Goal: Task Accomplishment & Management: Use online tool/utility

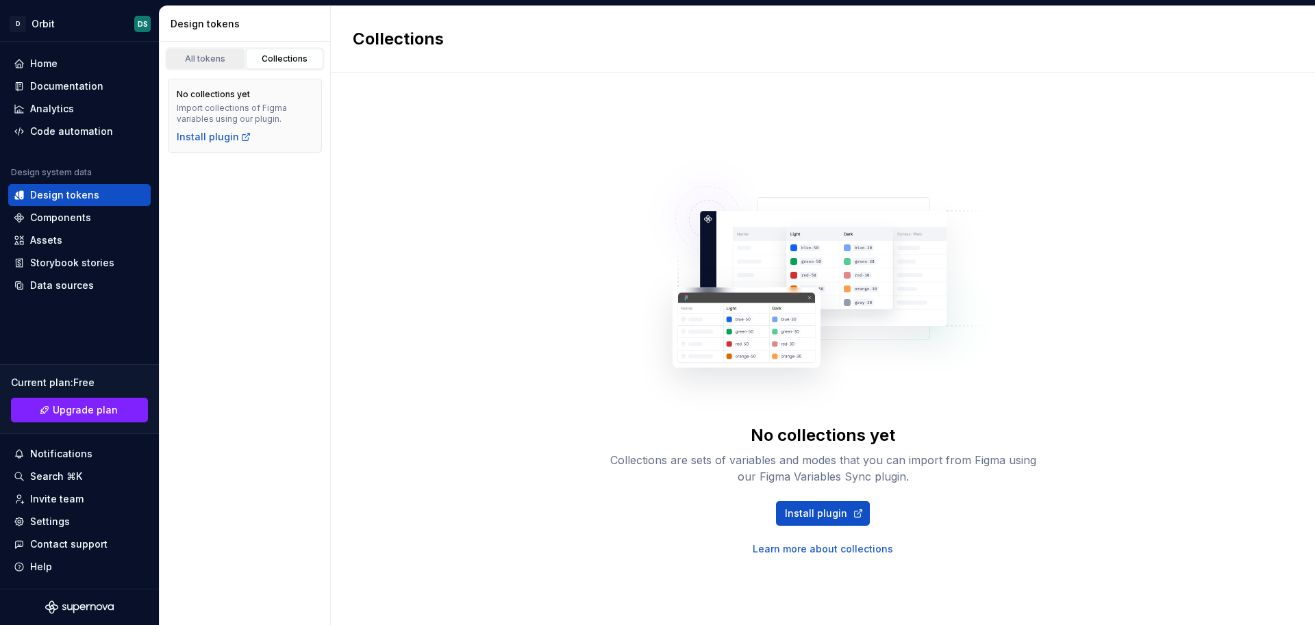
click at [213, 57] on div "All tokens" at bounding box center [205, 58] width 68 height 11
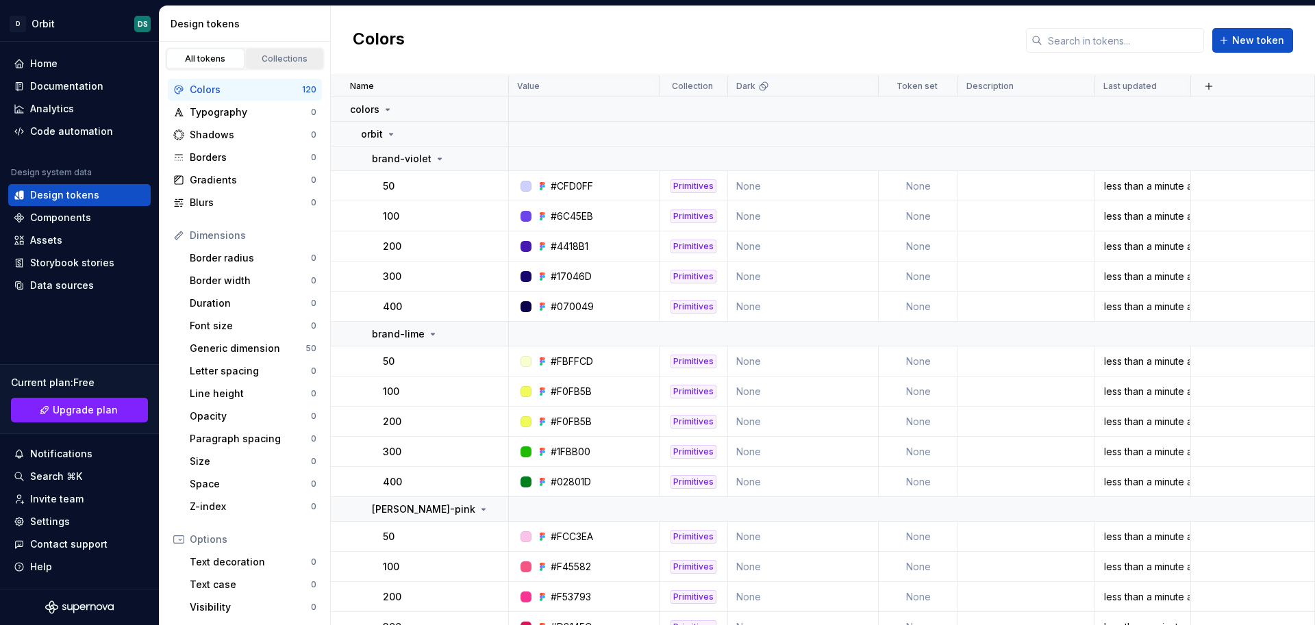
click at [273, 53] on div "Collections" at bounding box center [285, 58] width 68 height 11
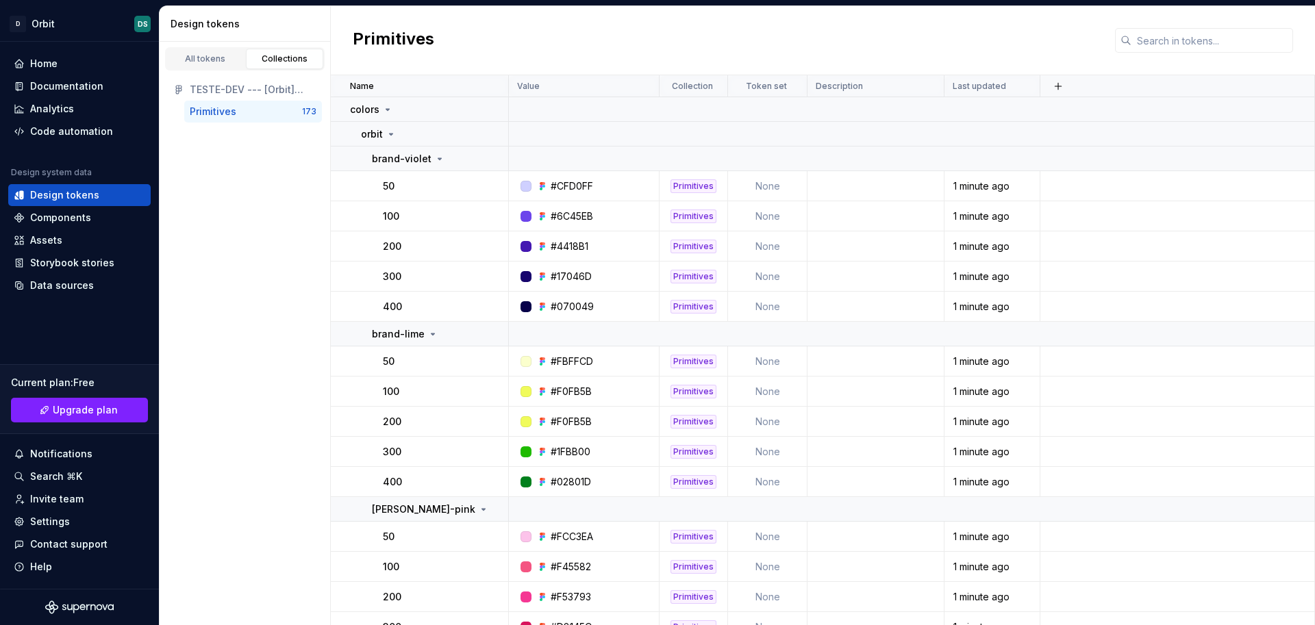
drag, startPoint x: 245, startPoint y: 114, endPoint x: 222, endPoint y: 116, distance: 23.4
click at [222, 116] on div "Primitives" at bounding box center [246, 112] width 112 height 14
click at [222, 116] on div "Primitives" at bounding box center [213, 112] width 47 height 14
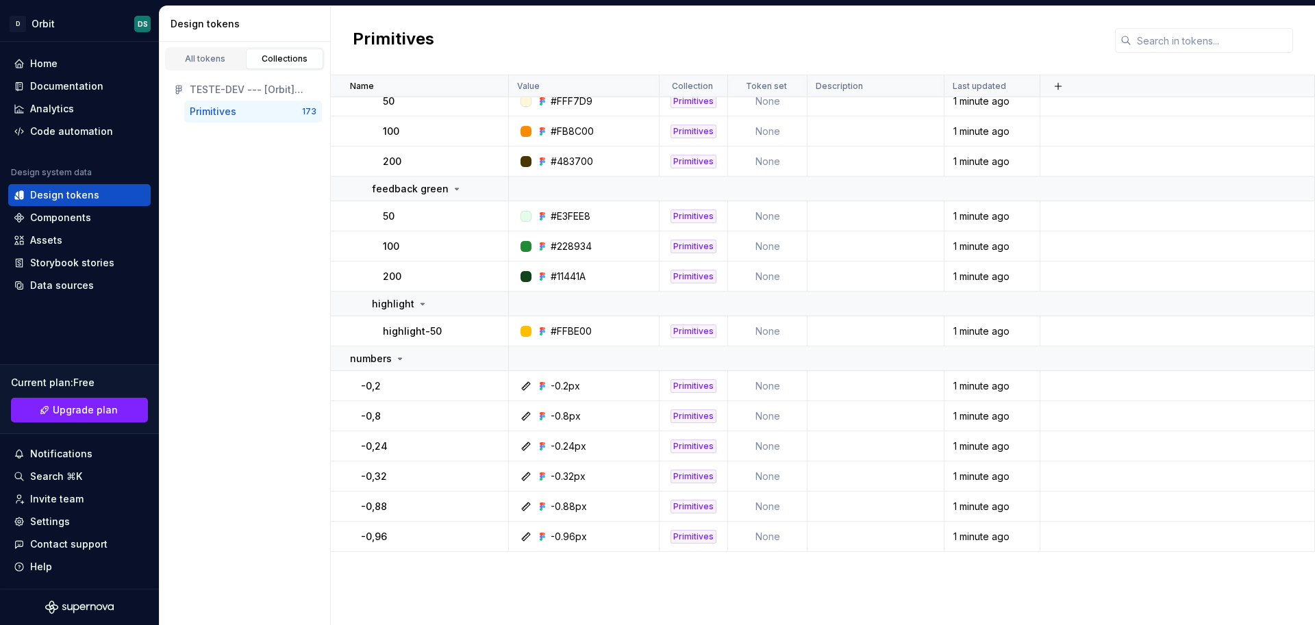
scroll to position [3757, 0]
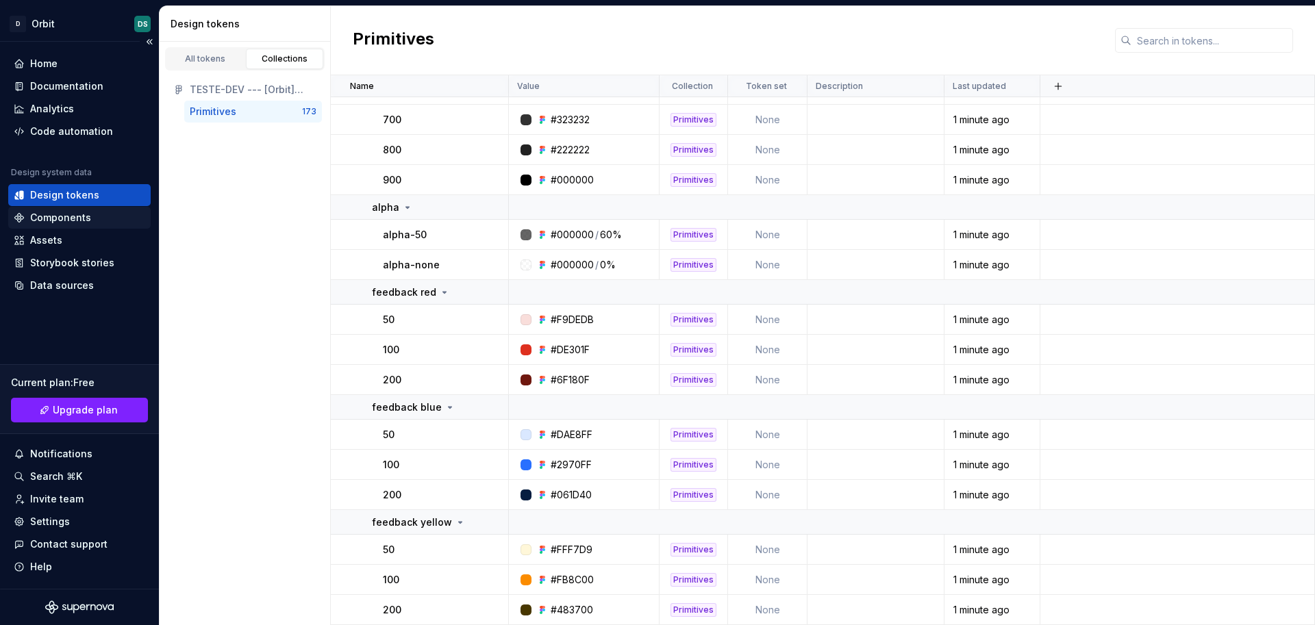
click at [58, 219] on div "Components" at bounding box center [60, 218] width 61 height 14
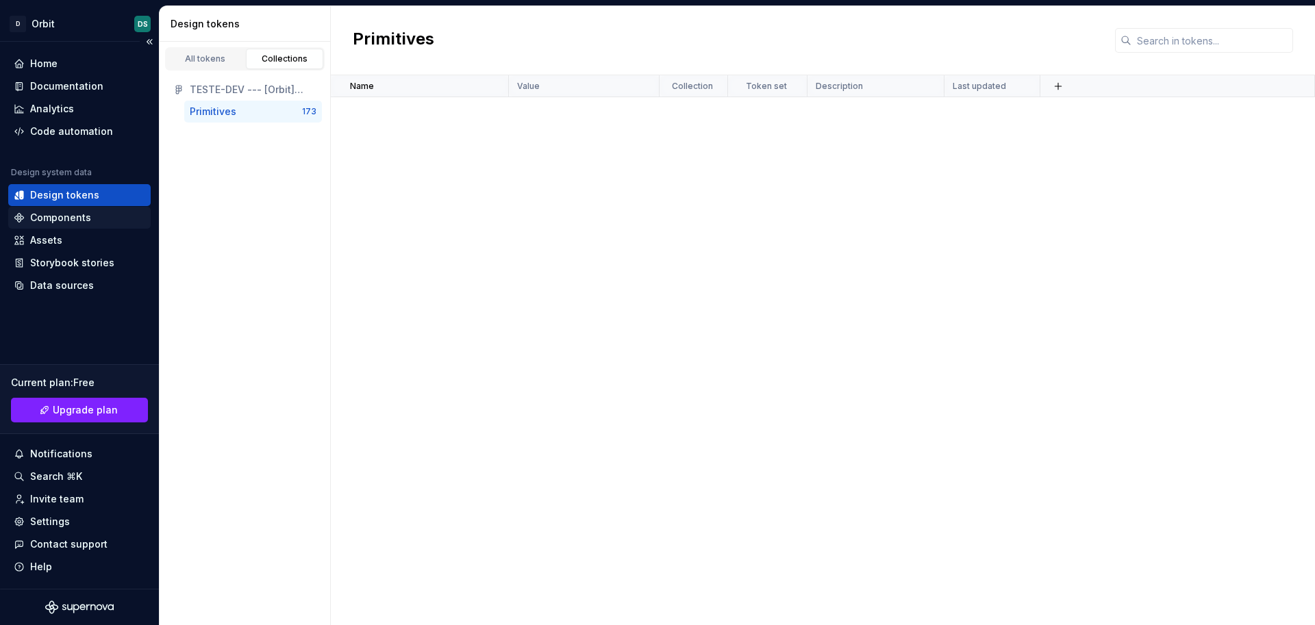
scroll to position [2853, 0]
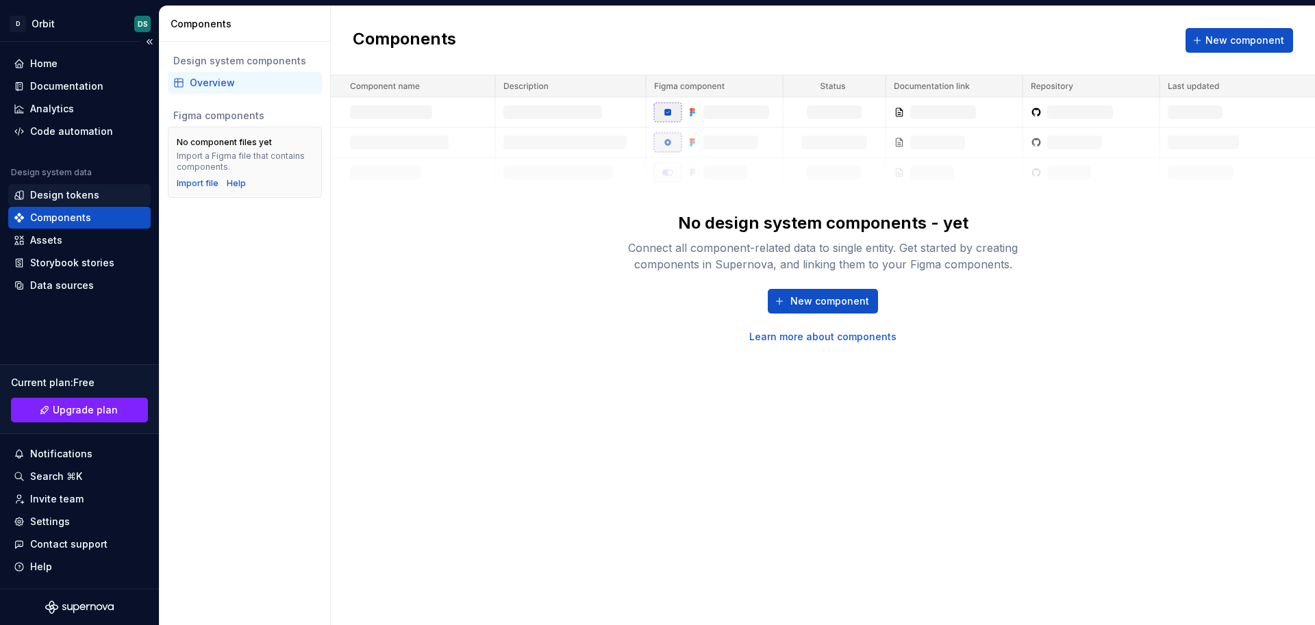
click at [55, 198] on div "Design tokens" at bounding box center [64, 195] width 69 height 14
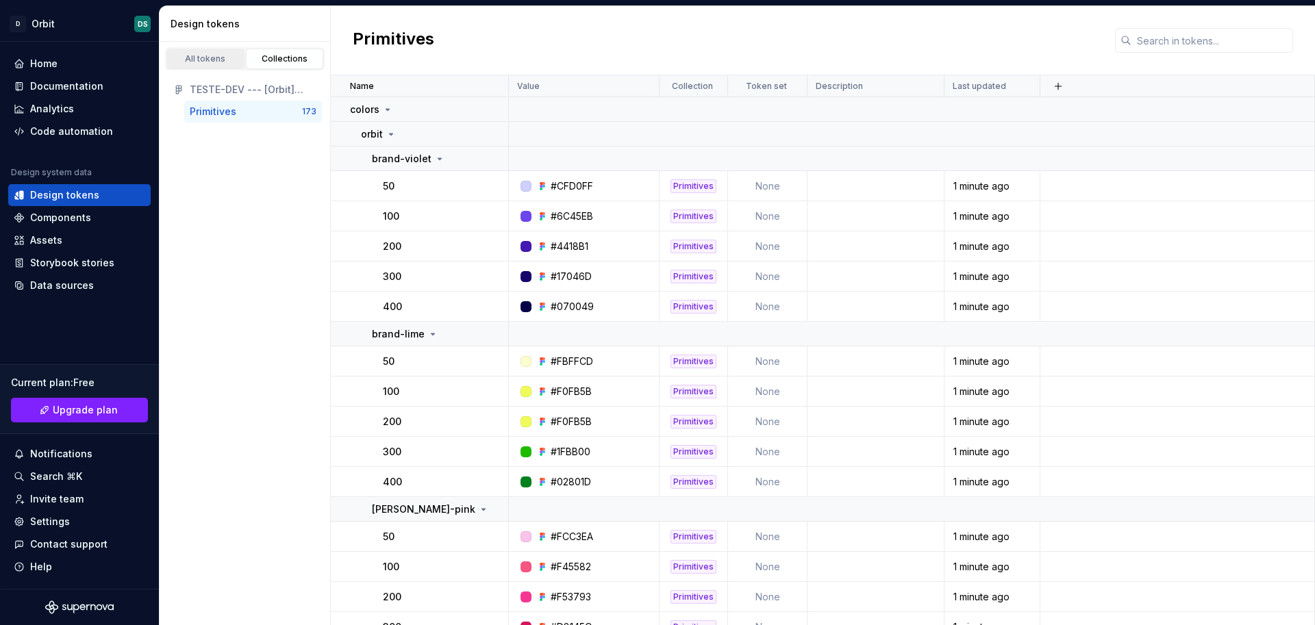
click at [222, 60] on div "All tokens" at bounding box center [205, 58] width 68 height 11
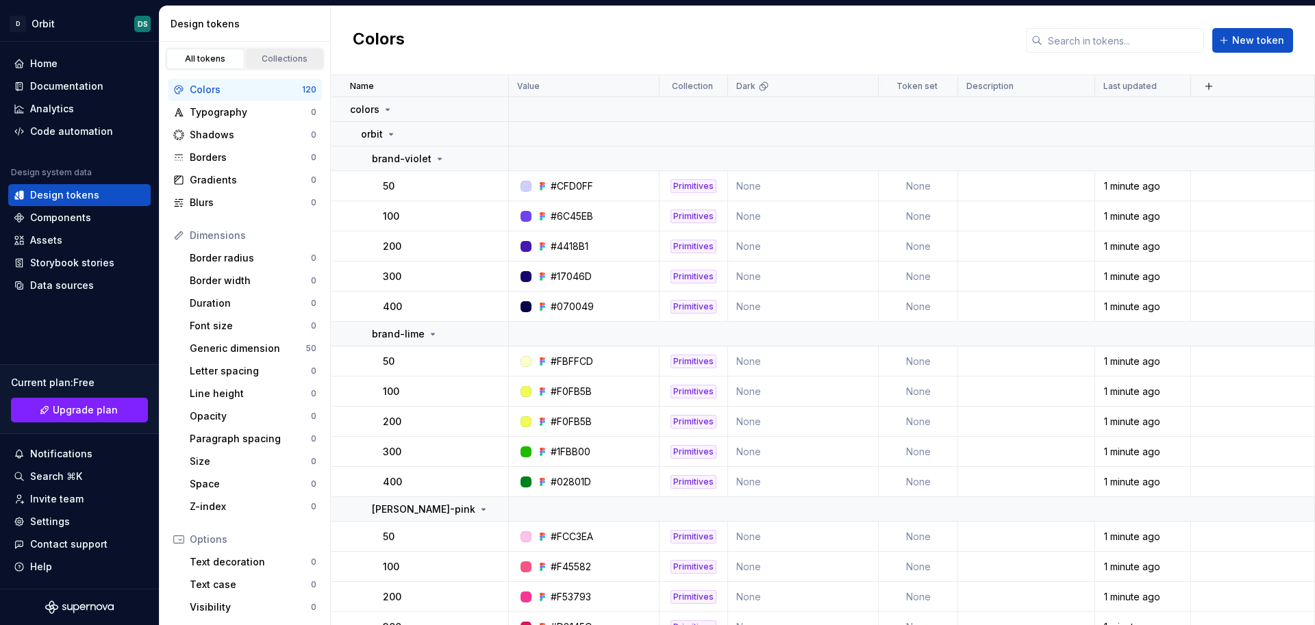
click at [261, 56] on div "Collections" at bounding box center [285, 58] width 68 height 11
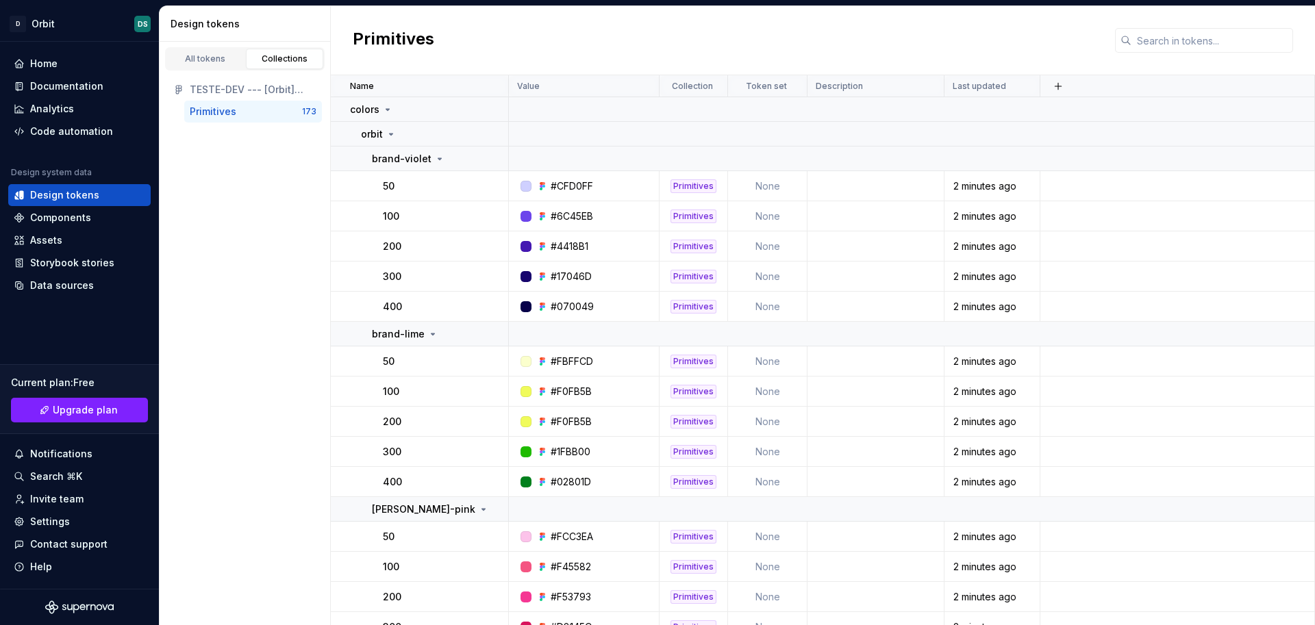
click at [220, 114] on div "Primitives" at bounding box center [213, 112] width 47 height 14
click at [385, 113] on icon at bounding box center [387, 109] width 11 height 11
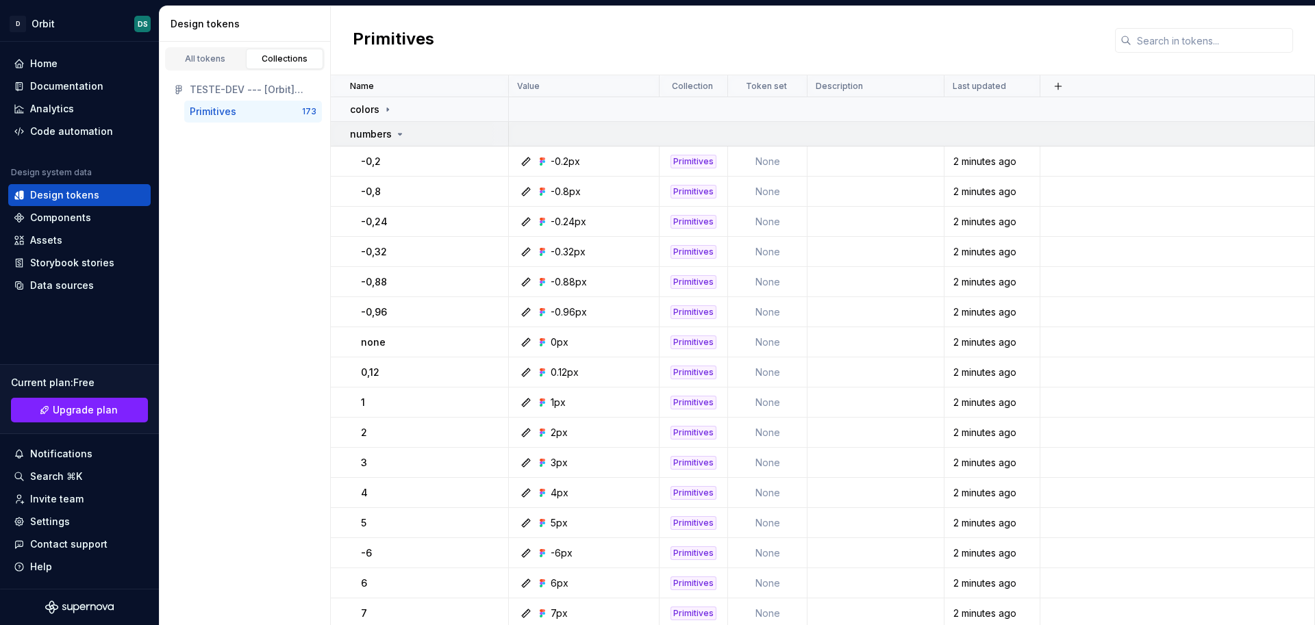
click at [399, 134] on icon at bounding box center [400, 134] width 3 height 1
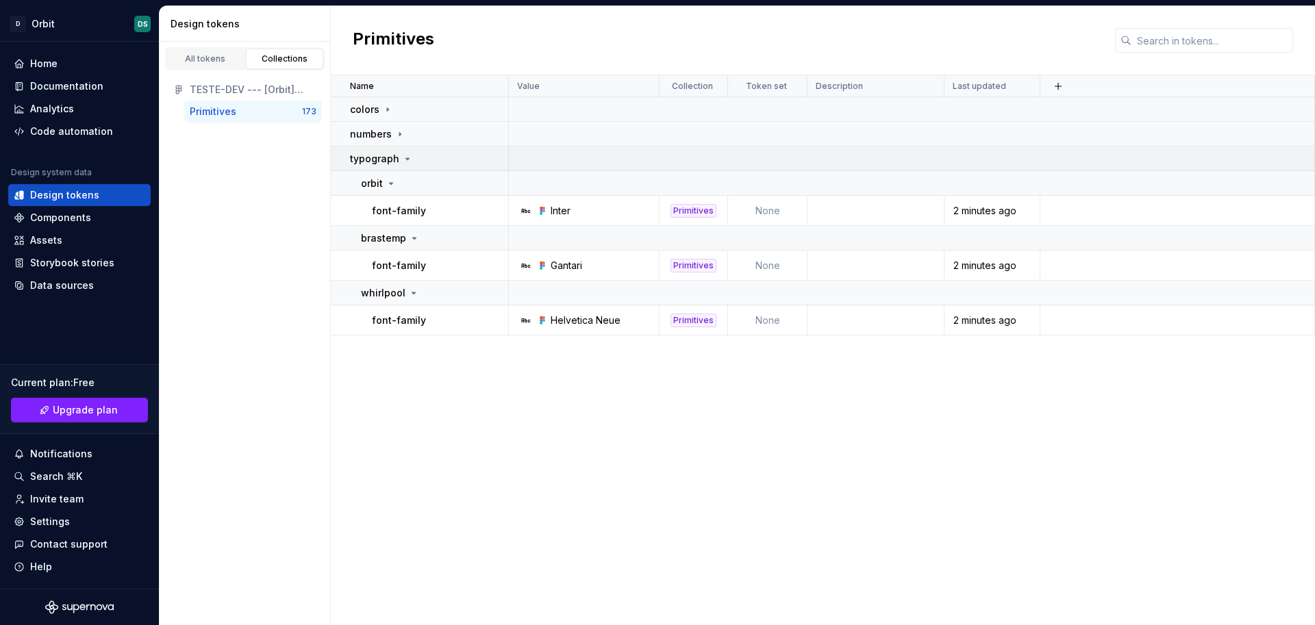
click at [384, 158] on p "typograph" at bounding box center [374, 159] width 49 height 14
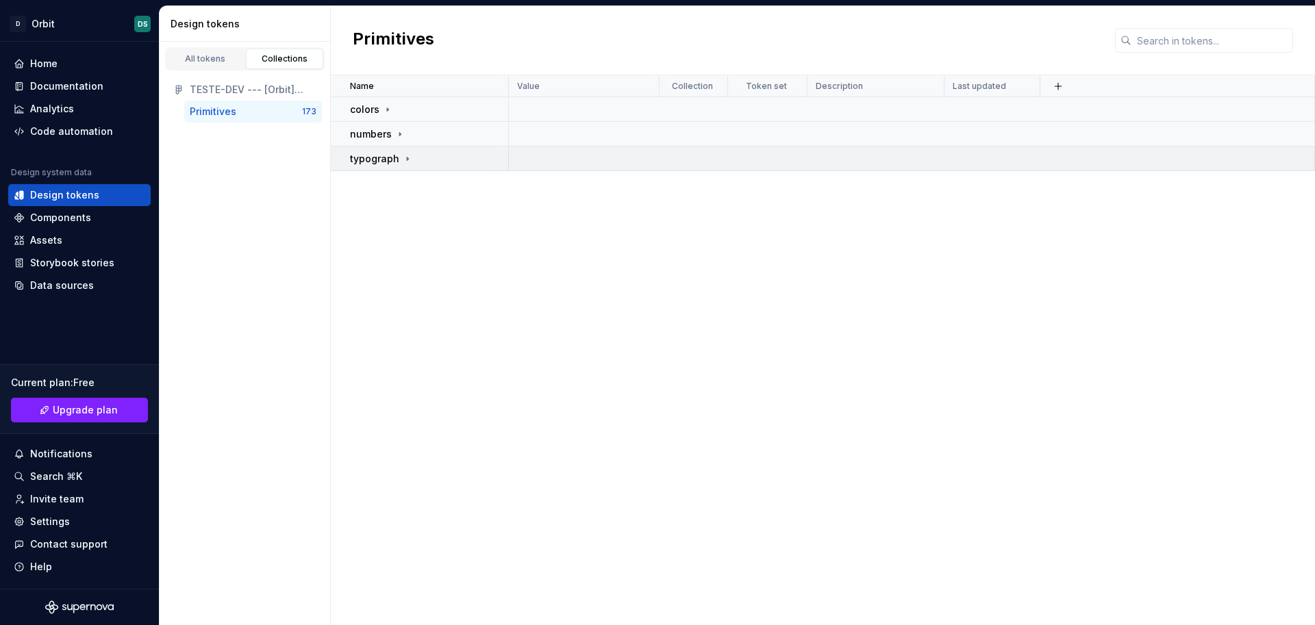
click at [384, 158] on p "typograph" at bounding box center [374, 159] width 49 height 14
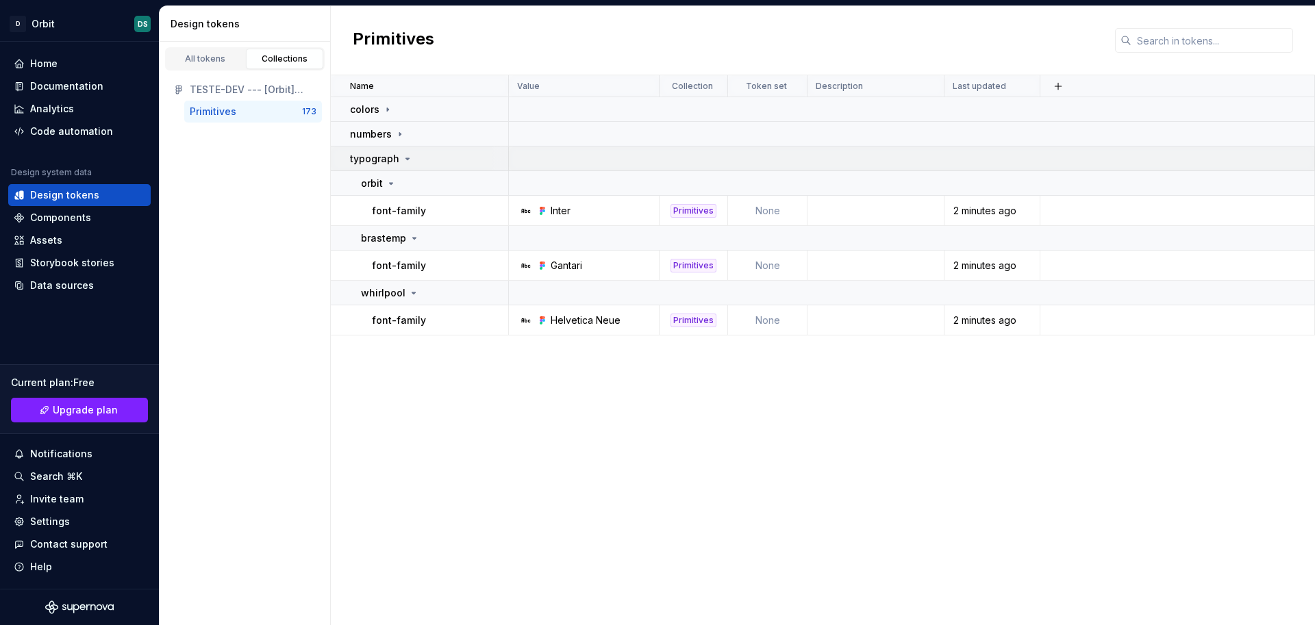
click at [406, 159] on icon at bounding box center [407, 158] width 3 height 1
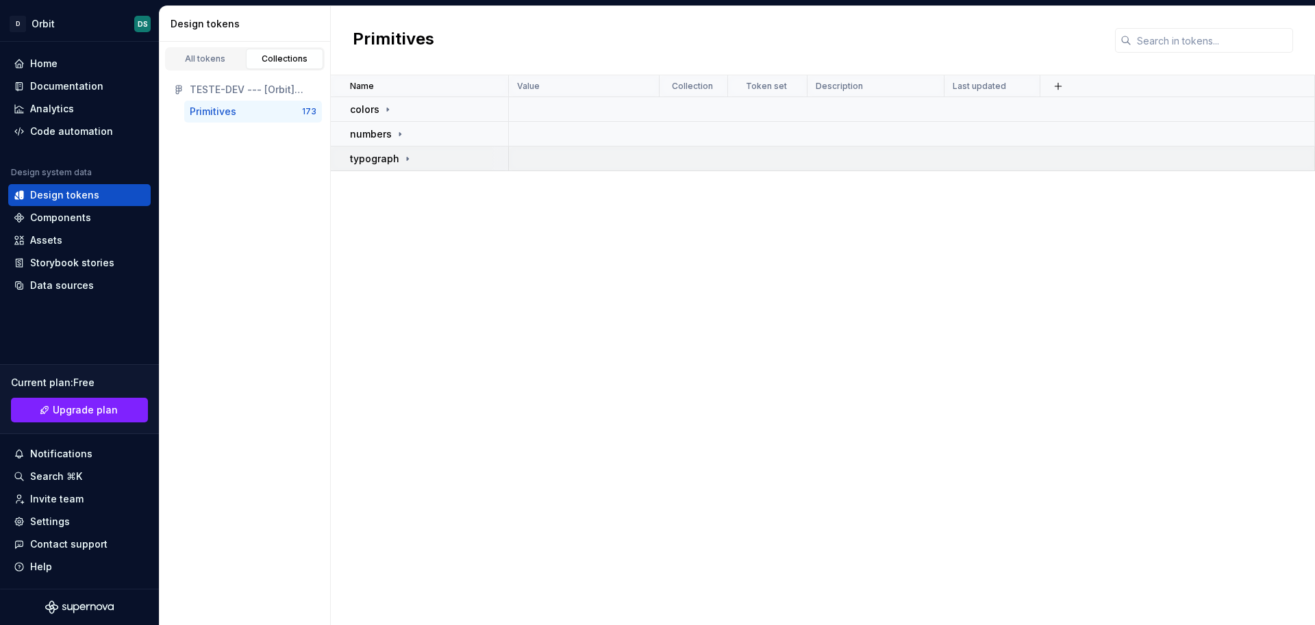
click at [404, 159] on icon at bounding box center [407, 158] width 11 height 11
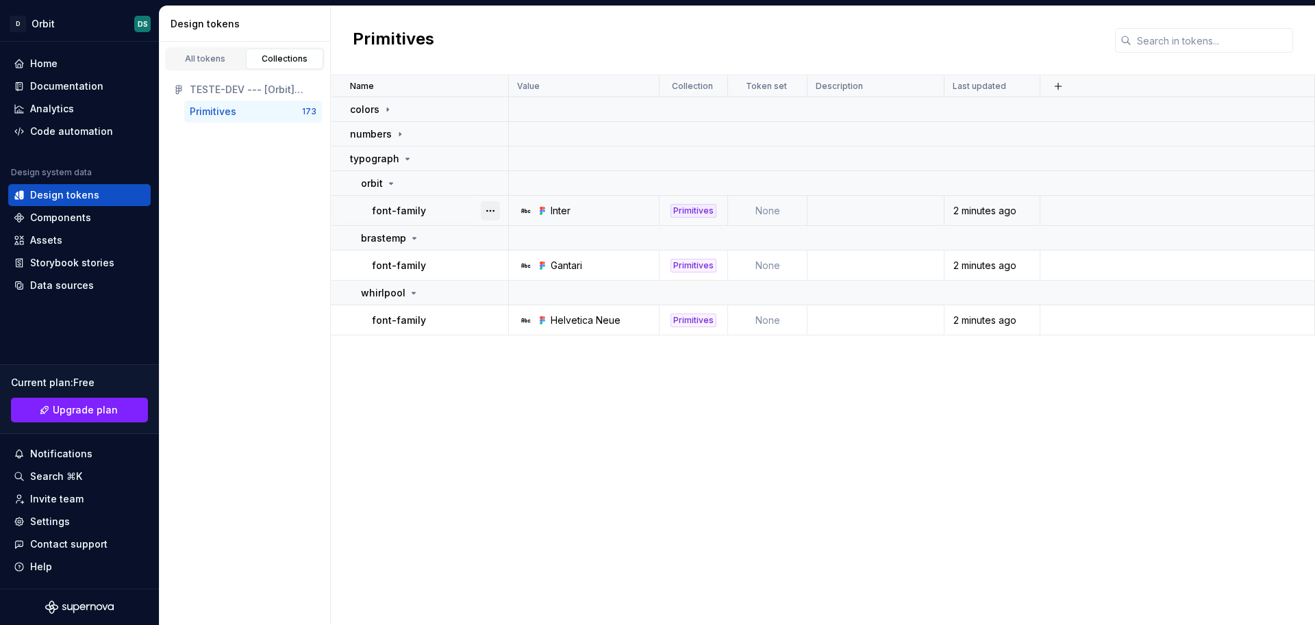
click at [492, 210] on button "button" at bounding box center [490, 210] width 19 height 19
click at [491, 214] on button "button" at bounding box center [490, 210] width 19 height 19
click at [491, 213] on button "button" at bounding box center [490, 210] width 19 height 19
click at [264, 232] on html "D Orbit DS Home Documentation Analytics Code automation Design system data Desi…" at bounding box center [657, 312] width 1315 height 625
click at [95, 132] on div "Code automation" at bounding box center [71, 132] width 83 height 14
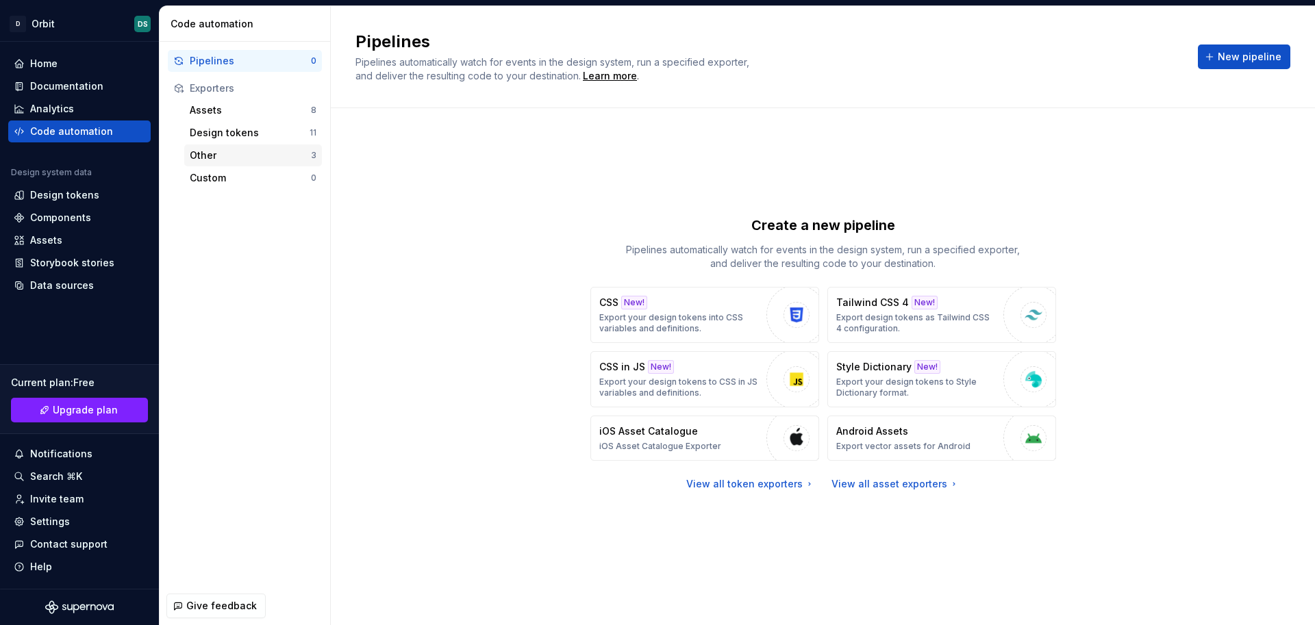
click at [205, 160] on div "Other" at bounding box center [250, 156] width 121 height 14
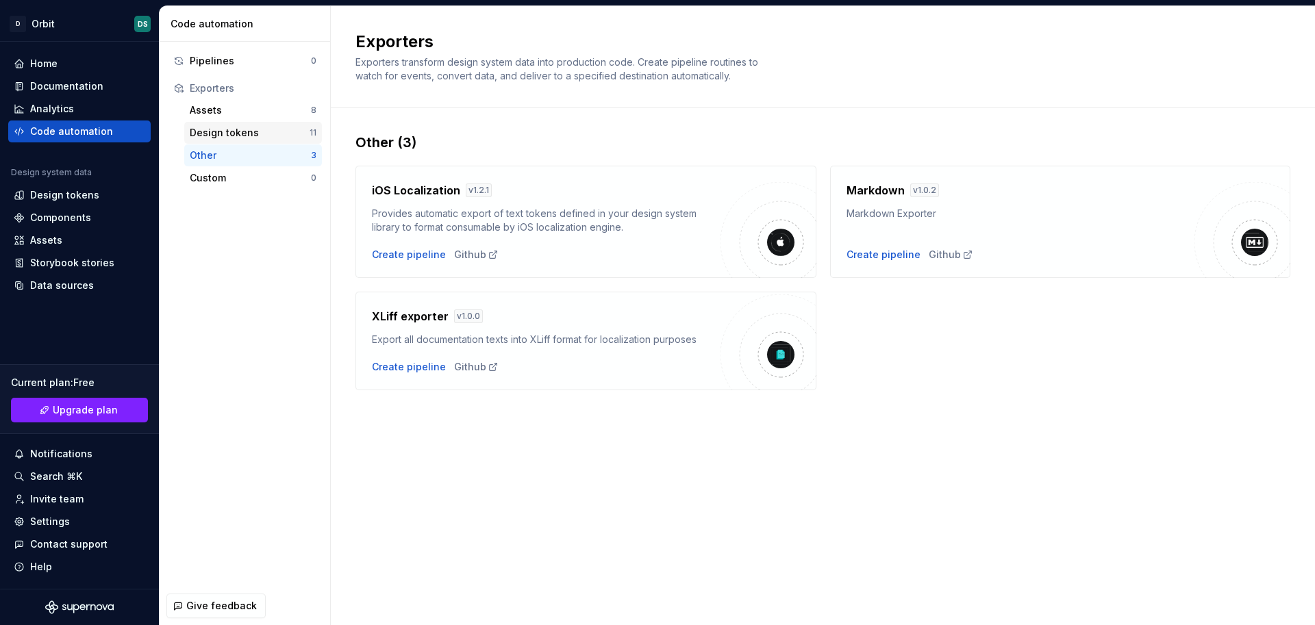
click at [212, 136] on div "Design tokens" at bounding box center [250, 133] width 120 height 14
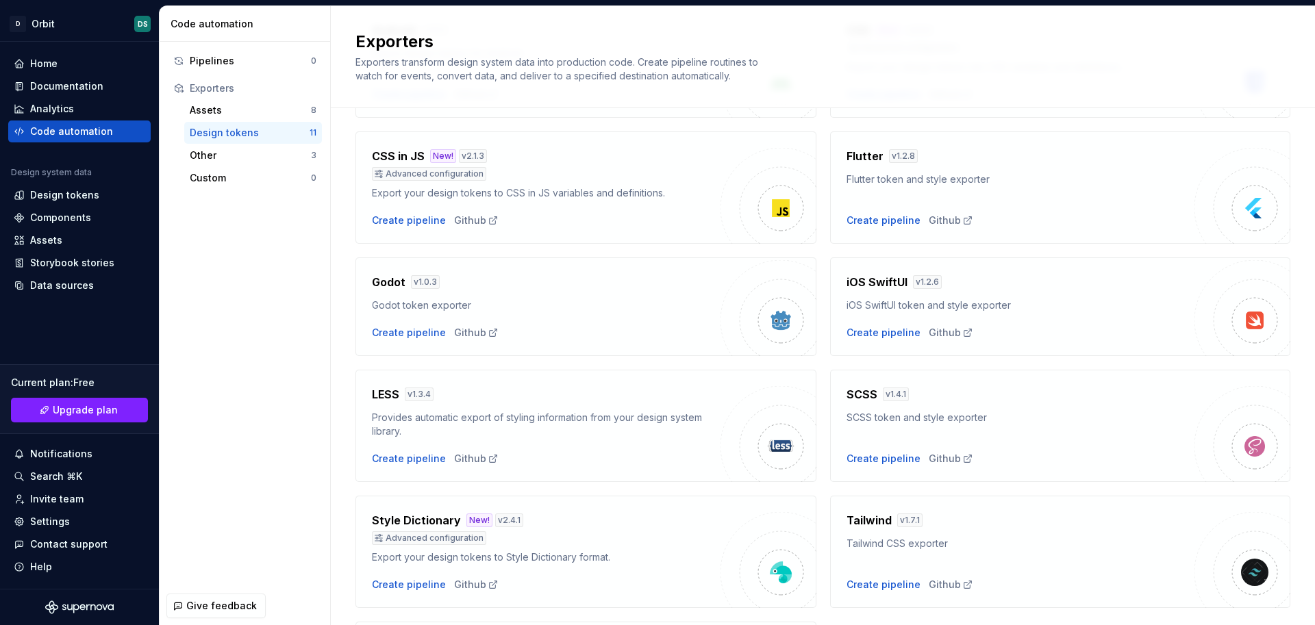
scroll to position [321, 0]
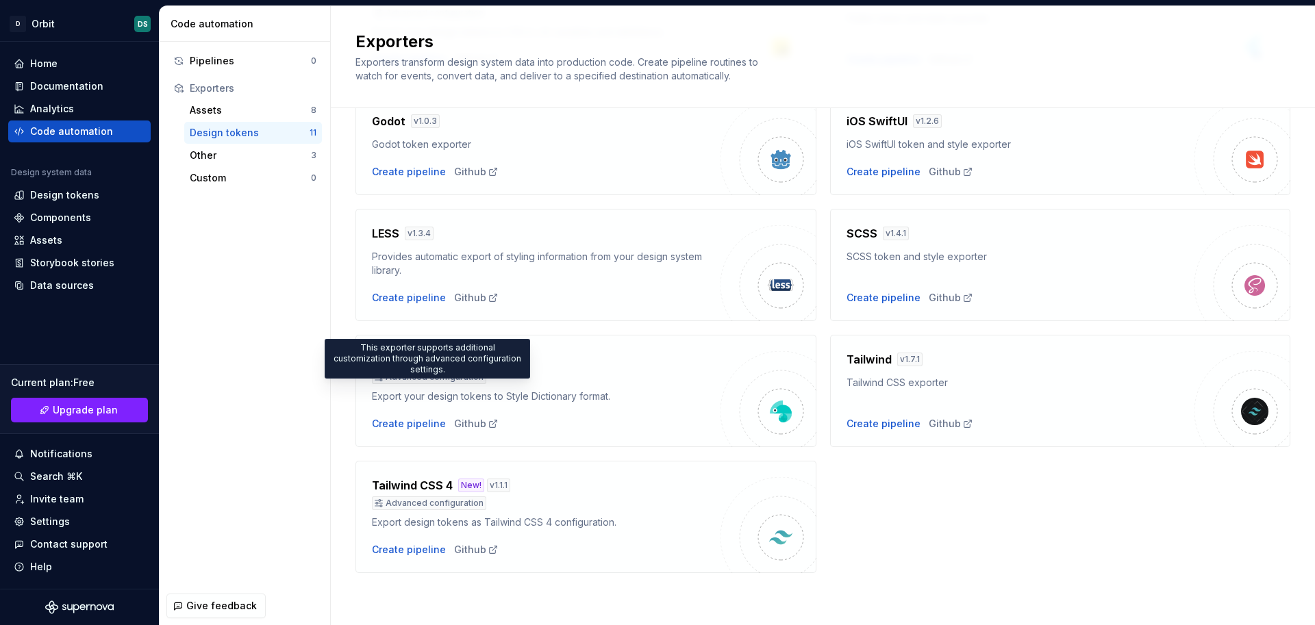
click at [408, 378] on div "Advanced configuration" at bounding box center [429, 378] width 114 height 14
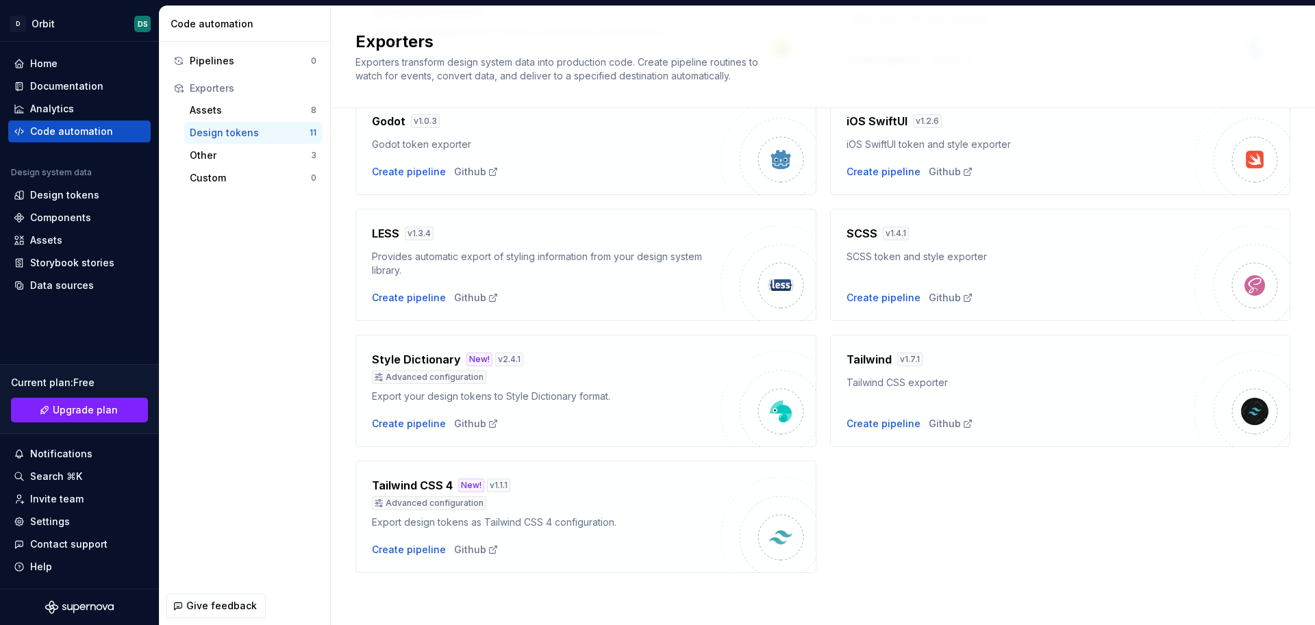
click at [417, 358] on h4 "Style Dictionary" at bounding box center [416, 359] width 89 height 16
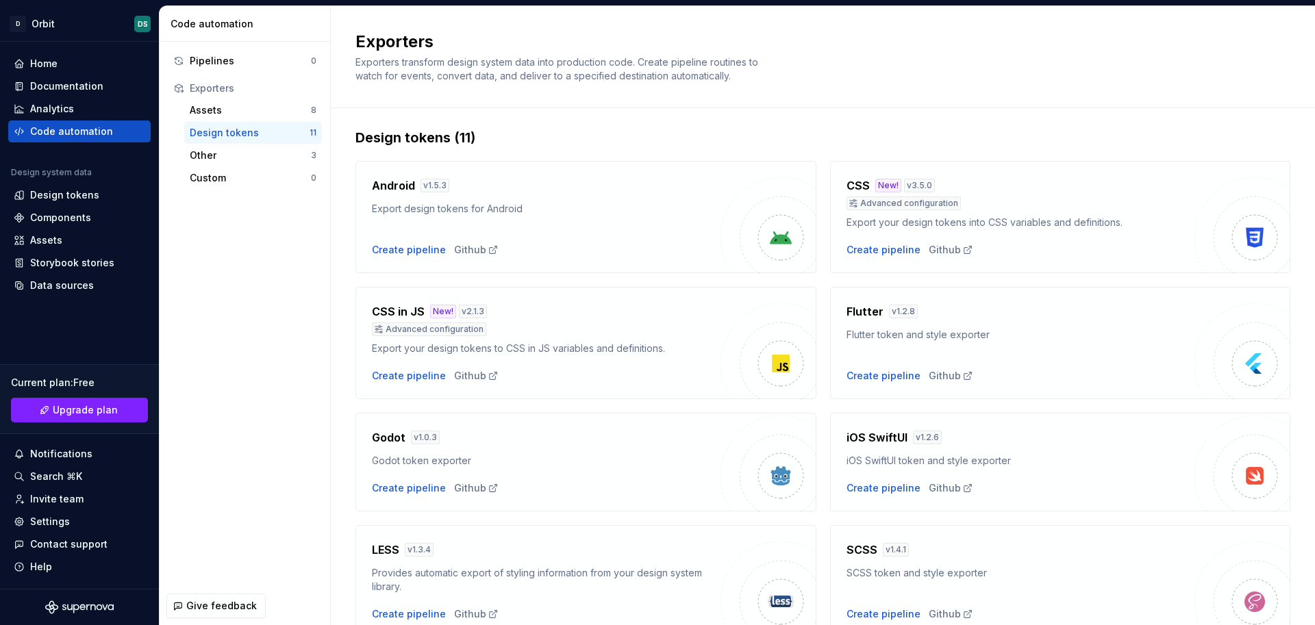
scroll to position [0, 0]
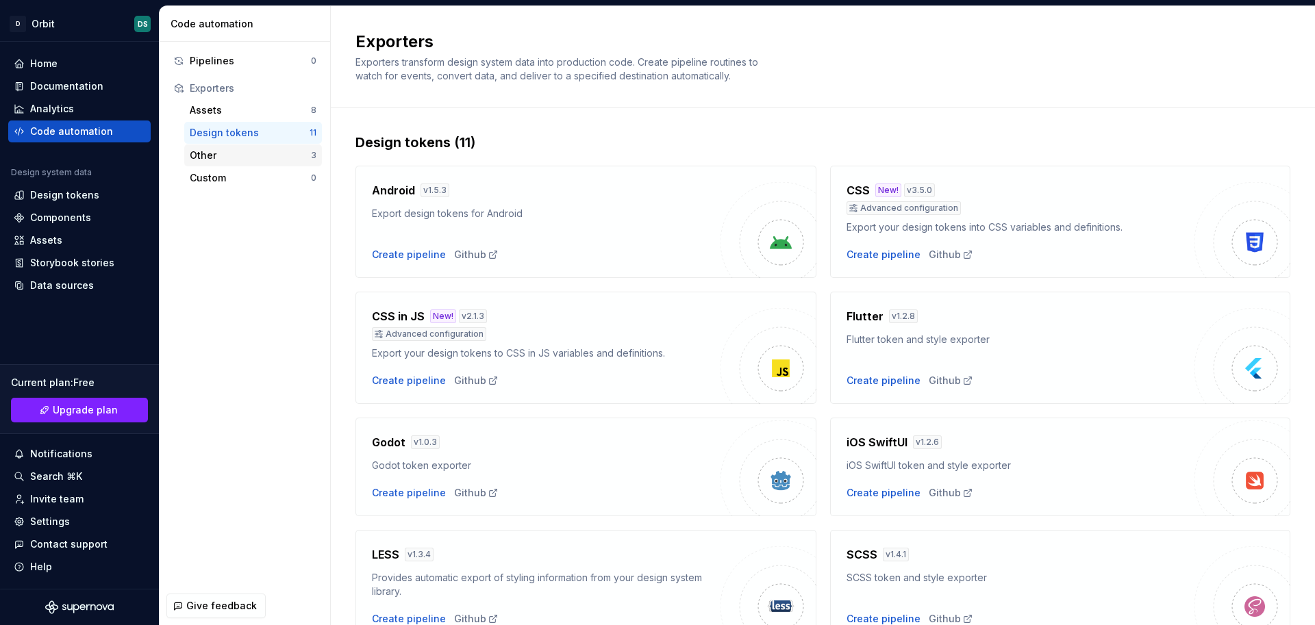
click at [220, 159] on div "Other" at bounding box center [250, 156] width 121 height 14
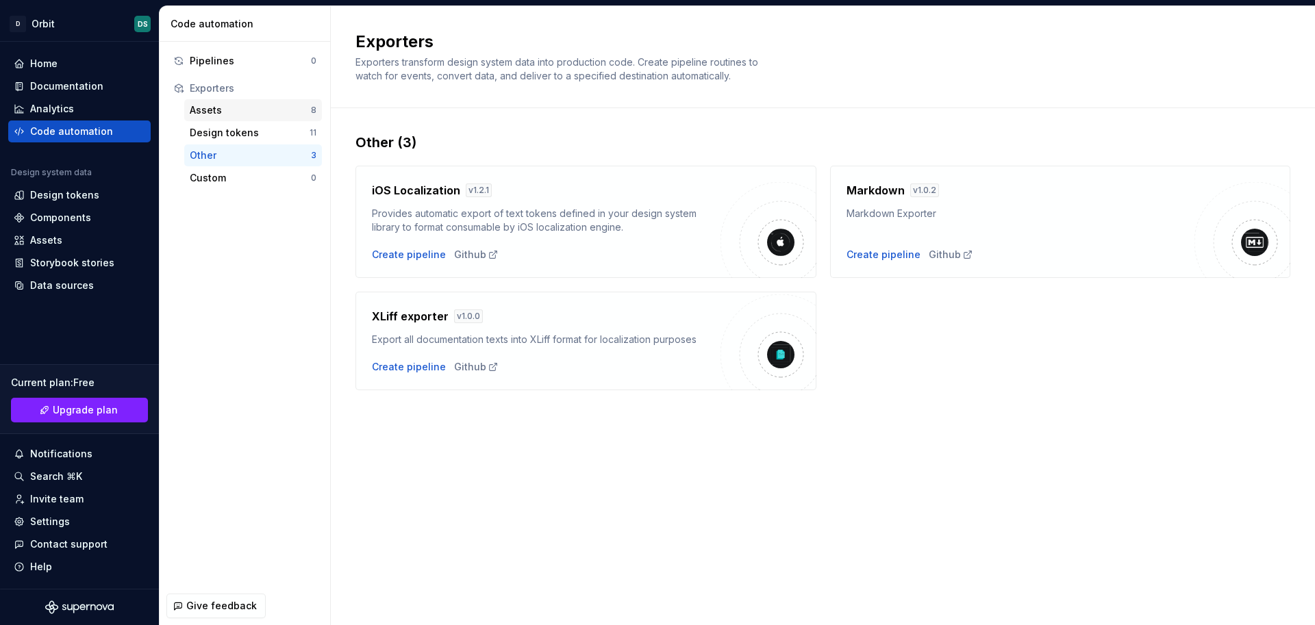
click at [218, 112] on div "Assets" at bounding box center [250, 110] width 121 height 14
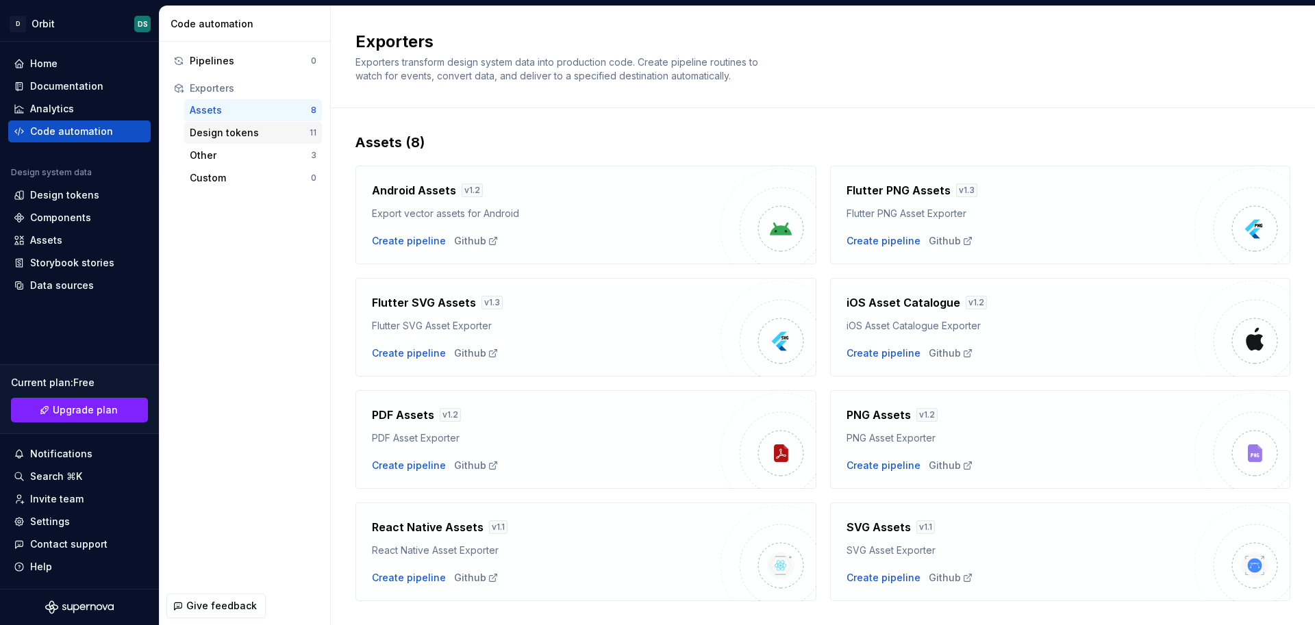
click at [214, 138] on div "Design tokens" at bounding box center [250, 133] width 120 height 14
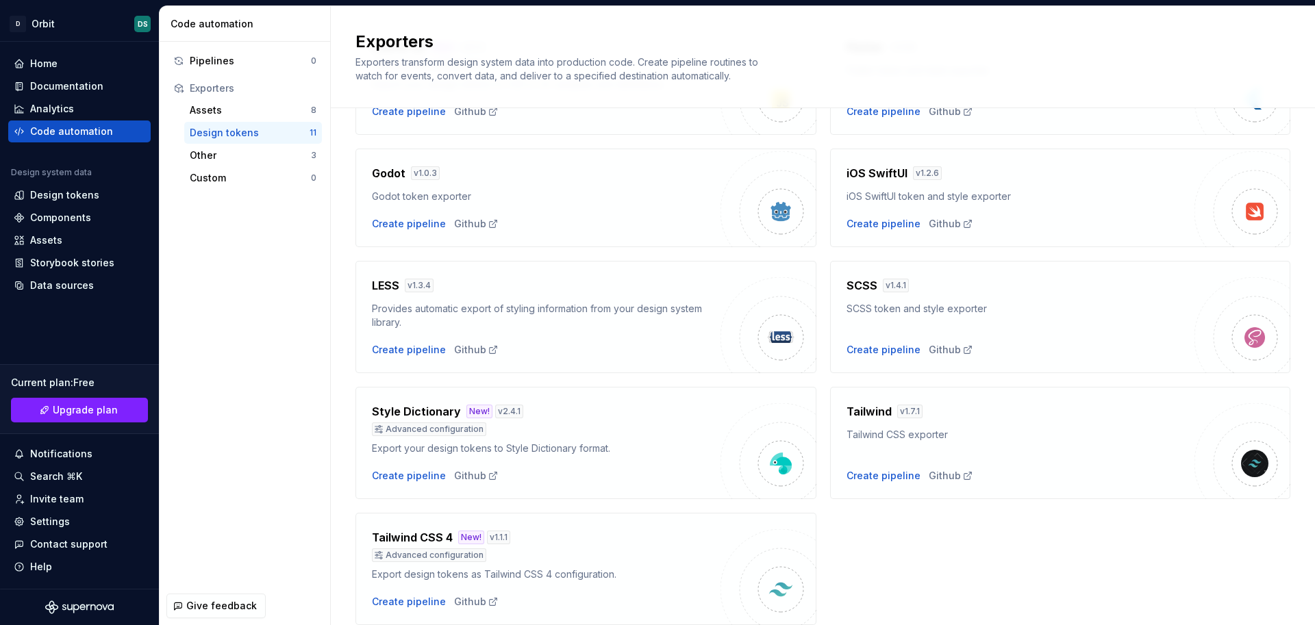
scroll to position [321, 0]
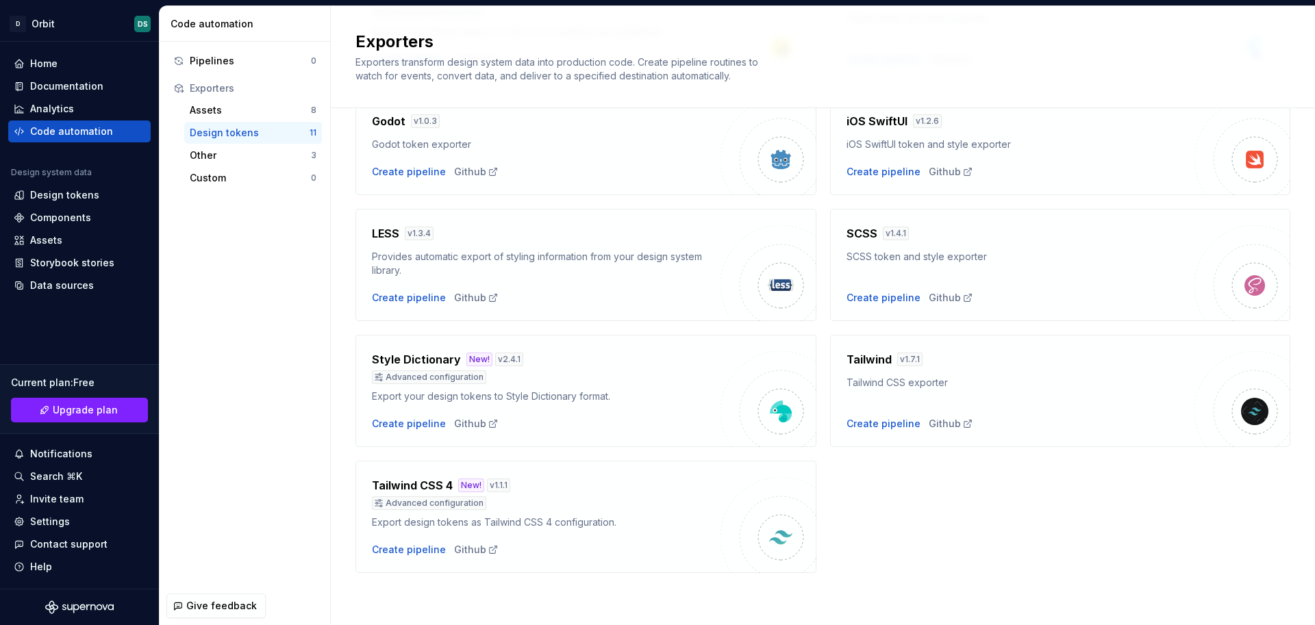
click at [777, 414] on img at bounding box center [780, 411] width 27 height 27
click at [401, 427] on div "Create pipeline" at bounding box center [409, 424] width 74 height 14
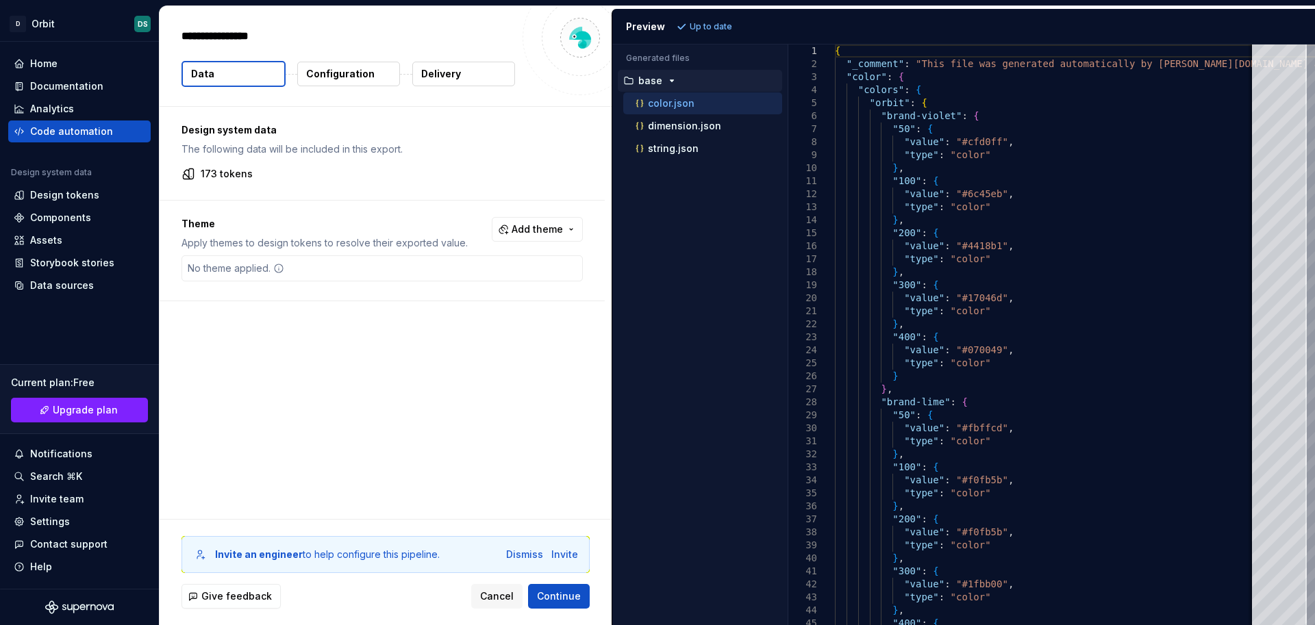
type textarea "*"
click at [688, 128] on p "dimension.json" at bounding box center [684, 126] width 73 height 11
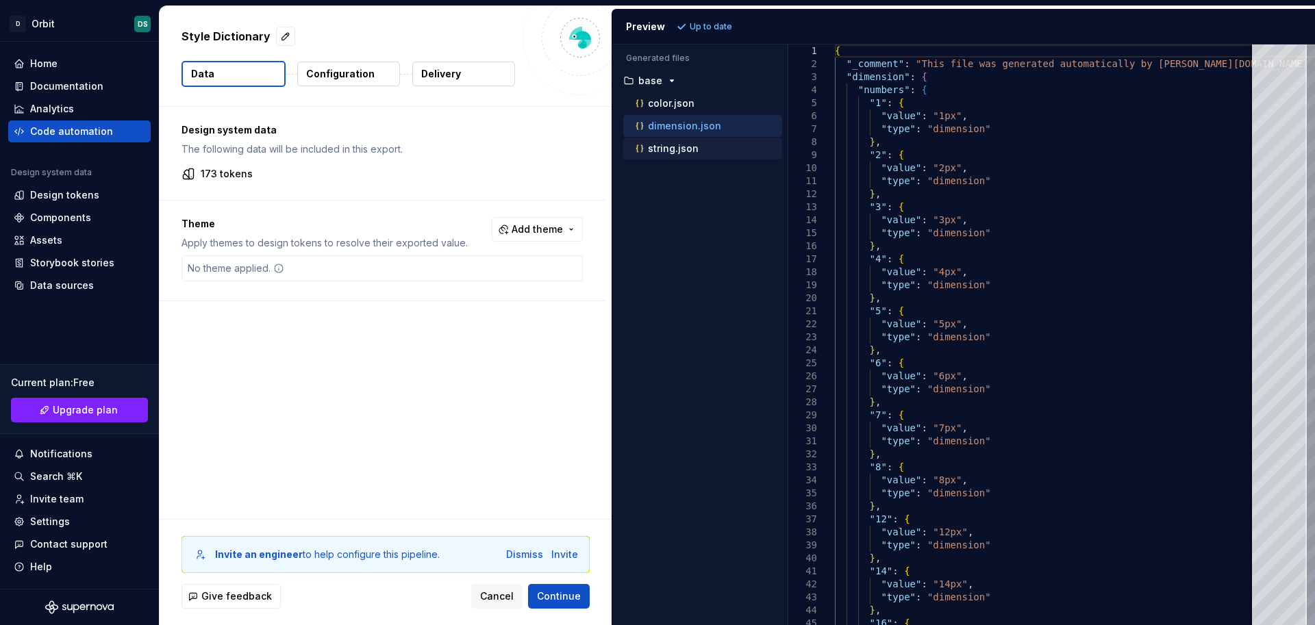
click at [671, 155] on div "string.json" at bounding box center [707, 149] width 149 height 14
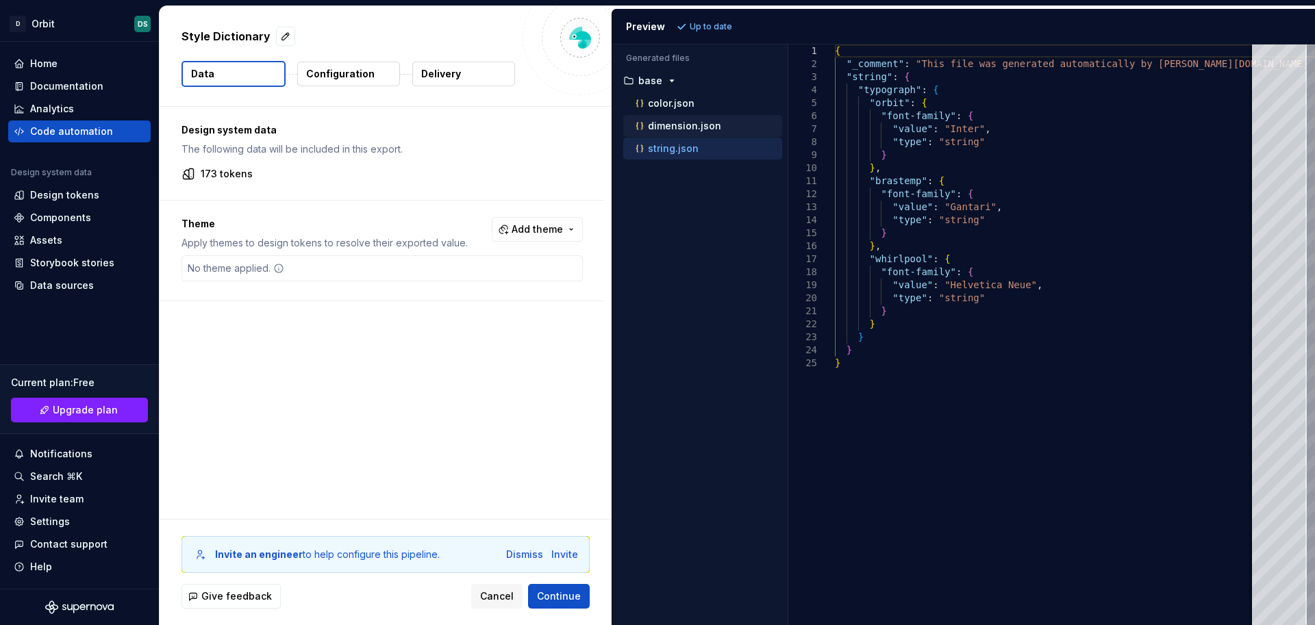
click at [671, 135] on div "dimension.json" at bounding box center [702, 126] width 159 height 22
click at [666, 108] on p "color.json" at bounding box center [671, 103] width 47 height 11
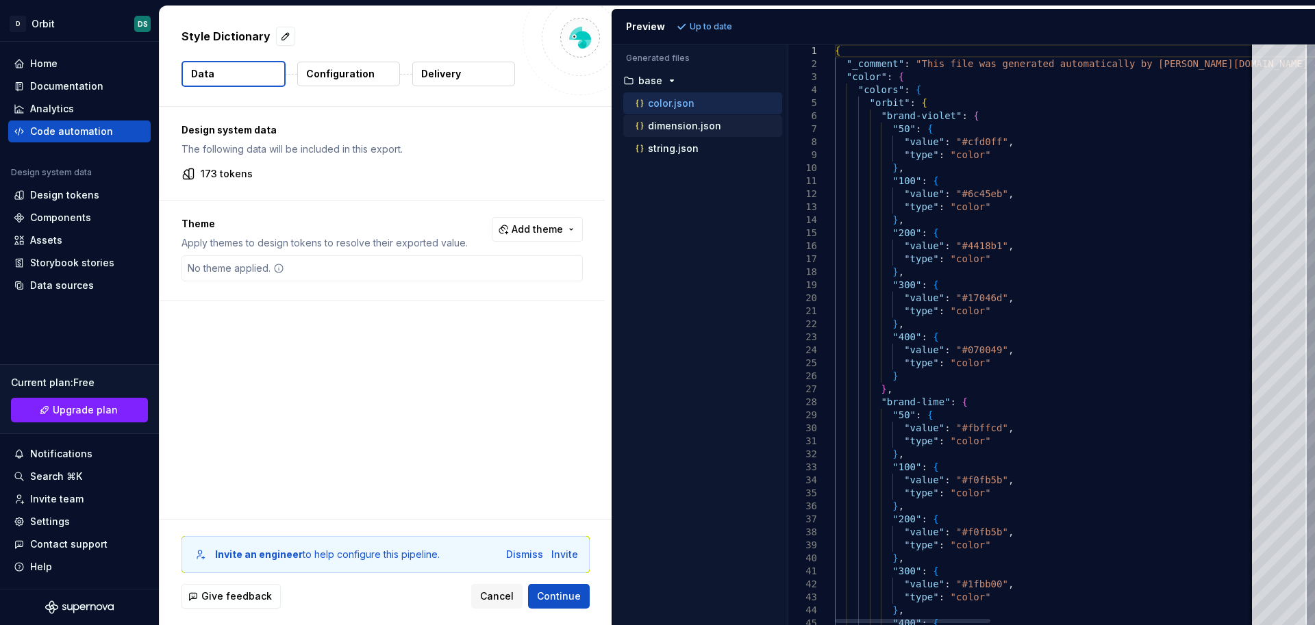
click at [667, 124] on p "dimension.json" at bounding box center [684, 126] width 73 height 11
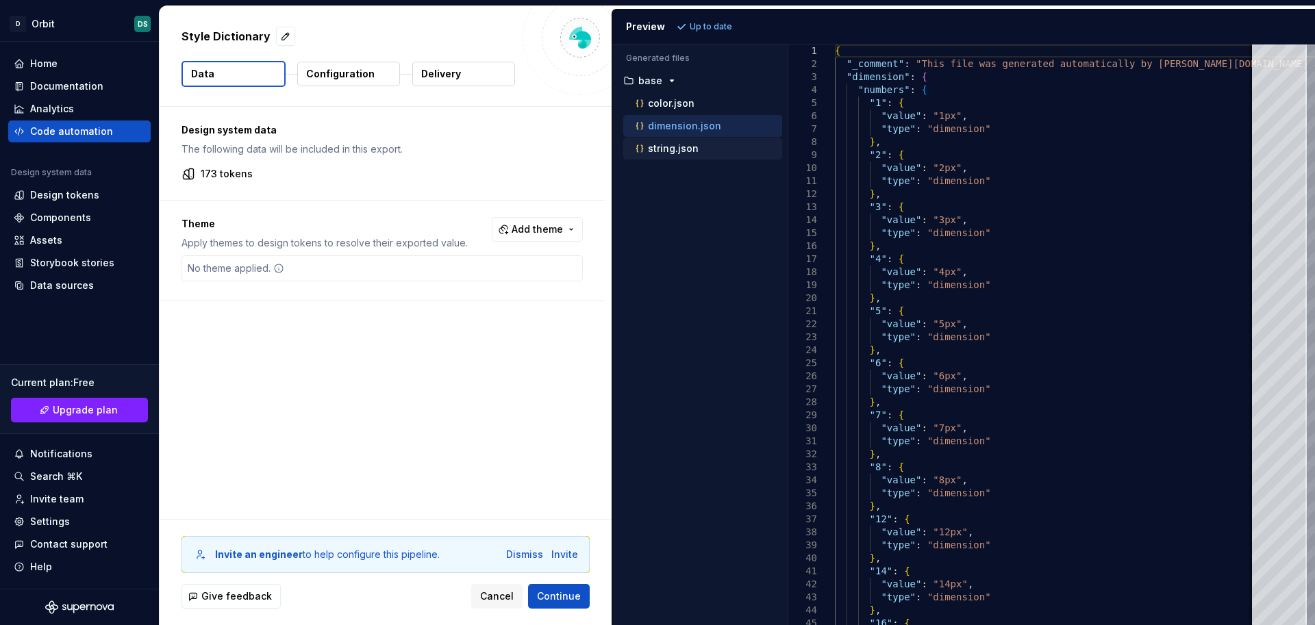
click at [670, 145] on p "string.json" at bounding box center [673, 148] width 51 height 11
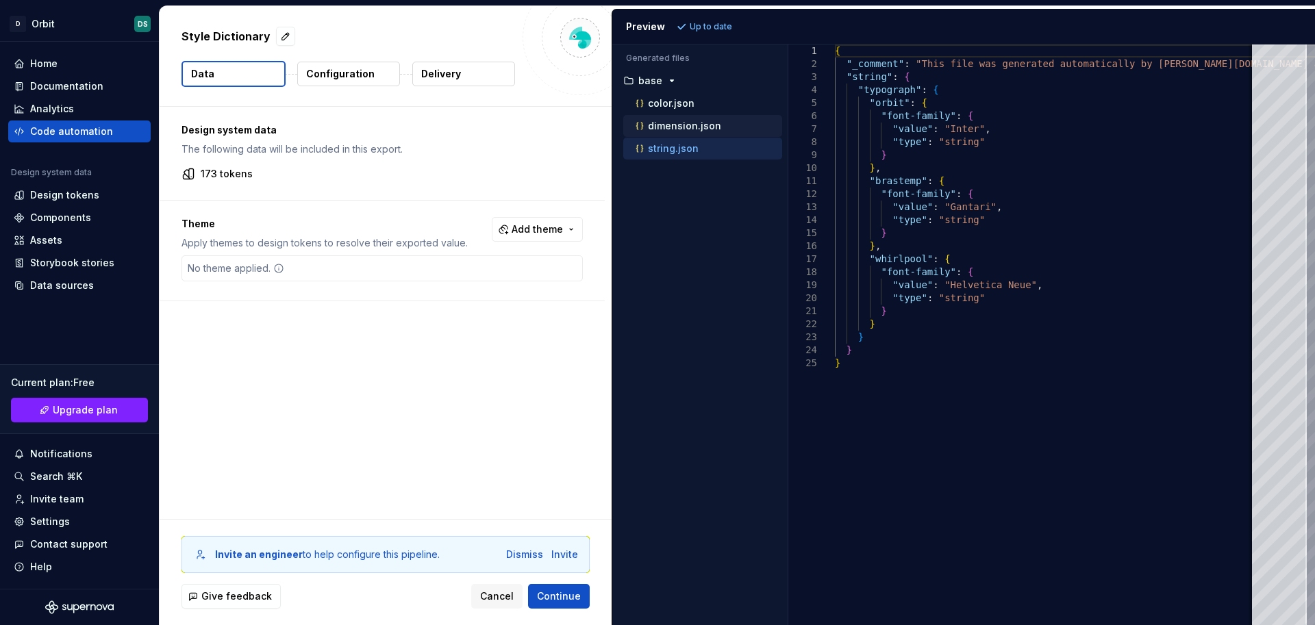
click at [672, 135] on div "dimension.json" at bounding box center [702, 126] width 159 height 22
click at [672, 125] on p "dimension.json" at bounding box center [684, 126] width 73 height 11
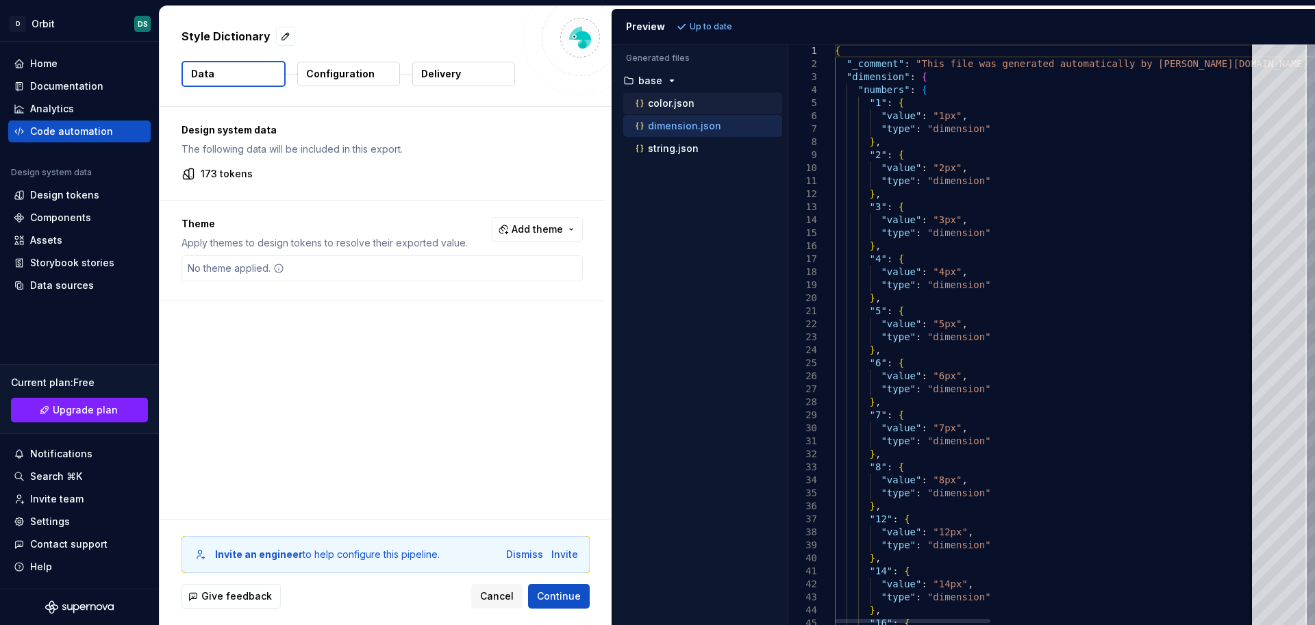
click at [666, 106] on p "color.json" at bounding box center [671, 103] width 47 height 11
type textarea "**********"
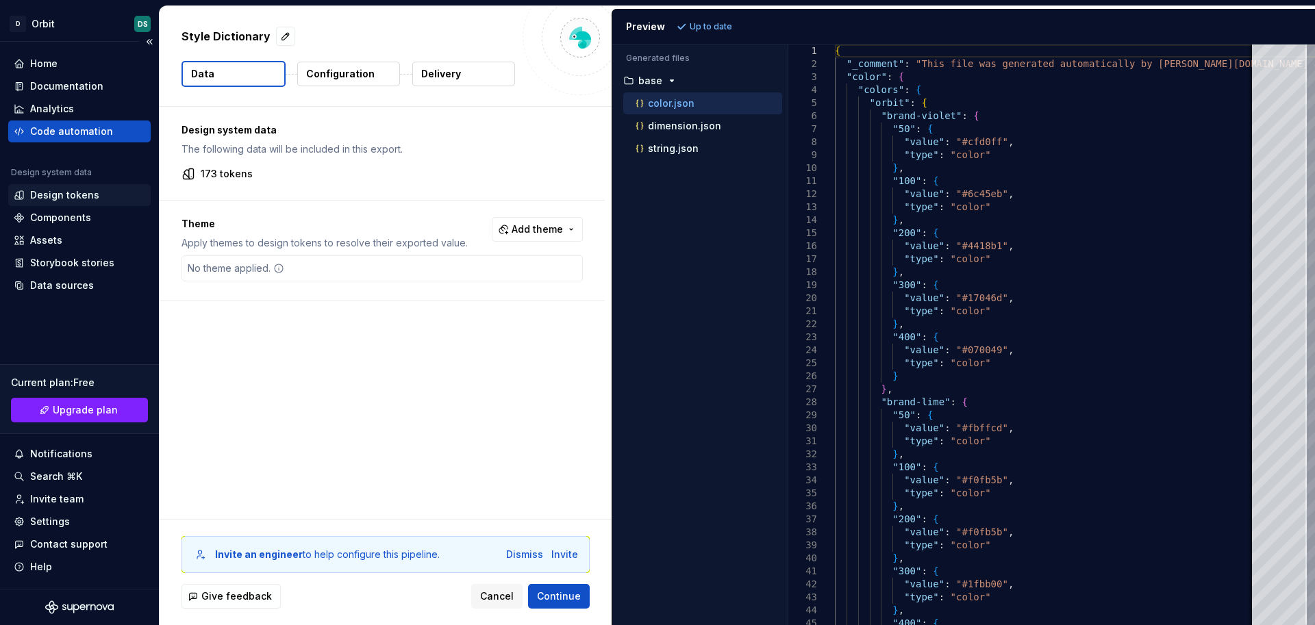
click at [80, 194] on div "Design tokens" at bounding box center [64, 195] width 69 height 14
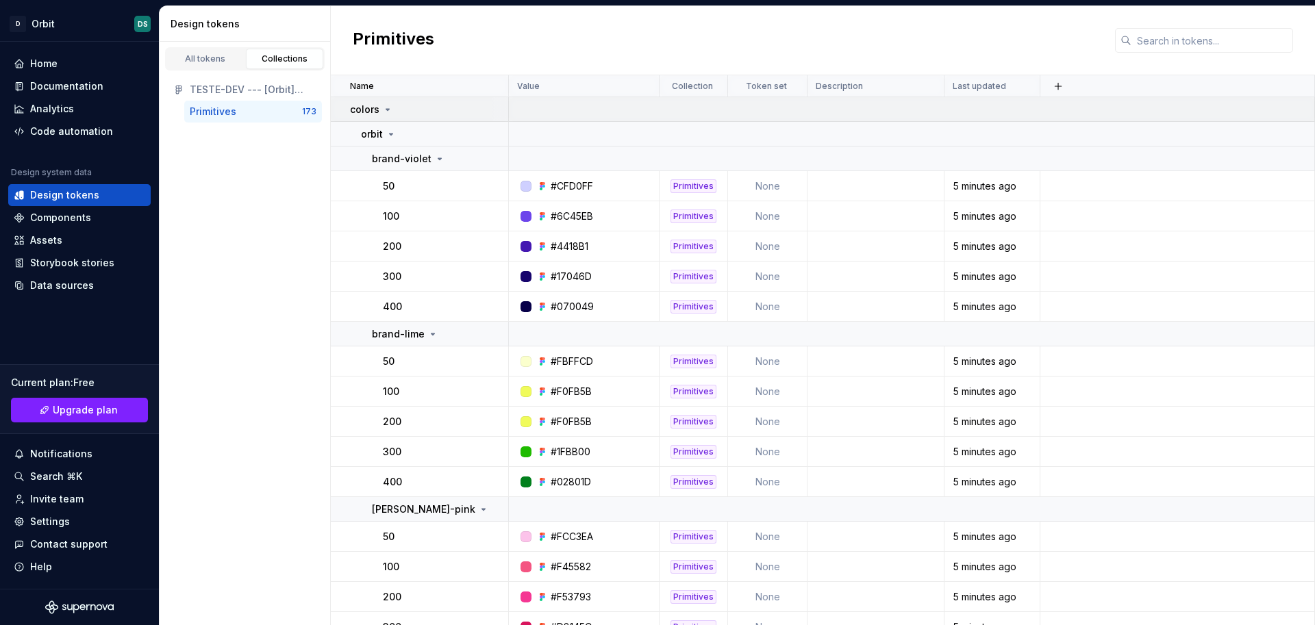
click at [385, 111] on icon at bounding box center [387, 109] width 11 height 11
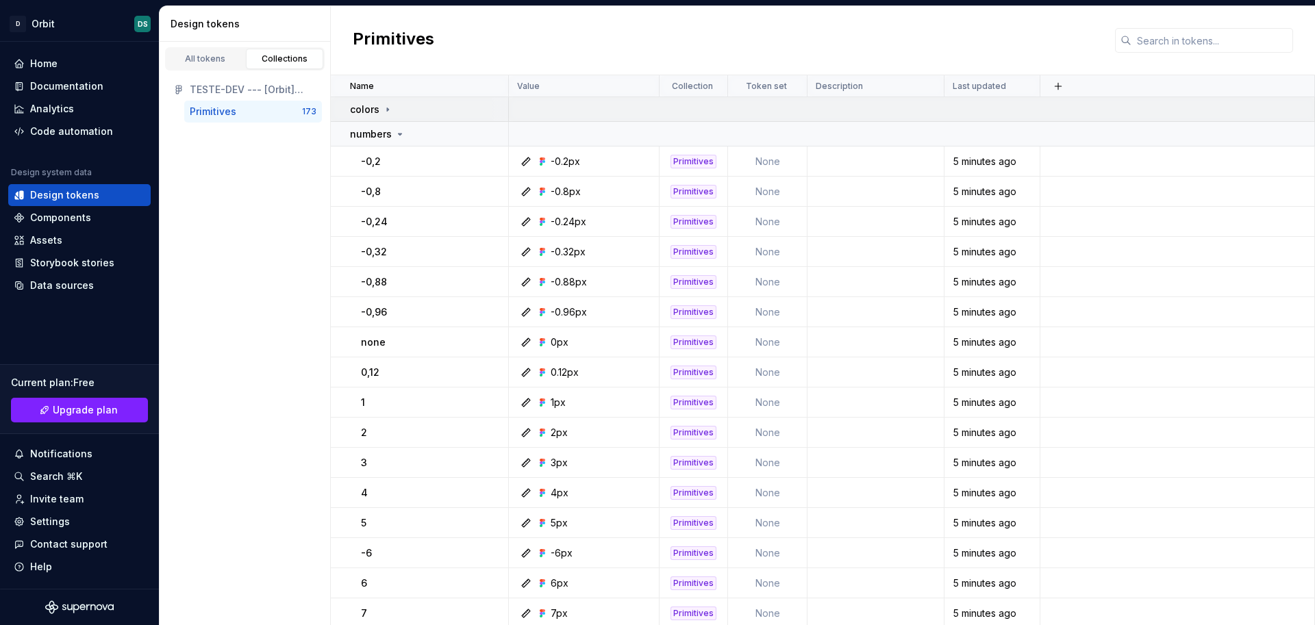
click at [385, 111] on icon at bounding box center [387, 109] width 11 height 11
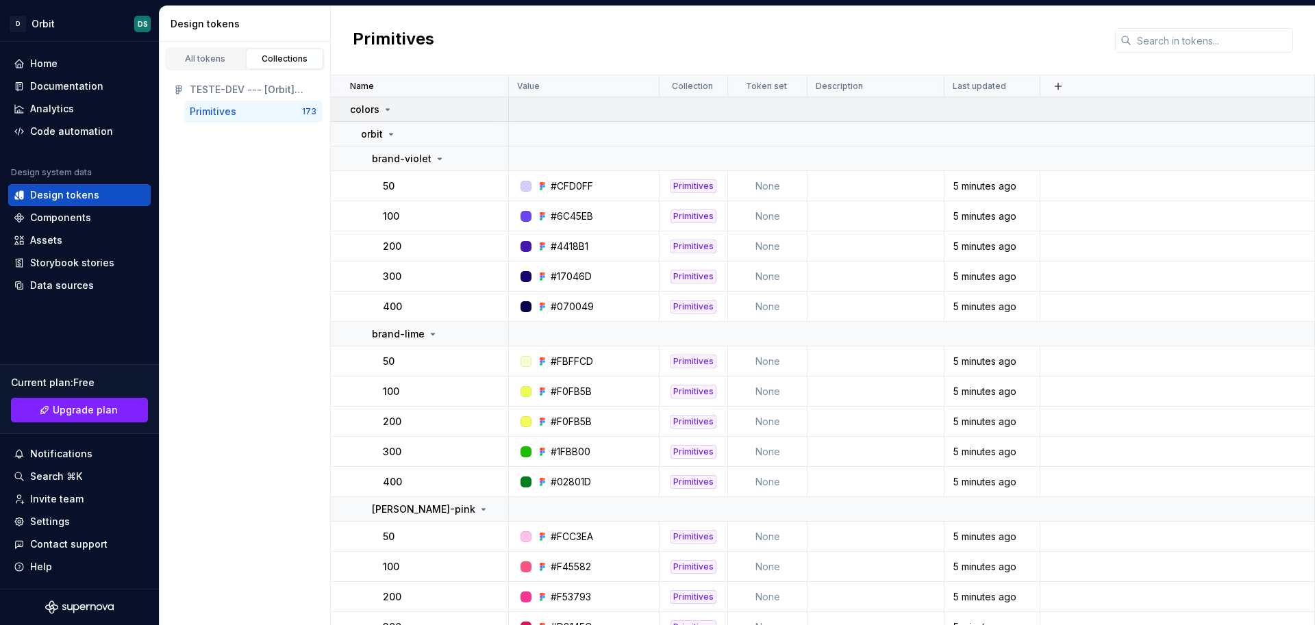
click at [385, 111] on icon at bounding box center [387, 109] width 11 height 11
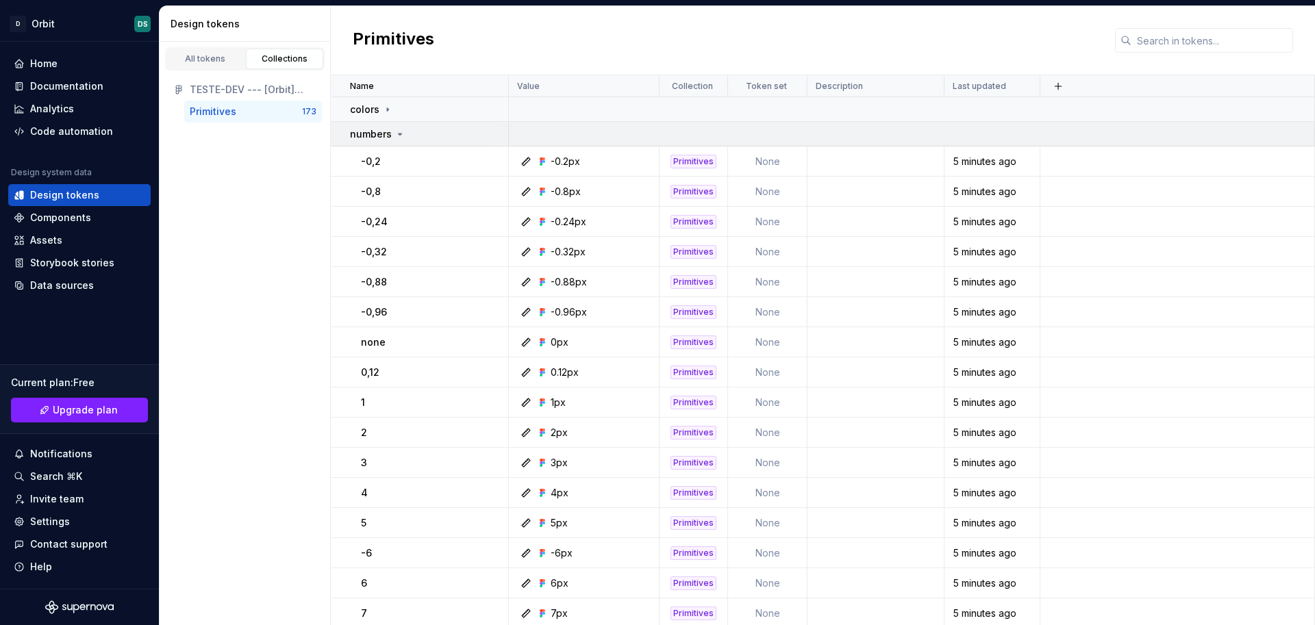
click at [398, 137] on icon at bounding box center [400, 134] width 11 height 11
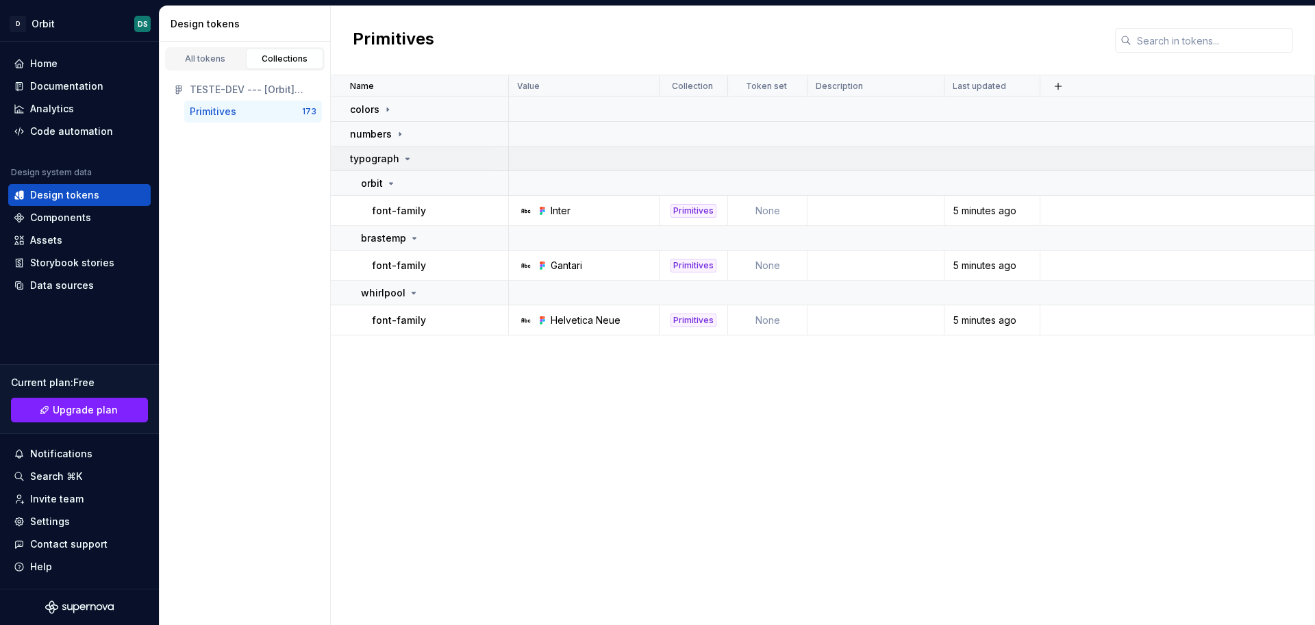
click at [385, 163] on p "typograph" at bounding box center [374, 159] width 49 height 14
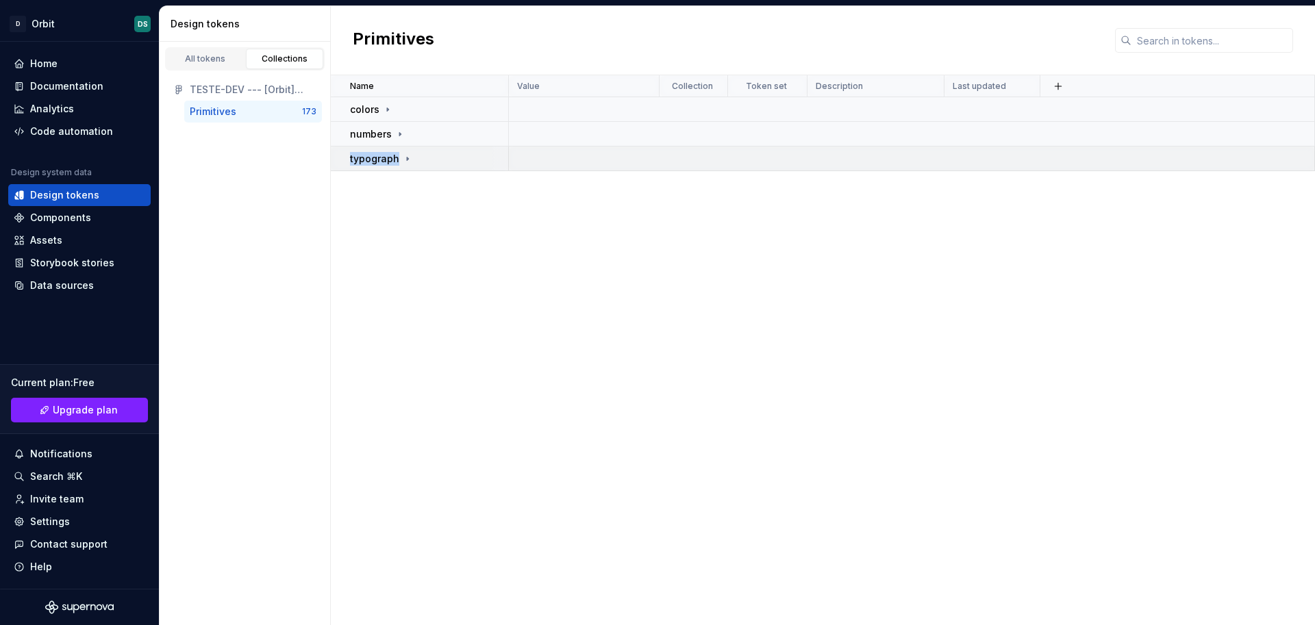
click at [385, 163] on p "typograph" at bounding box center [374, 159] width 49 height 14
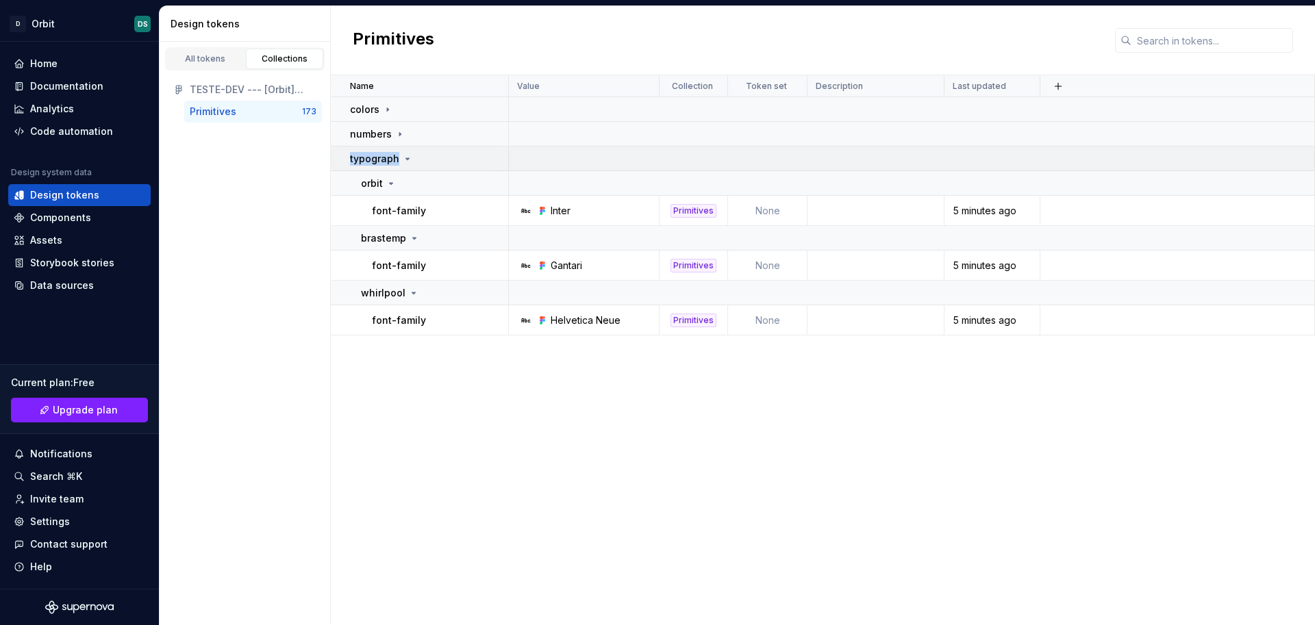
click at [385, 163] on p "typograph" at bounding box center [374, 159] width 49 height 14
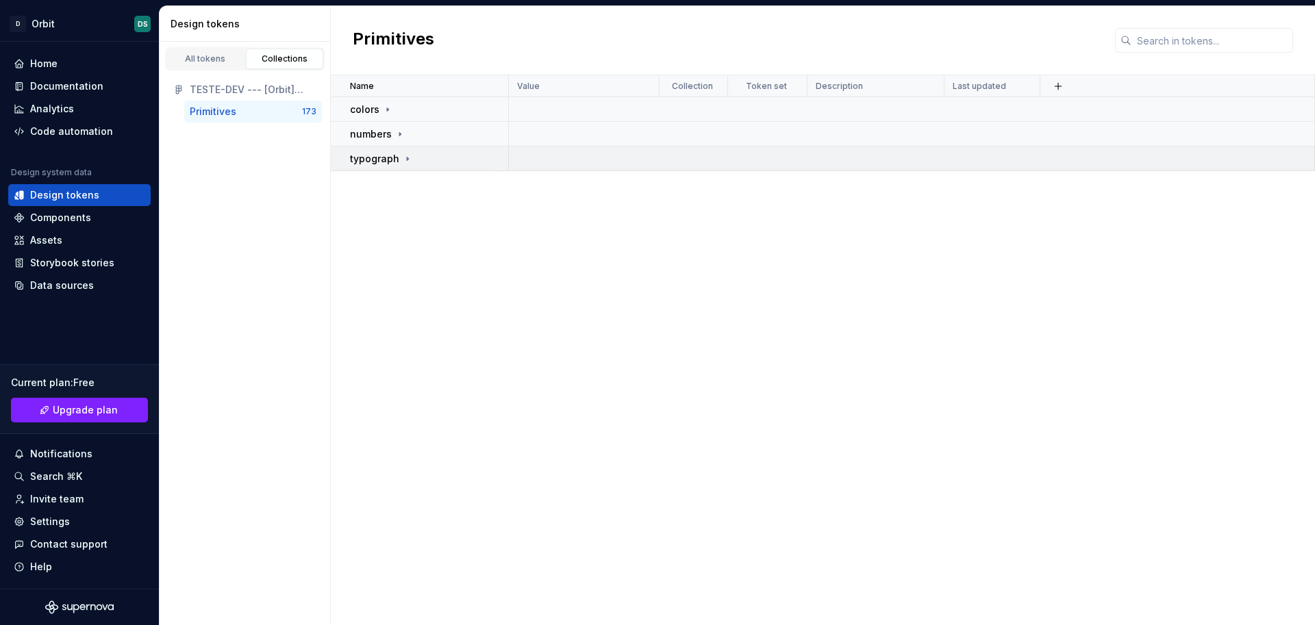
click at [385, 163] on p "typograph" at bounding box center [374, 159] width 49 height 14
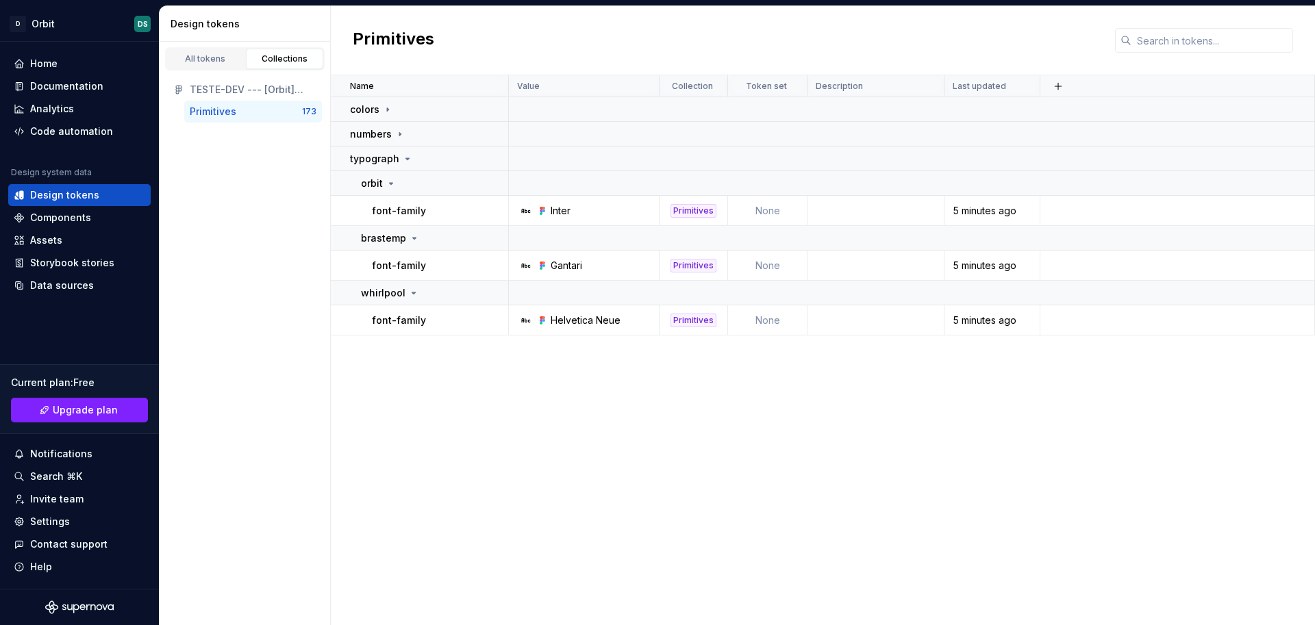
drag, startPoint x: 385, startPoint y: 164, endPoint x: 253, endPoint y: 222, distance: 143.8
click at [253, 222] on div "Design tokens All tokens Collections TESTE-DEV --- [Orbit] Primitive Tokens (Co…" at bounding box center [738, 315] width 1156 height 619
click at [55, 93] on div "Documentation" at bounding box center [79, 86] width 142 height 22
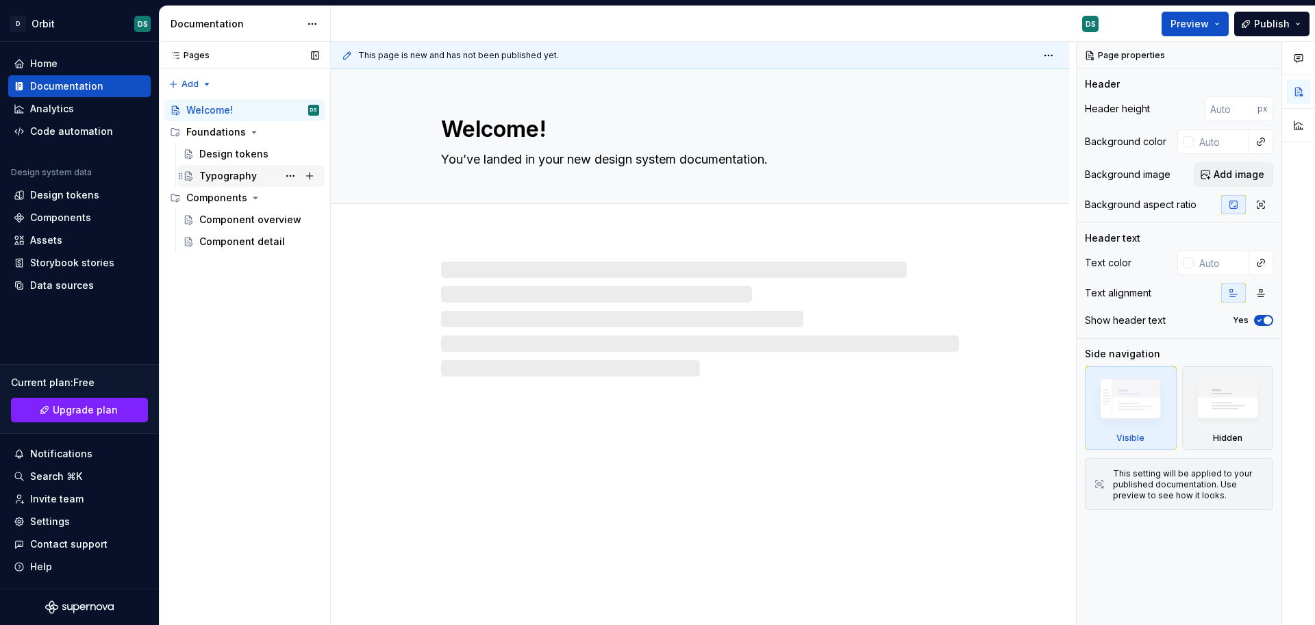
type textarea "*"
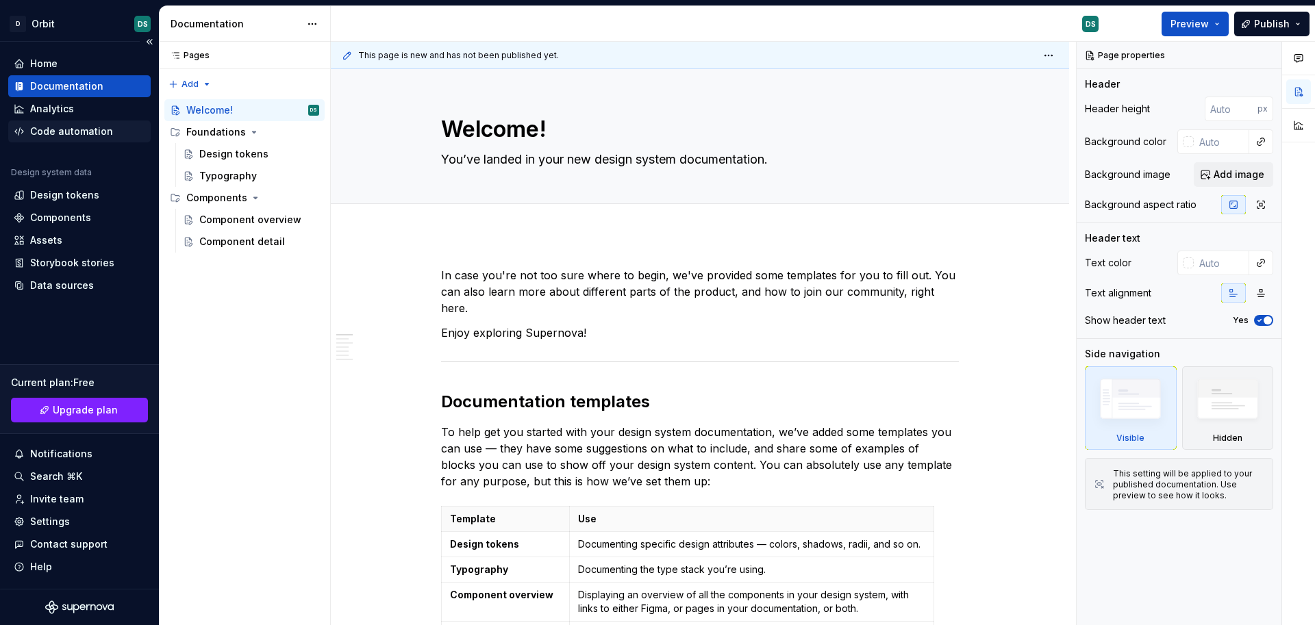
click at [72, 133] on div "Code automation" at bounding box center [71, 132] width 83 height 14
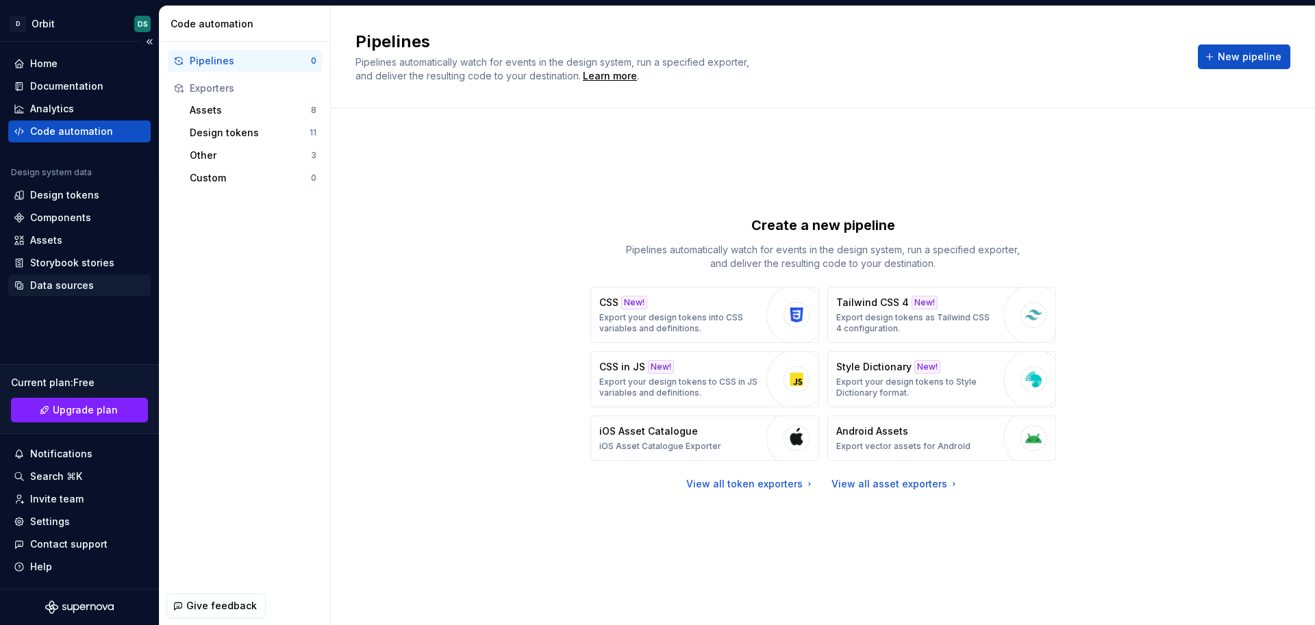
click at [55, 283] on div "Data sources" at bounding box center [62, 286] width 64 height 14
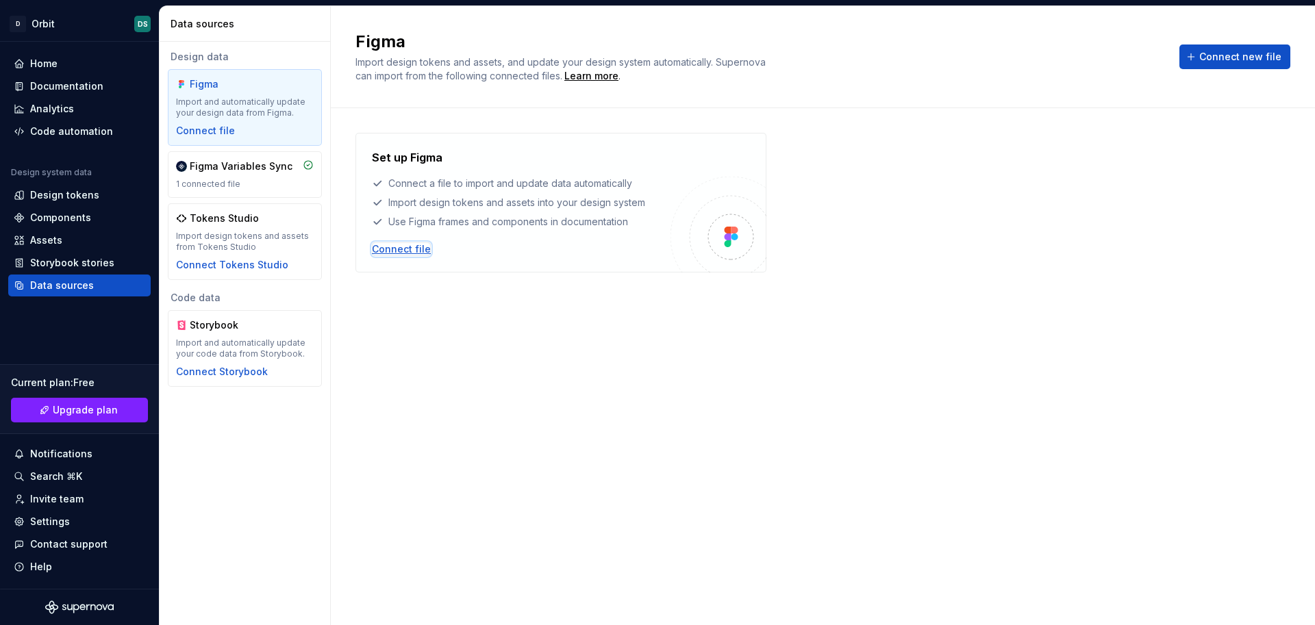
click at [404, 247] on div "Connect file" at bounding box center [401, 249] width 59 height 14
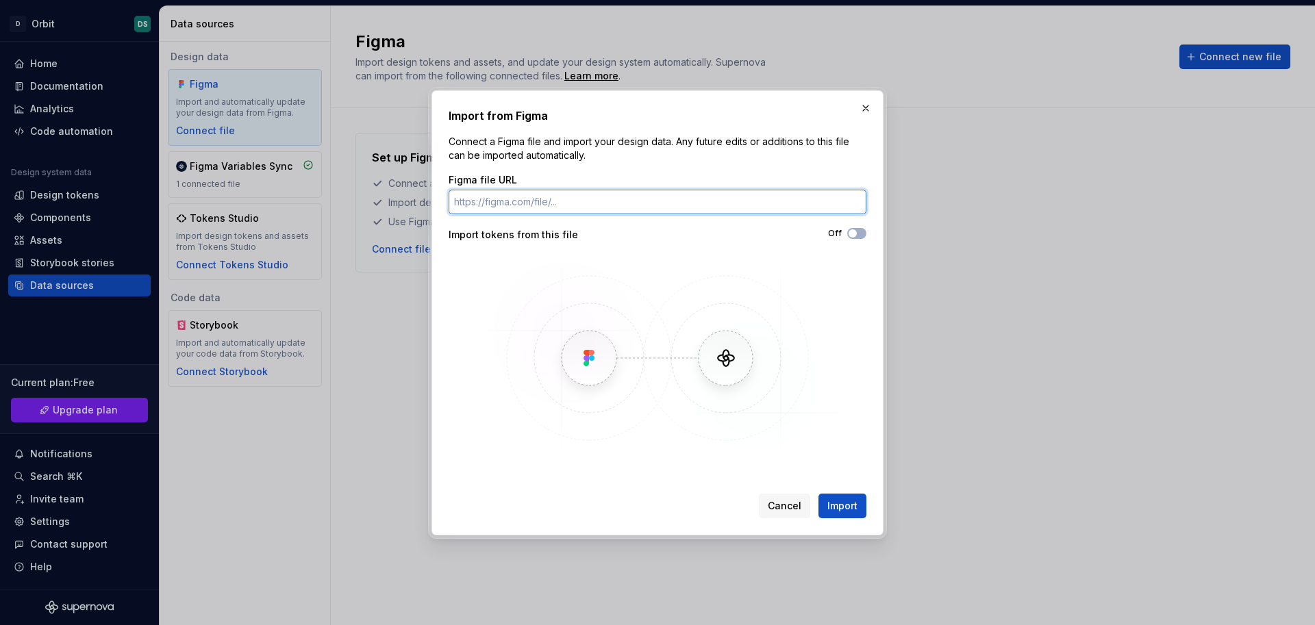
paste input "[URL][DOMAIN_NAME]"
type input "[URL][DOMAIN_NAME]"
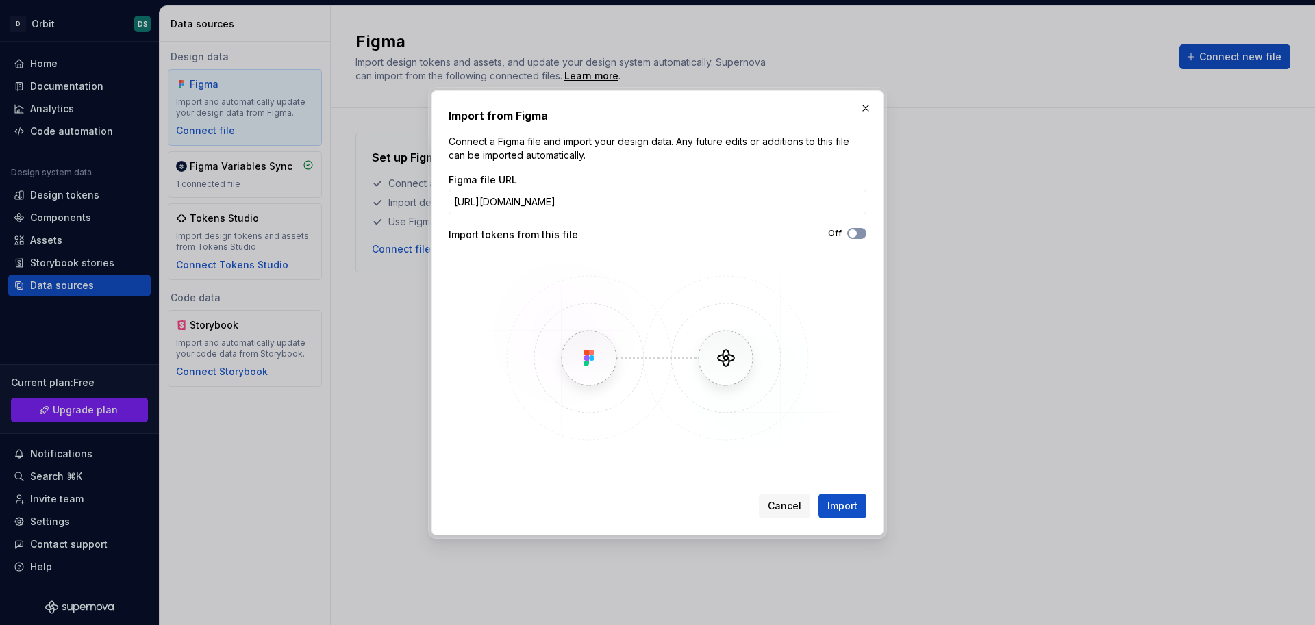
scroll to position [0, 0]
click at [858, 236] on icon "button" at bounding box center [852, 233] width 11 height 8
click at [851, 506] on span "Import" at bounding box center [842, 506] width 30 height 14
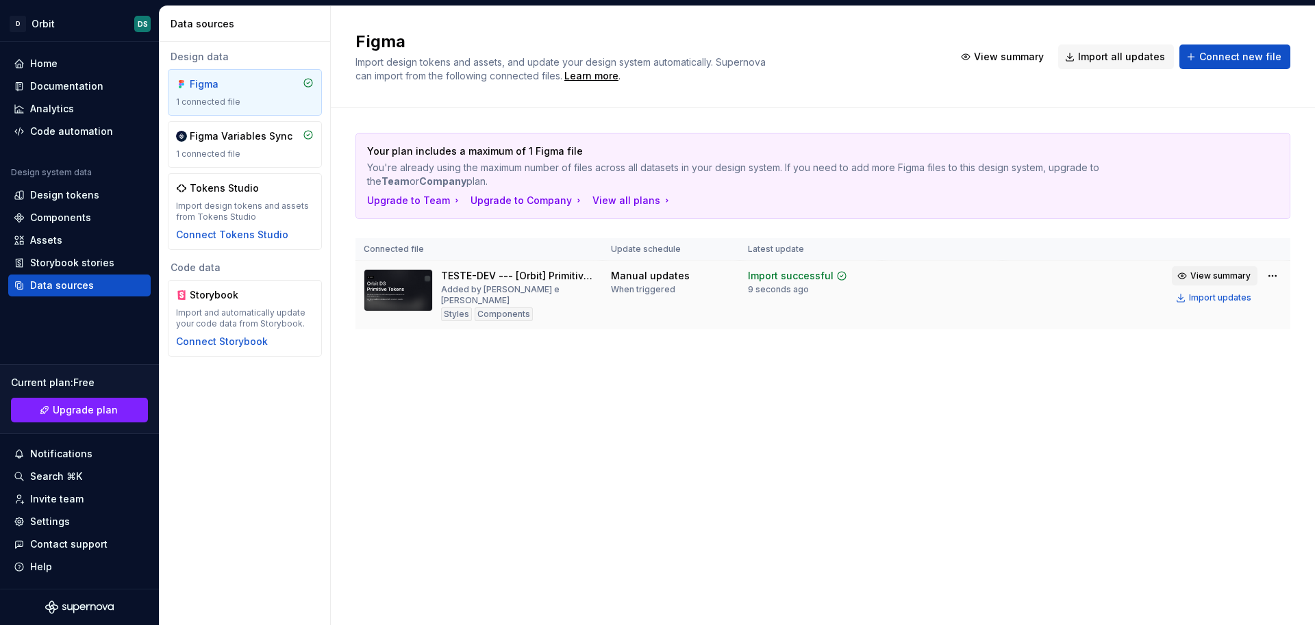
click at [1224, 269] on button "View summary" at bounding box center [1215, 275] width 86 height 19
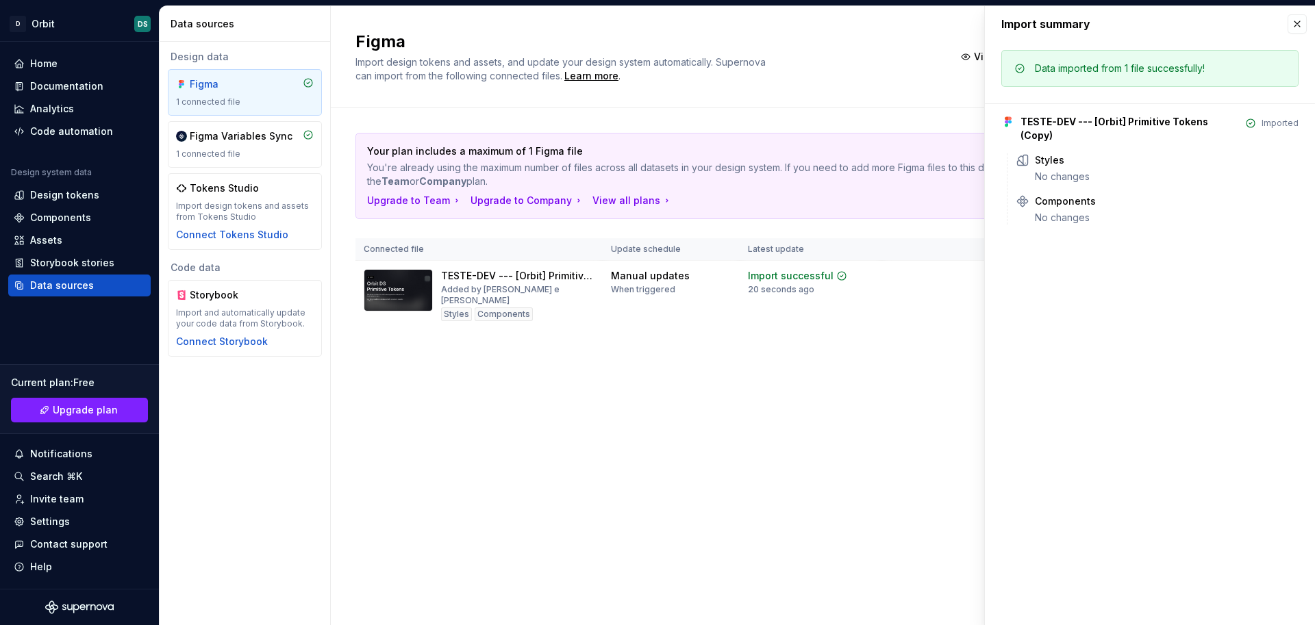
click at [830, 366] on div "Your plan includes a maximum of 1 Figma file You're already using the maximum n…" at bounding box center [823, 244] width 935 height 273
click at [1297, 23] on button "button" at bounding box center [1297, 23] width 19 height 19
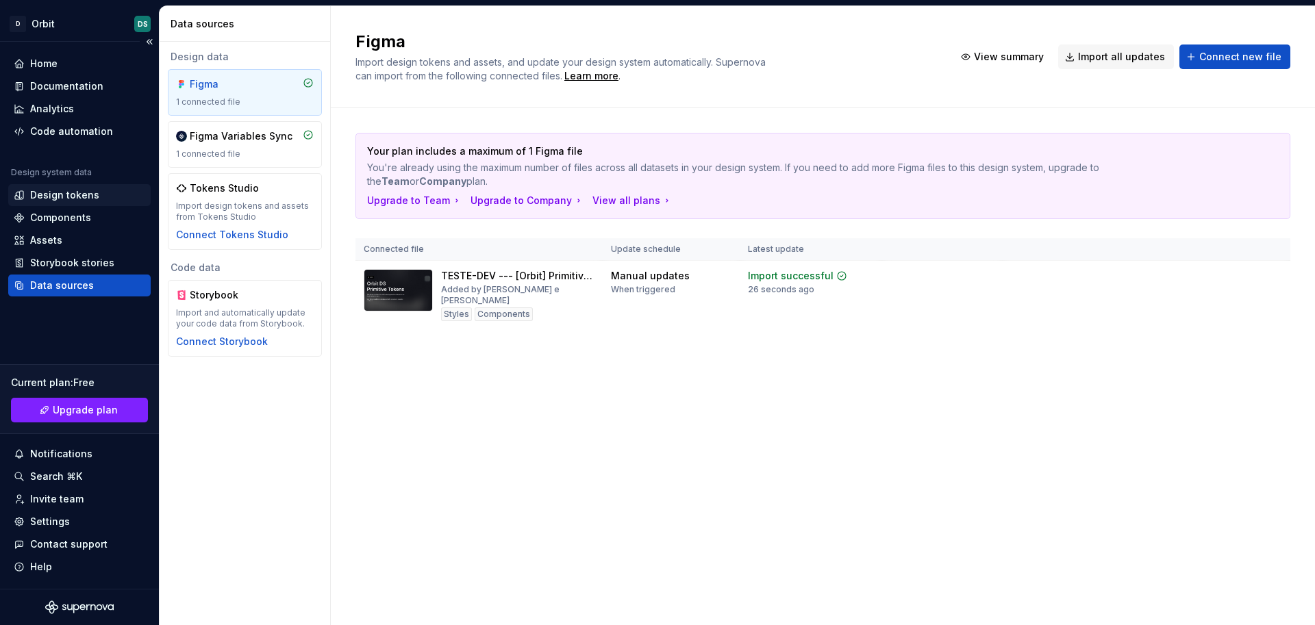
click at [58, 201] on div "Design tokens" at bounding box center [64, 195] width 69 height 14
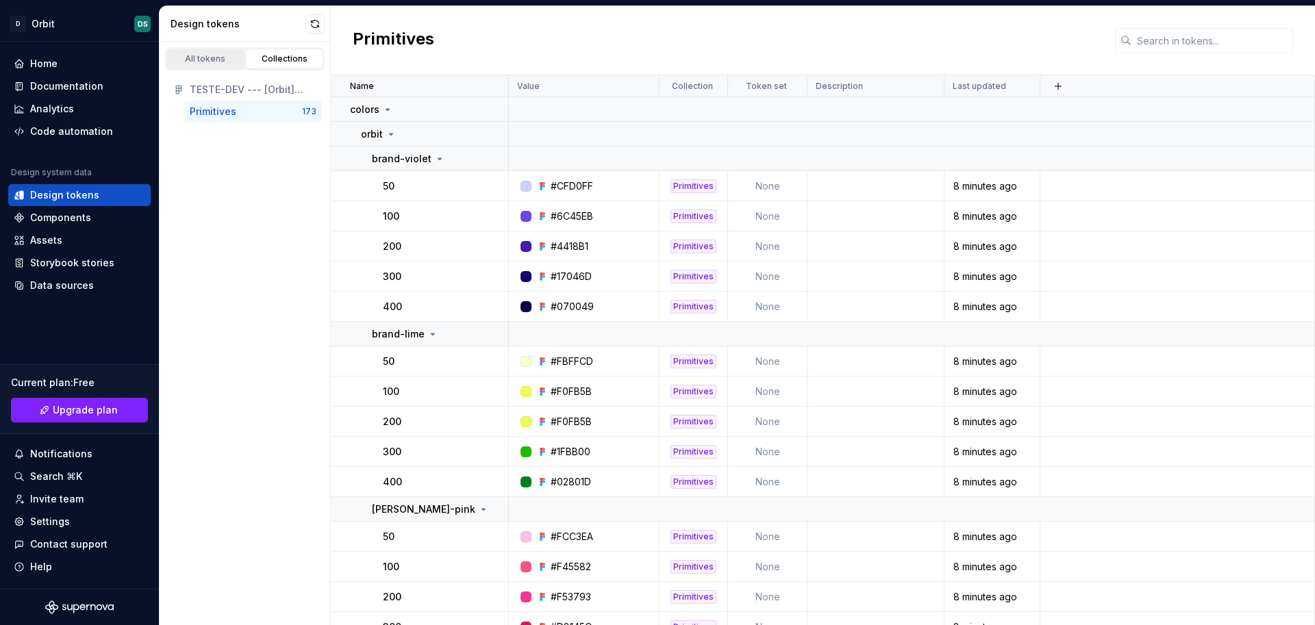
click at [203, 65] on link "All tokens" at bounding box center [205, 59] width 78 height 21
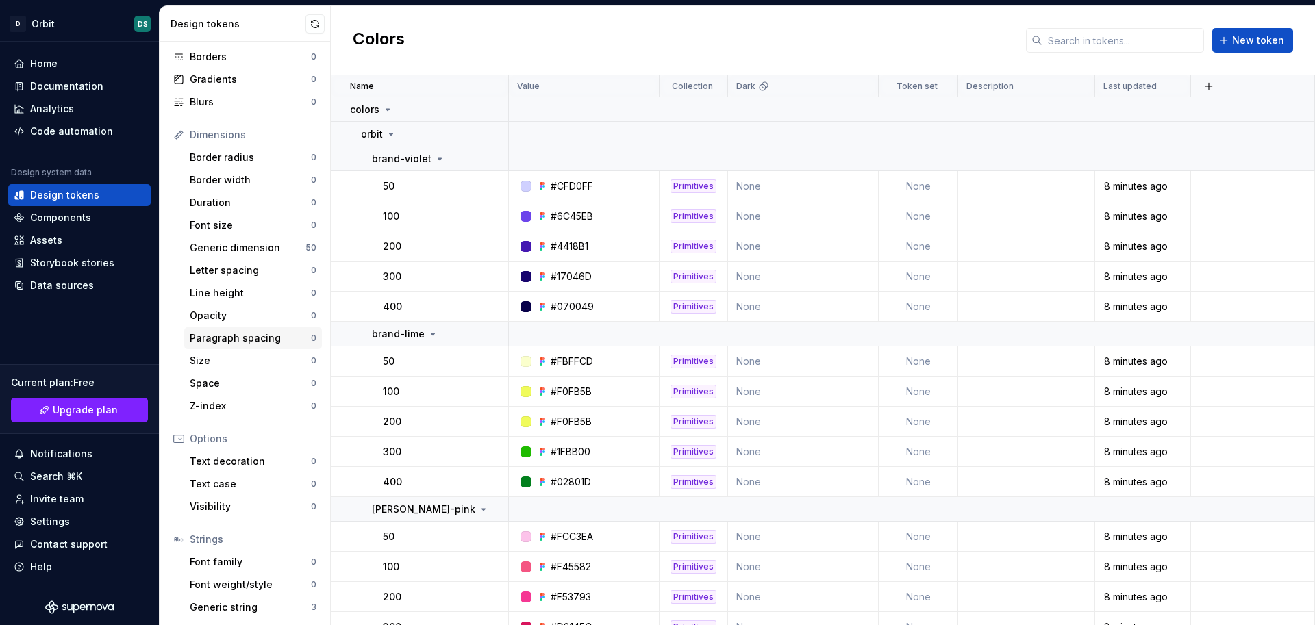
scroll to position [125, 0]
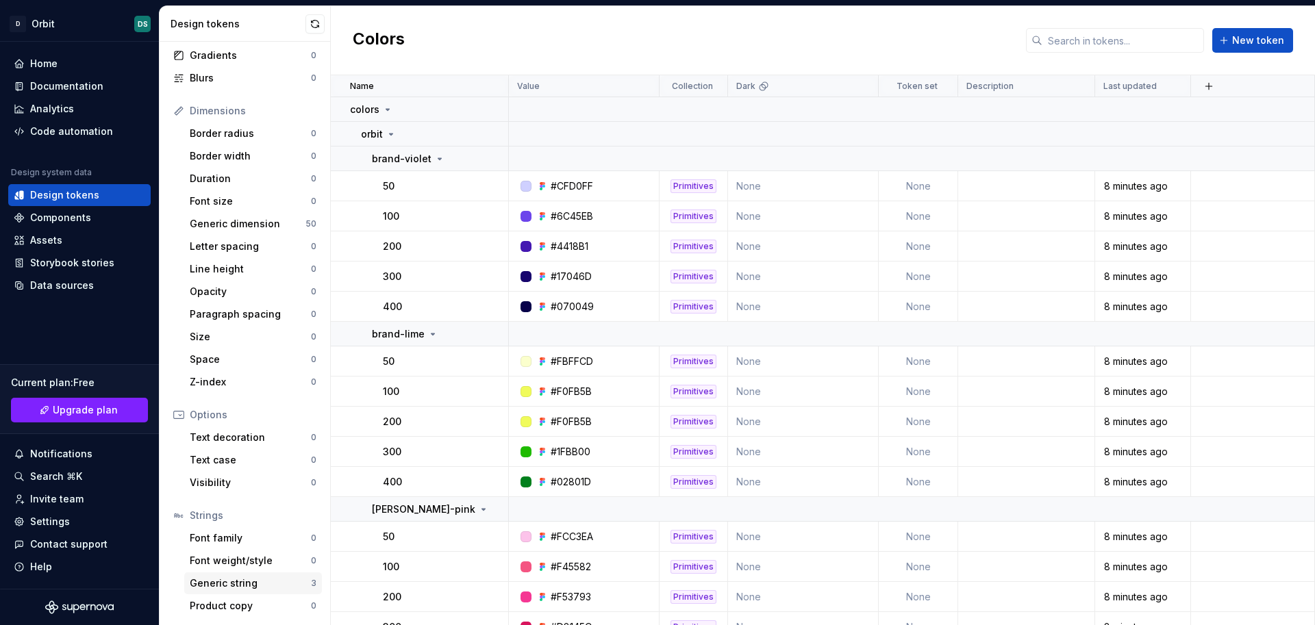
click at [216, 589] on div "Generic string" at bounding box center [250, 584] width 121 height 14
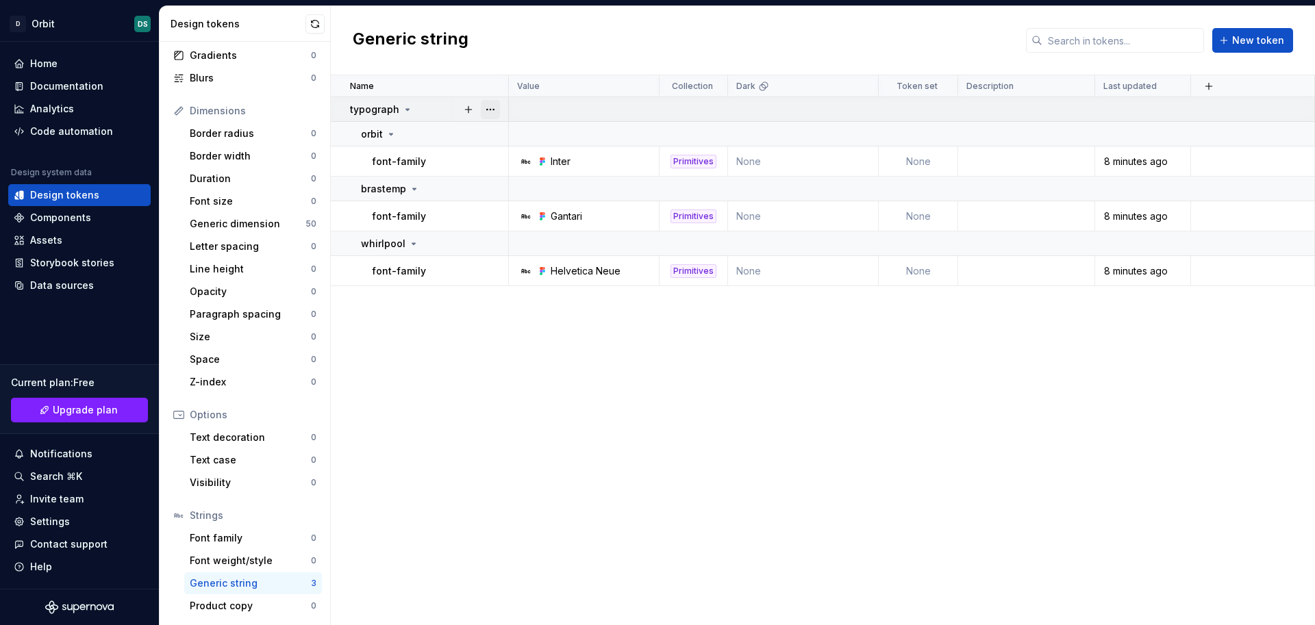
click at [495, 108] on button "button" at bounding box center [490, 109] width 19 height 19
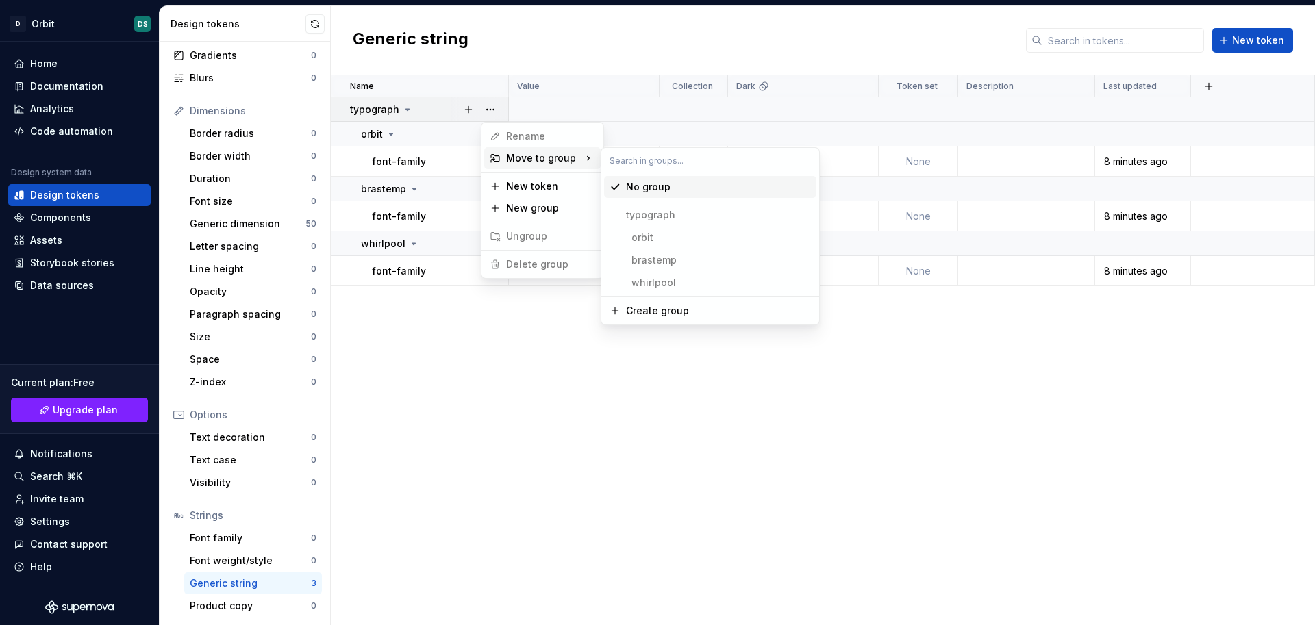
click at [543, 162] on div "Move to group" at bounding box center [542, 158] width 116 height 22
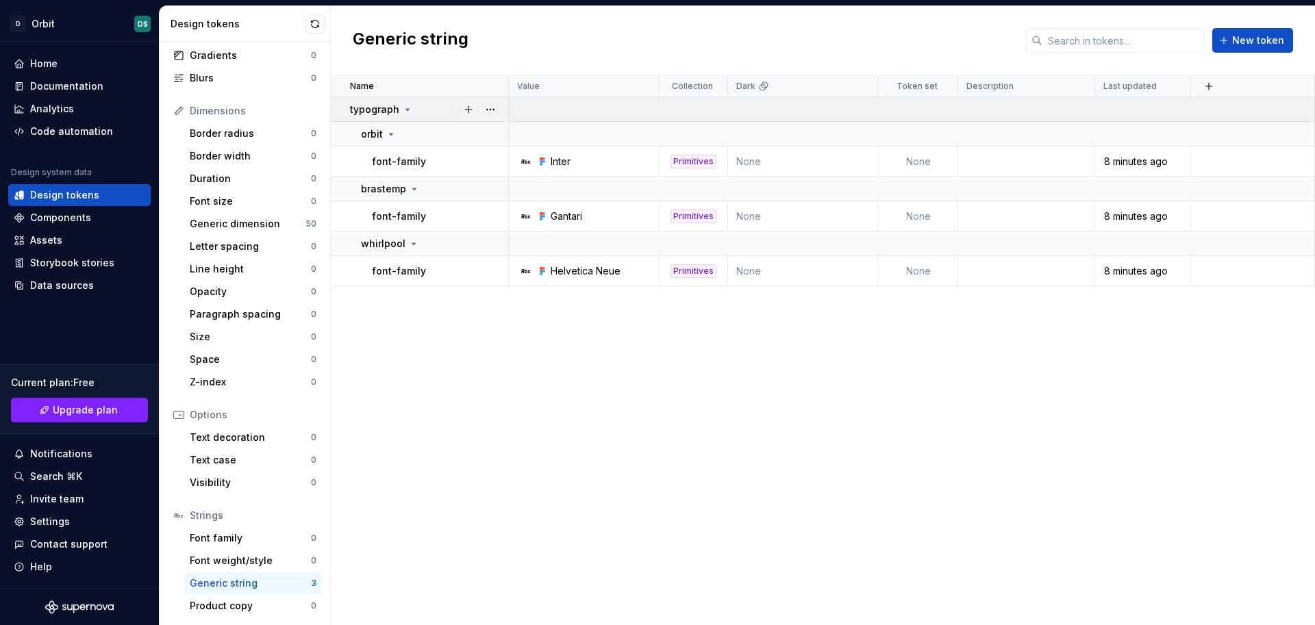
click at [375, 112] on html "D Orbit DS Home Documentation Analytics Code automation Design system data Desi…" at bounding box center [657, 312] width 1315 height 625
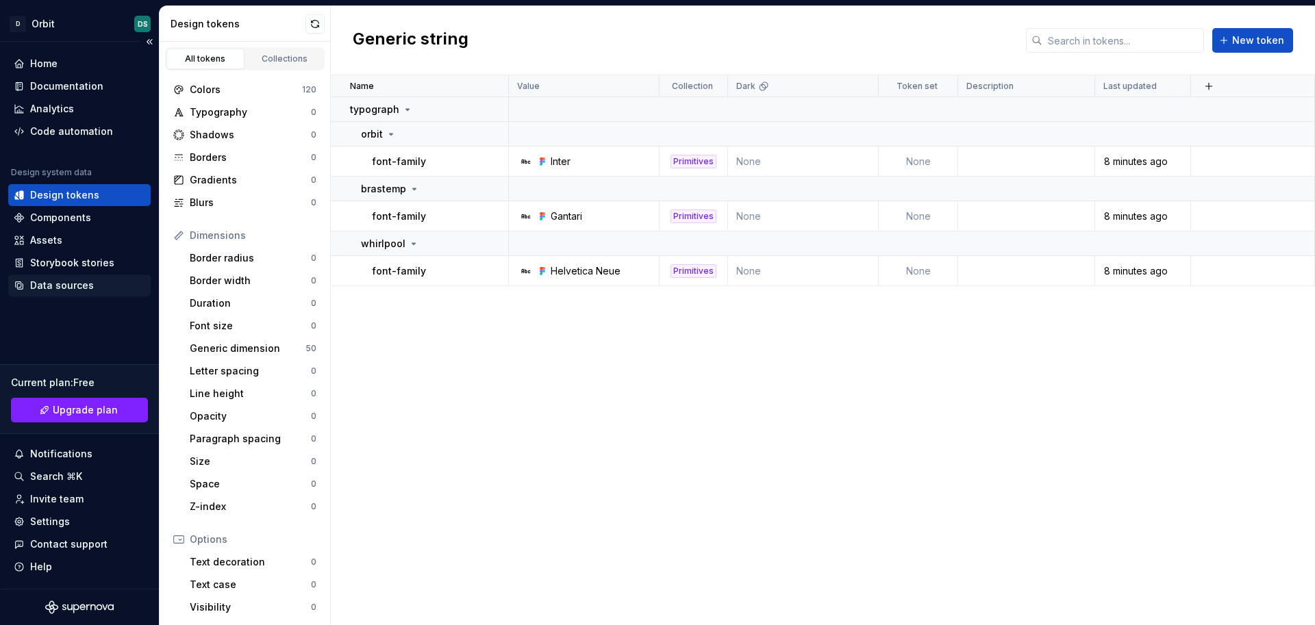
click at [38, 283] on div "Data sources" at bounding box center [62, 286] width 64 height 14
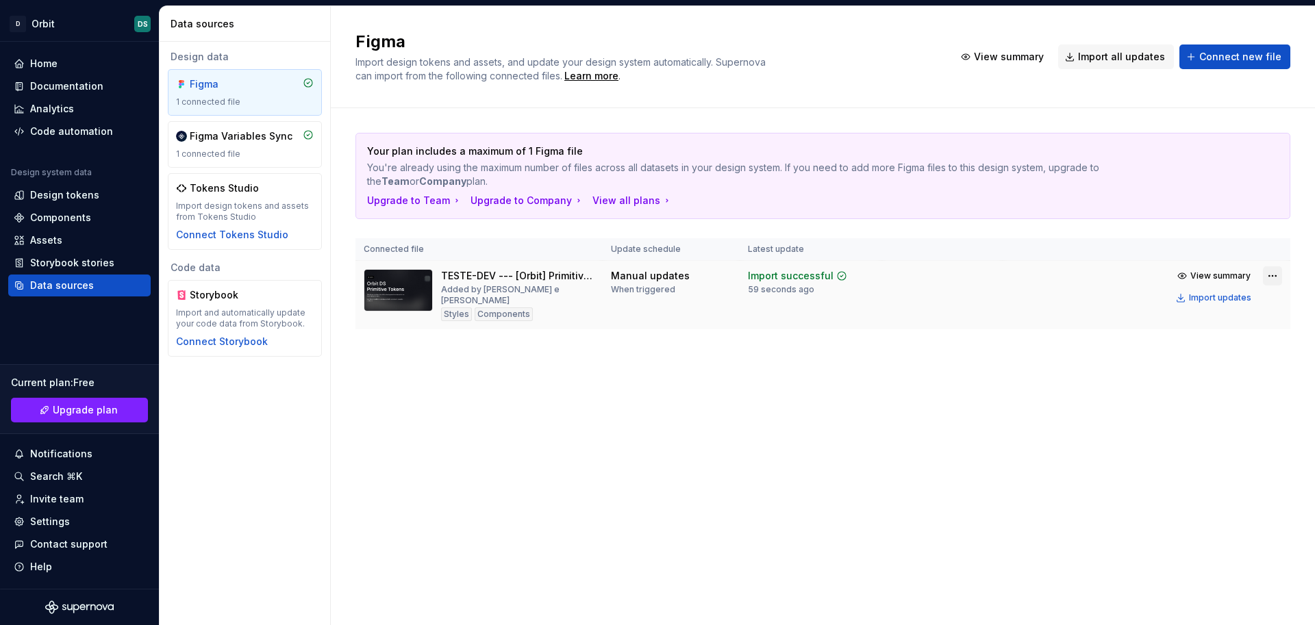
click at [1274, 277] on html "D Orbit DS Home Documentation Analytics Code automation Design system data Desi…" at bounding box center [657, 312] width 1315 height 625
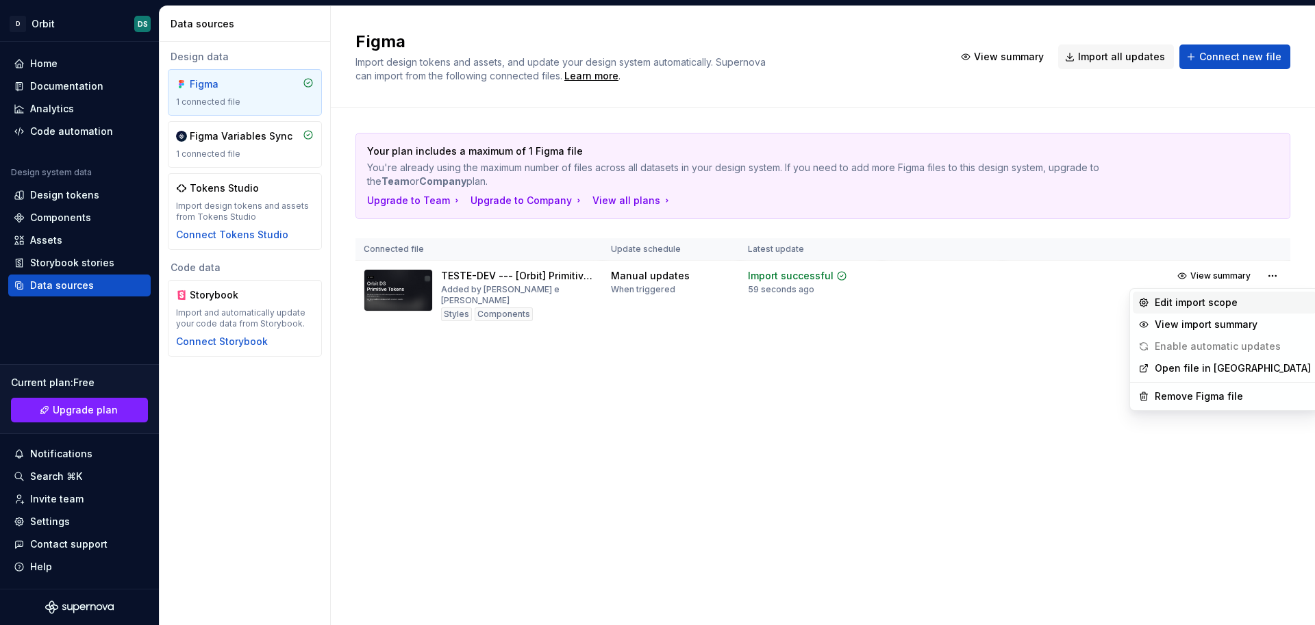
click at [1168, 305] on div "Edit import scope" at bounding box center [1233, 303] width 156 height 14
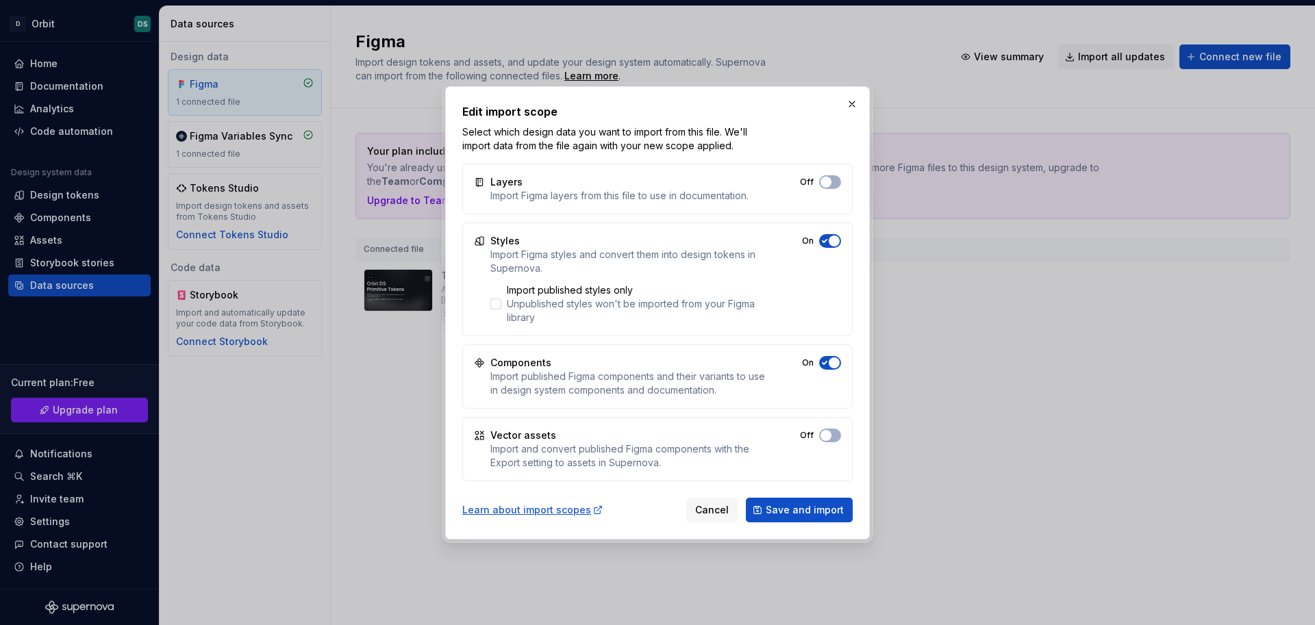
click at [697, 493] on div "Learn about import scopes Cancel Save and import" at bounding box center [657, 507] width 390 height 30
click at [712, 508] on span "Cancel" at bounding box center [712, 510] width 34 height 14
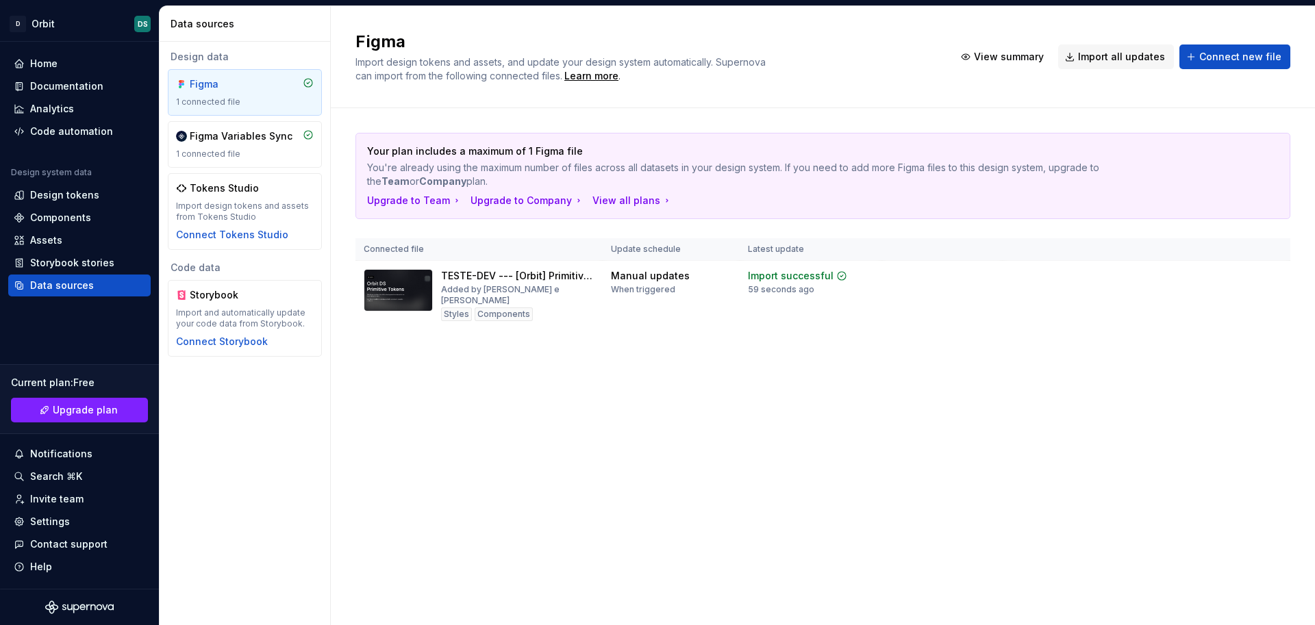
click at [497, 470] on div "Figma Import design tokens and assets, and update your design system automatica…" at bounding box center [823, 315] width 984 height 619
click at [72, 197] on div "Design tokens" at bounding box center [64, 195] width 69 height 14
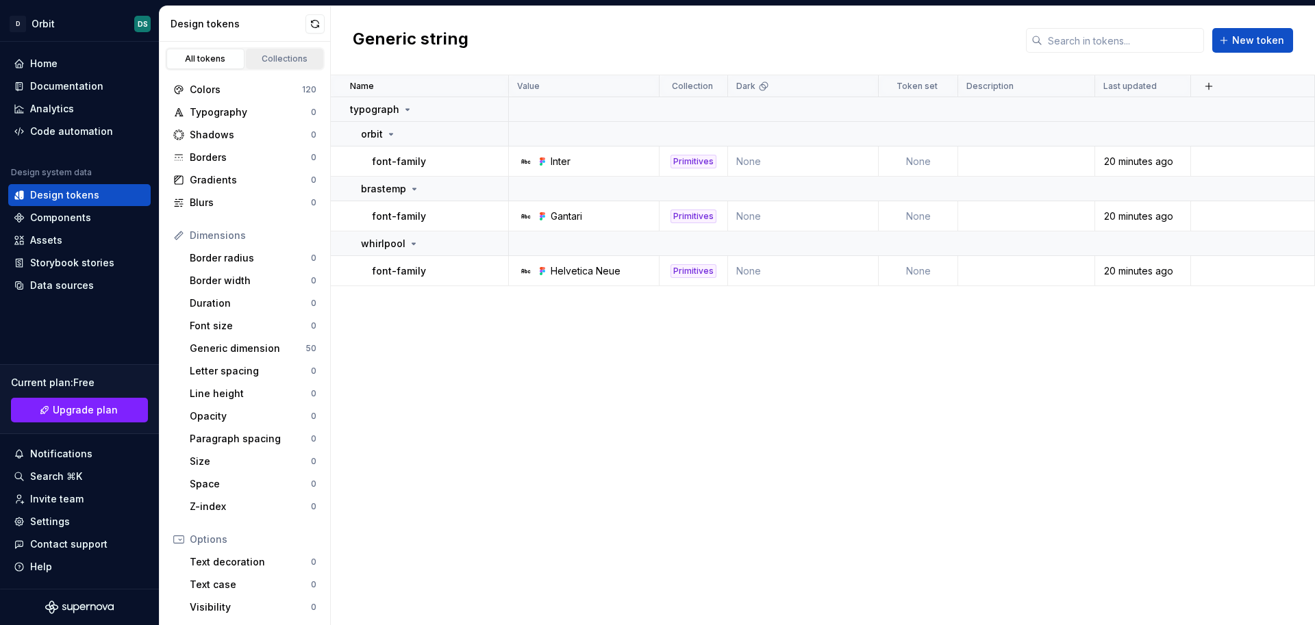
click at [271, 60] on div "Collections" at bounding box center [285, 58] width 68 height 11
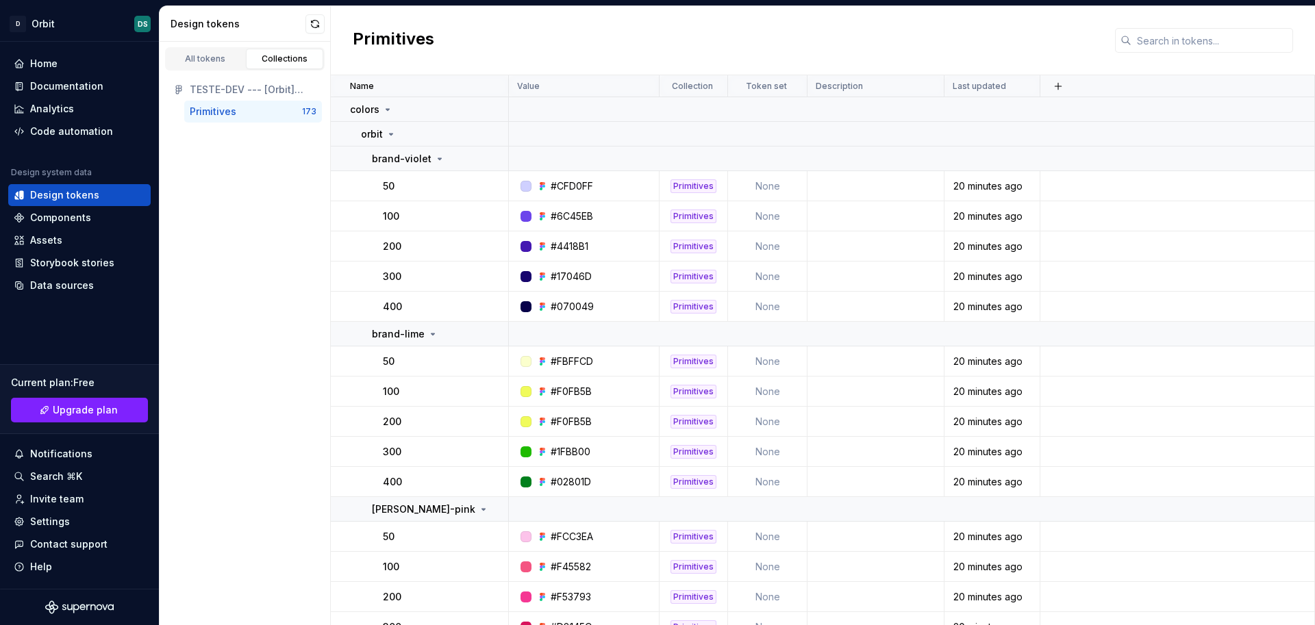
click at [219, 114] on div "Primitives" at bounding box center [213, 112] width 47 height 14
click at [68, 138] on div "Code automation" at bounding box center [71, 132] width 83 height 14
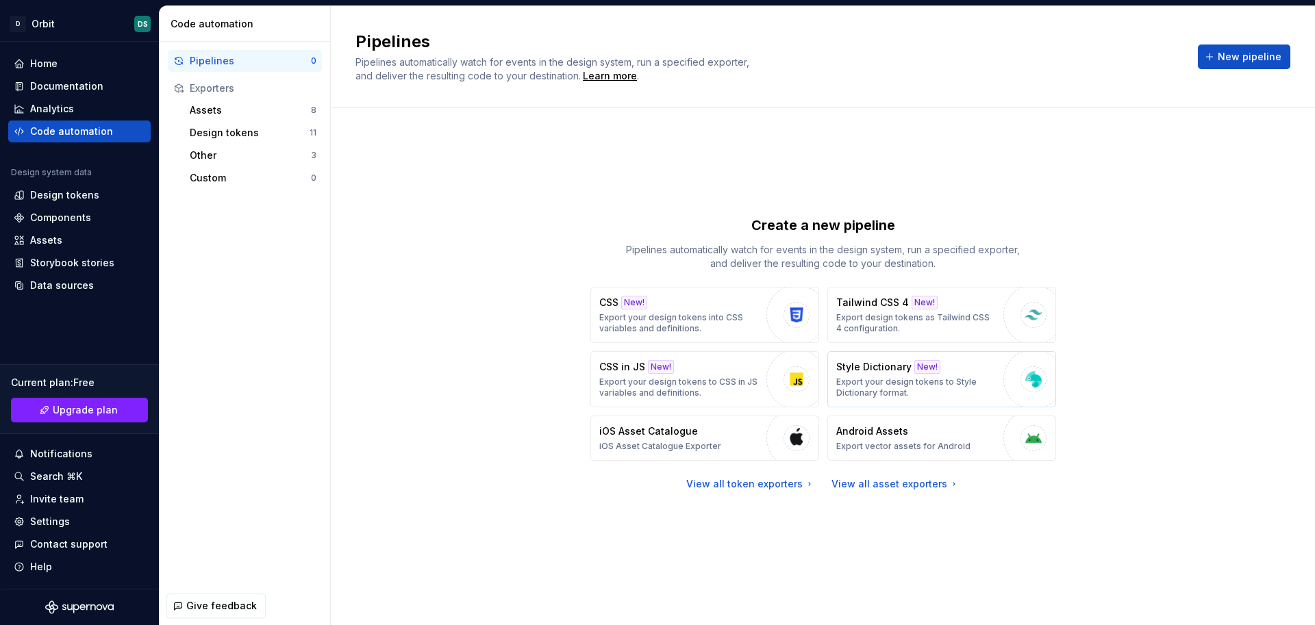
click at [951, 386] on p "Export your design tokens to Style Dictionary format." at bounding box center [916, 388] width 160 height 22
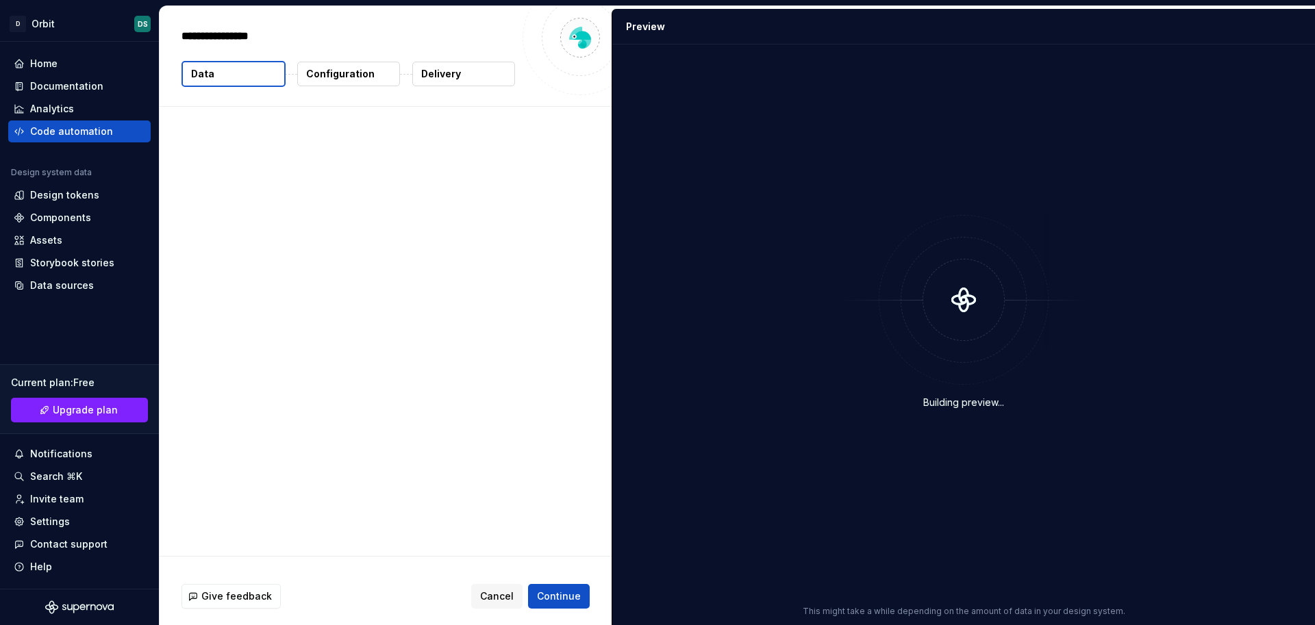
type textarea "*"
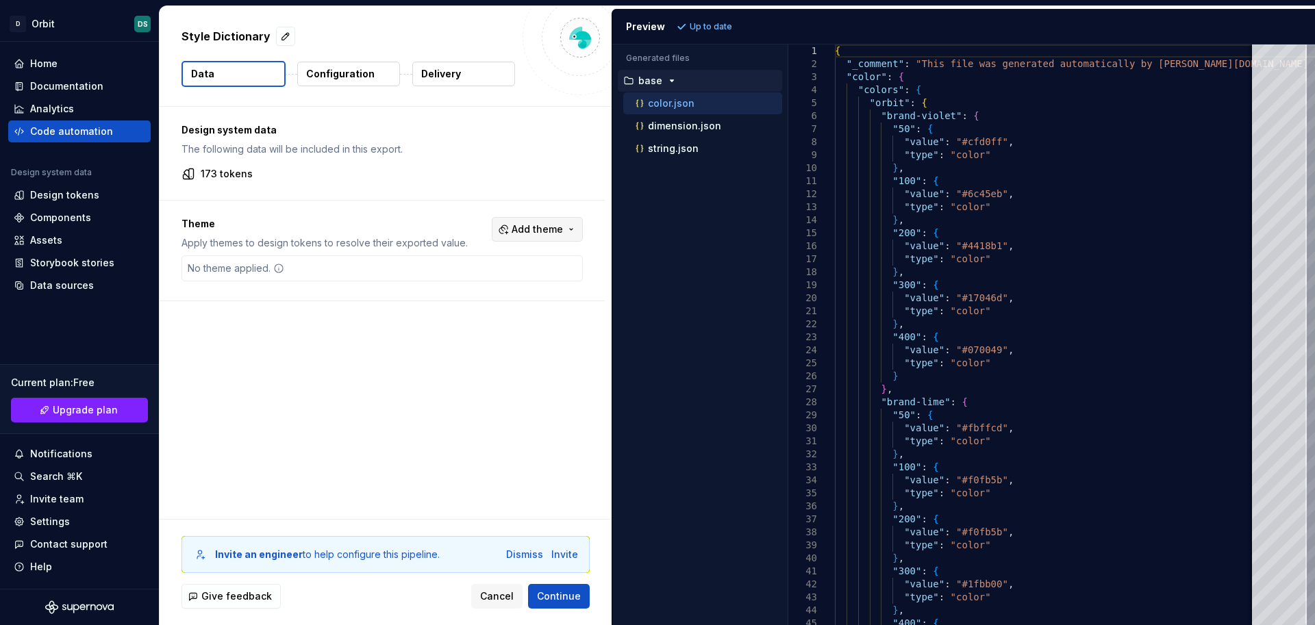
click at [558, 229] on span "Add theme" at bounding box center [537, 230] width 51 height 14
click at [558, 229] on html "D Orbit DS Home Documentation Analytics Code automation Design system data Desi…" at bounding box center [657, 312] width 1315 height 625
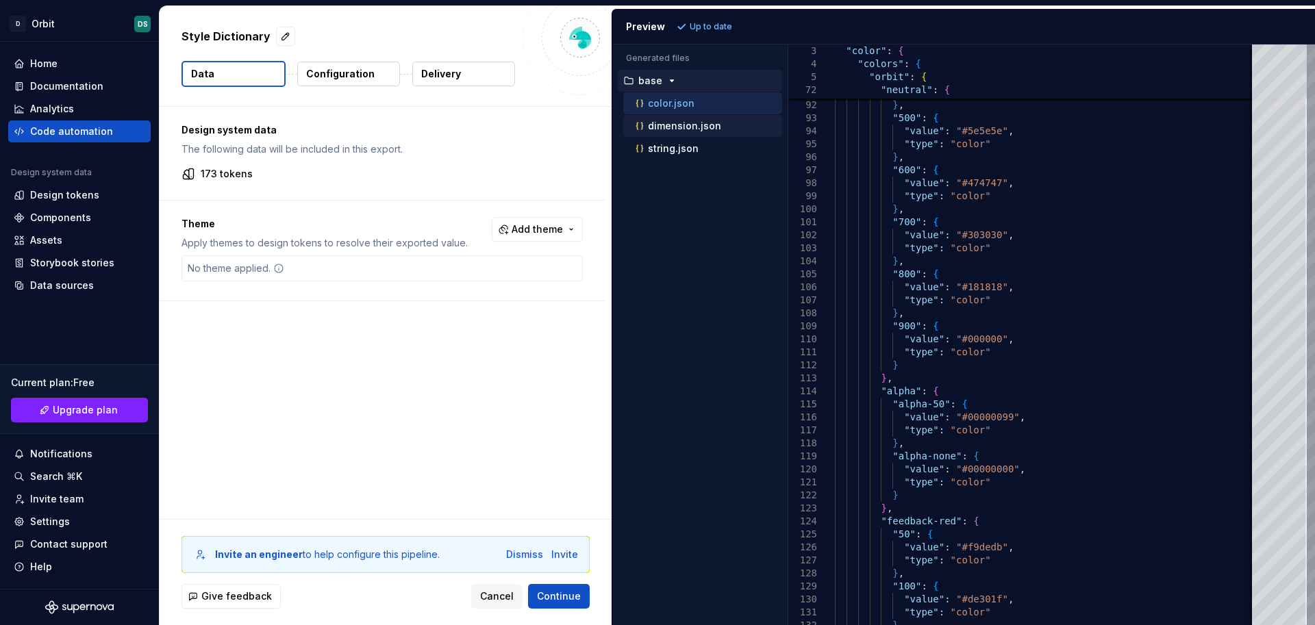
click at [675, 129] on p "dimension.json" at bounding box center [684, 126] width 73 height 11
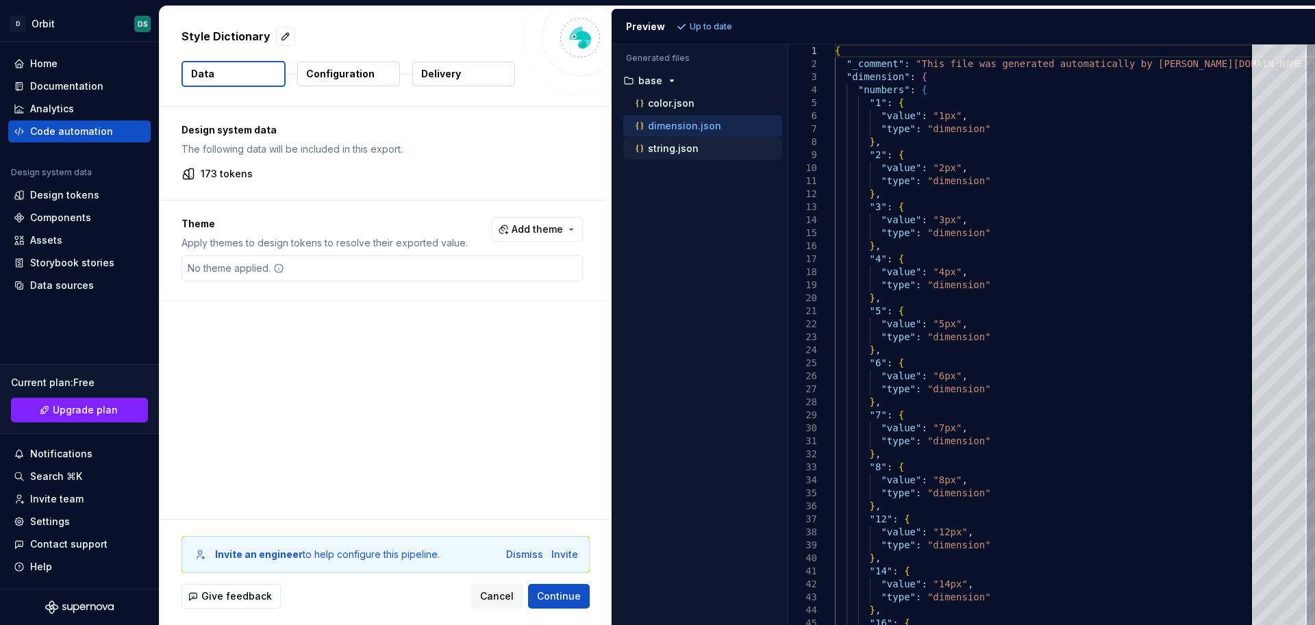
click at [661, 154] on div "string.json" at bounding box center [707, 149] width 149 height 14
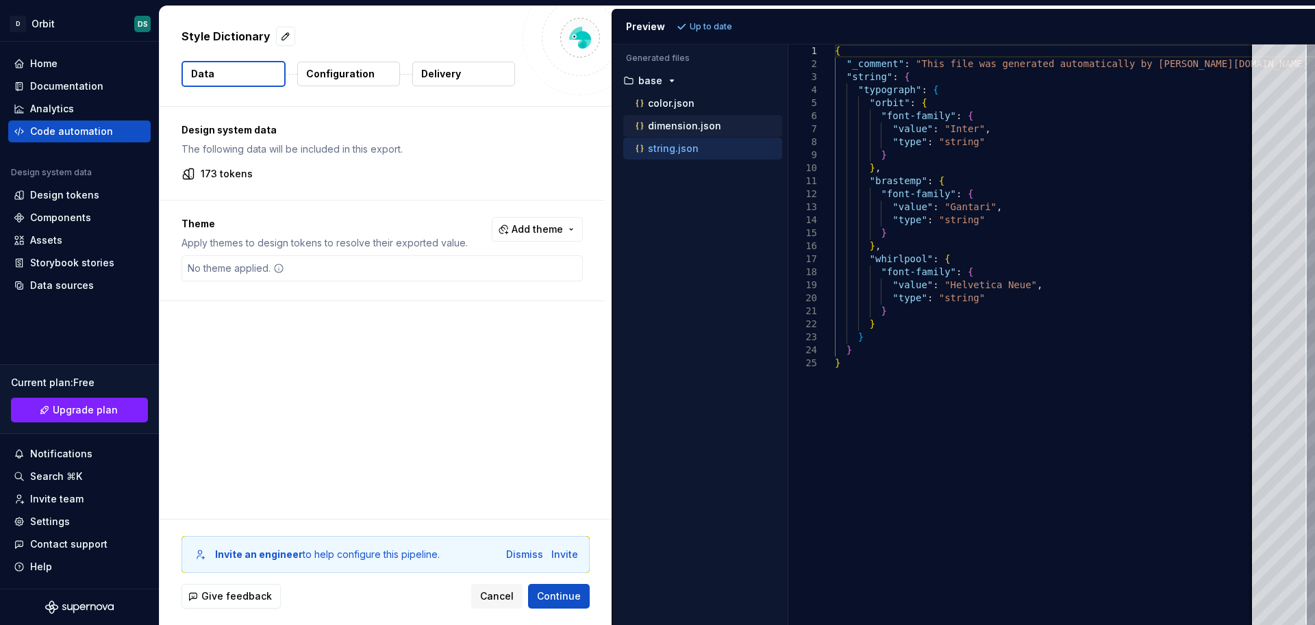
click at [675, 127] on p "dimension.json" at bounding box center [684, 126] width 73 height 11
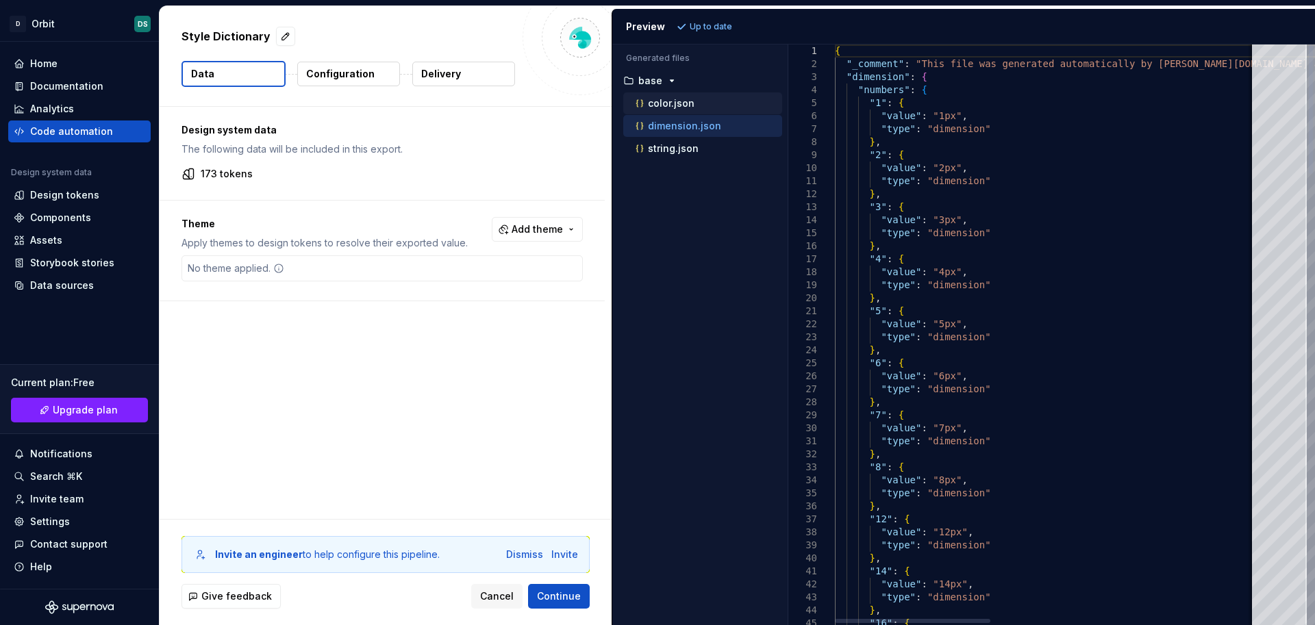
click at [679, 112] on div "color.json" at bounding box center [702, 103] width 159 height 22
click at [684, 103] on p "color.json" at bounding box center [671, 103] width 47 height 11
type textarea "**********"
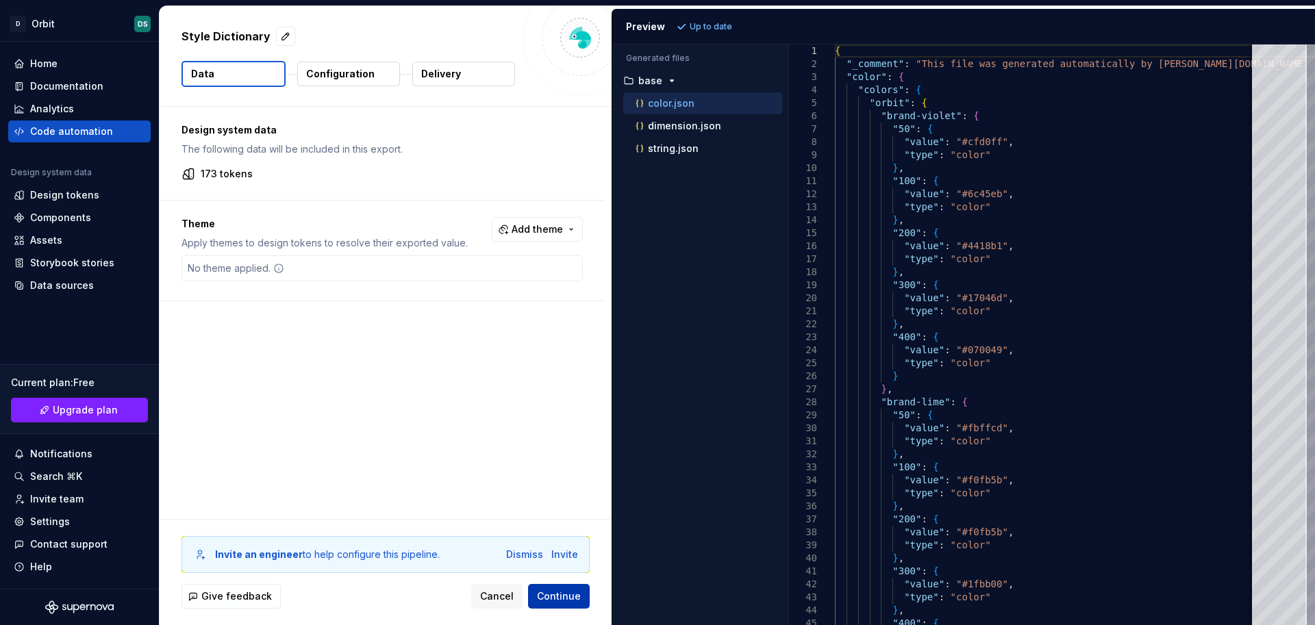
click at [543, 593] on span "Continue" at bounding box center [559, 597] width 44 height 14
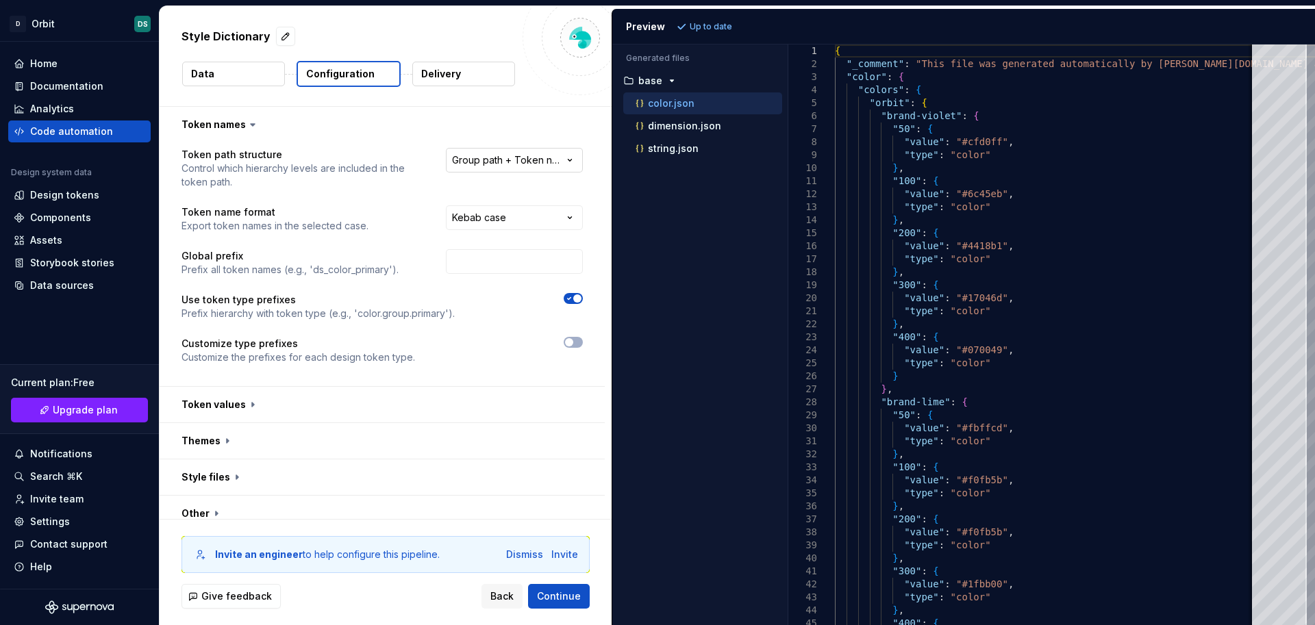
click at [530, 160] on html "**********" at bounding box center [657, 312] width 1315 height 625
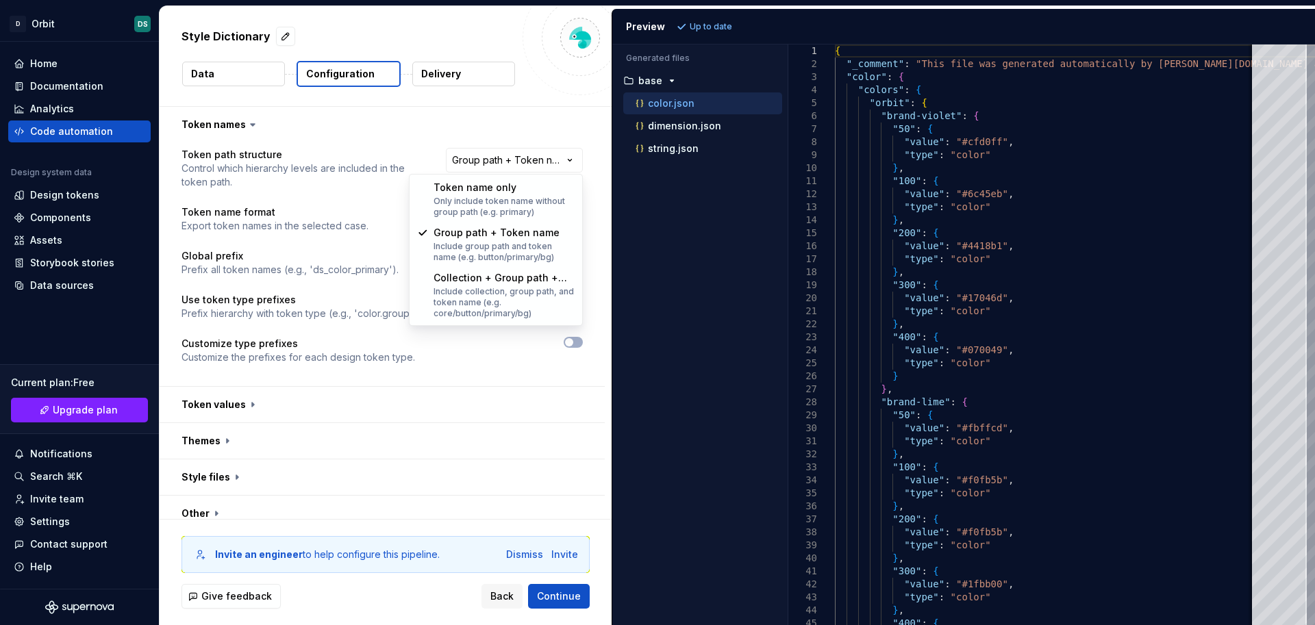
select select "********"
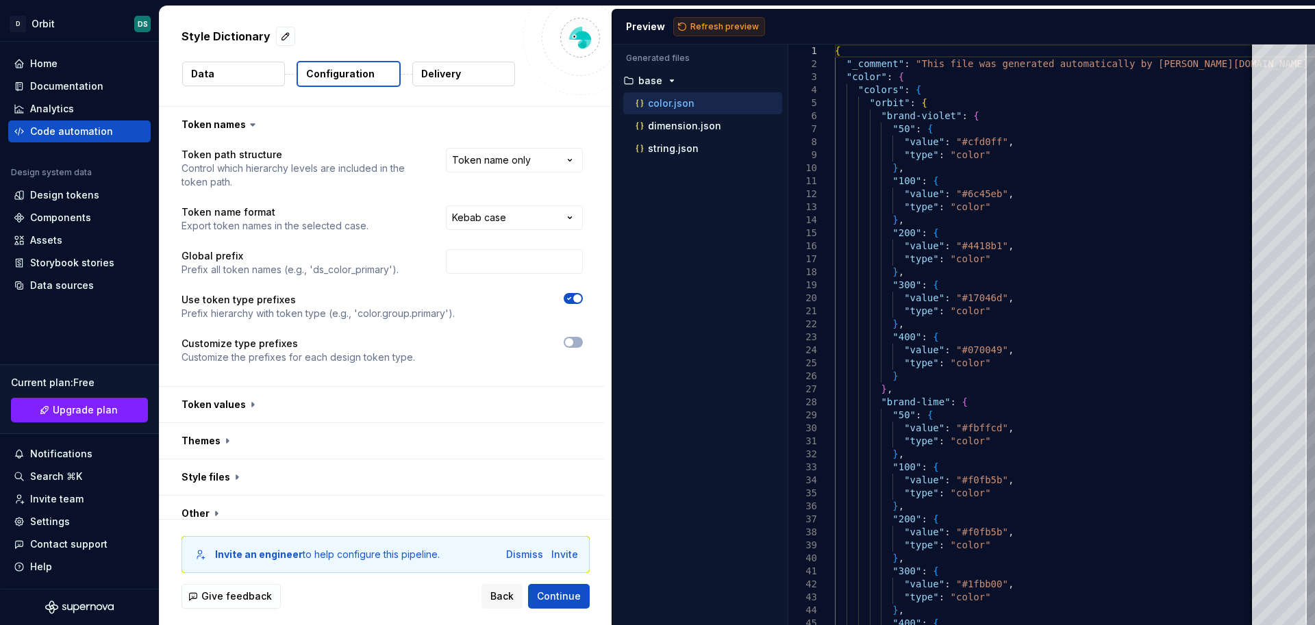
click at [731, 28] on span "Refresh preview" at bounding box center [724, 26] width 68 height 11
type textarea "**********"
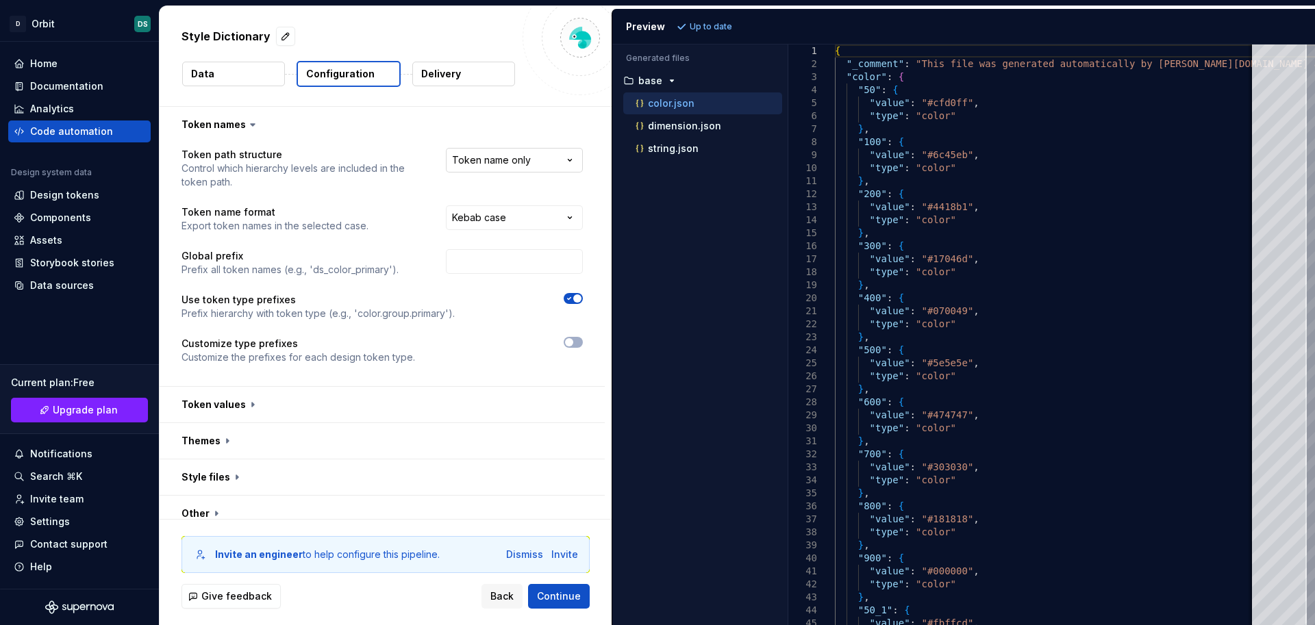
click at [521, 162] on html "**********" at bounding box center [657, 312] width 1315 height 625
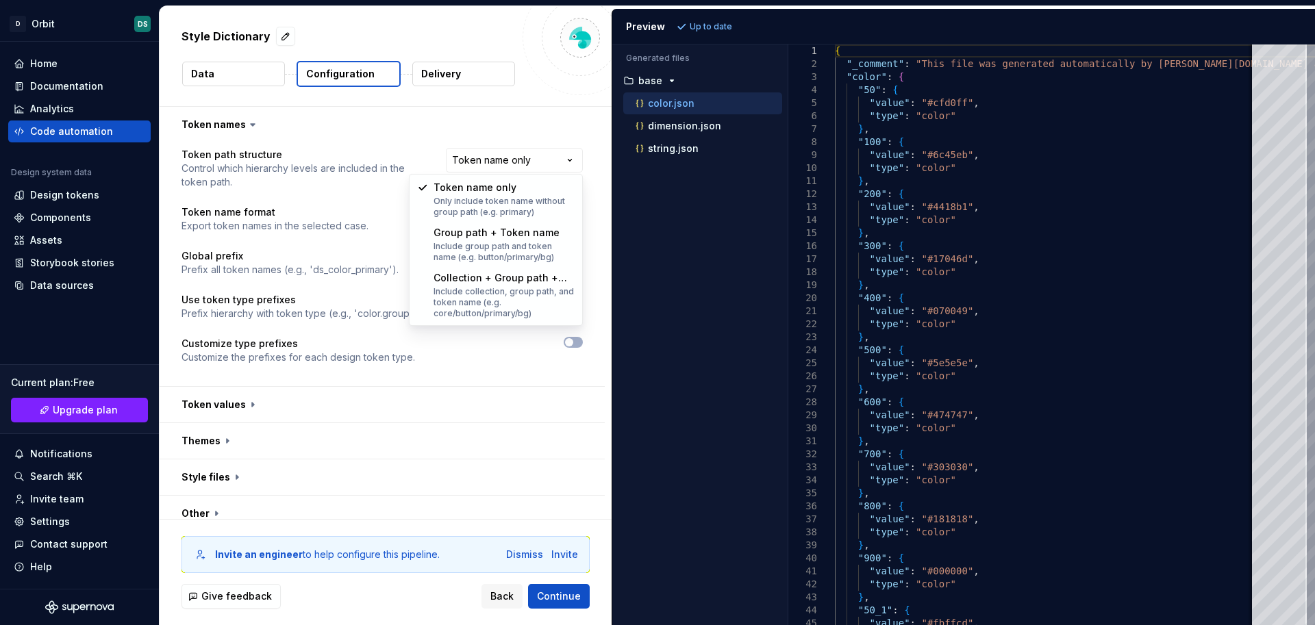
select select "**********"
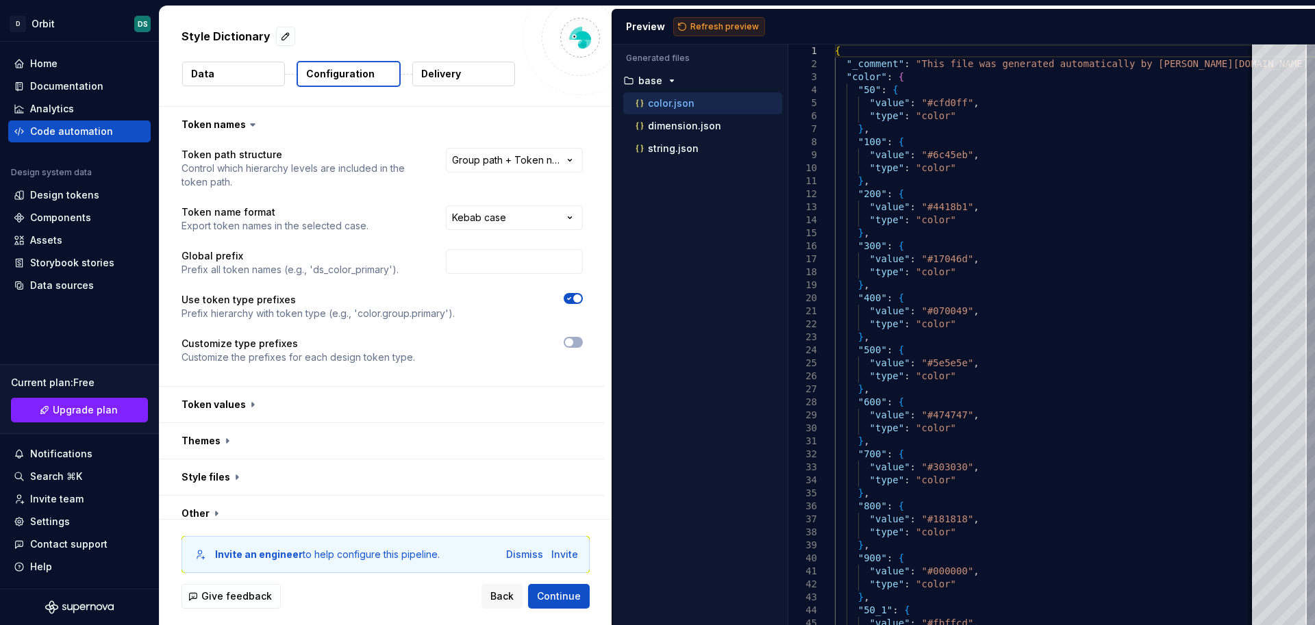
click at [710, 32] on button "Refresh preview" at bounding box center [719, 26] width 92 height 19
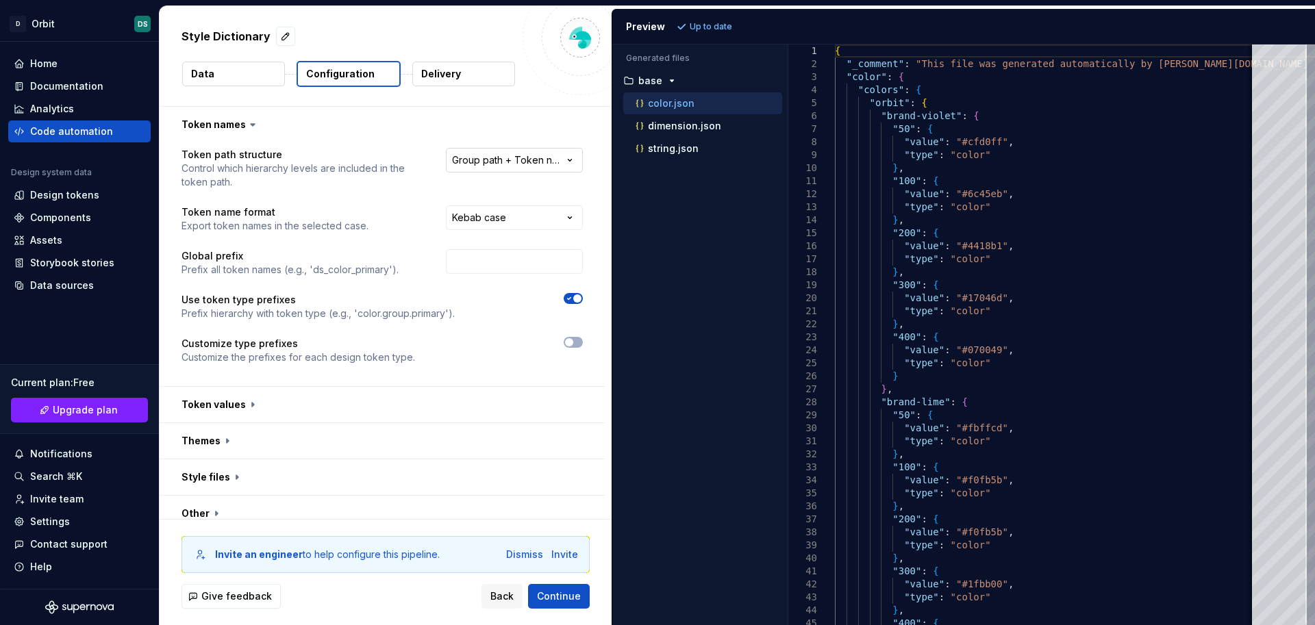
click at [571, 161] on html "**********" at bounding box center [657, 312] width 1315 height 625
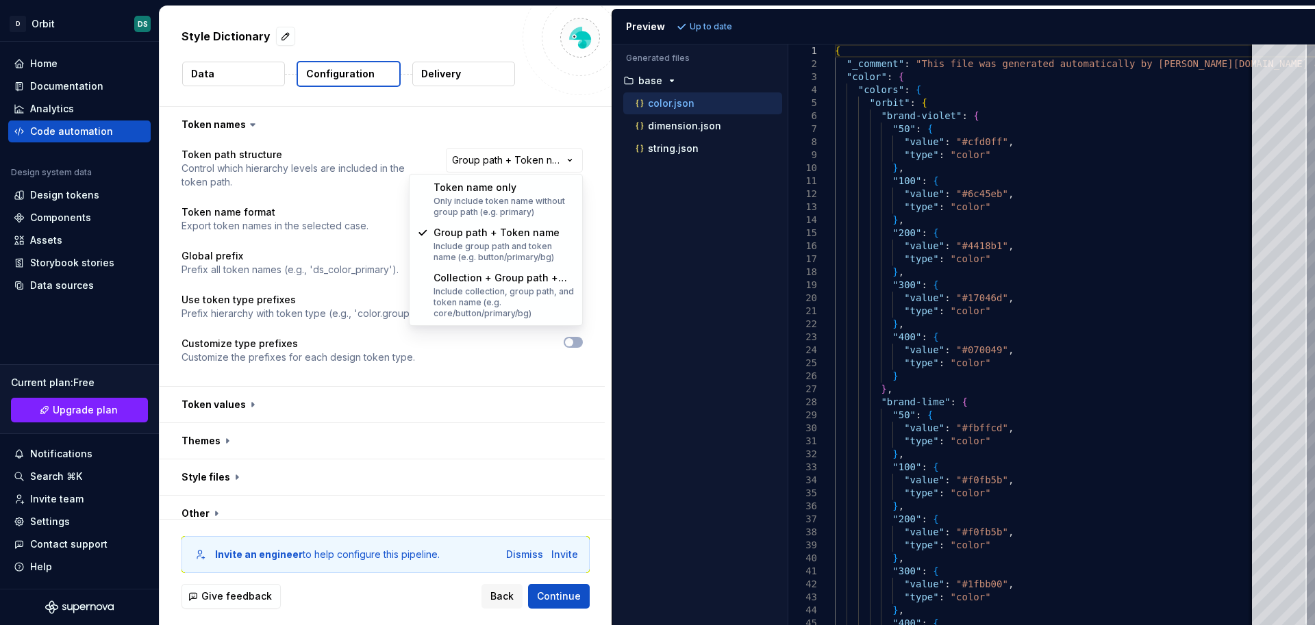
click at [364, 284] on html "**********" at bounding box center [657, 312] width 1315 height 625
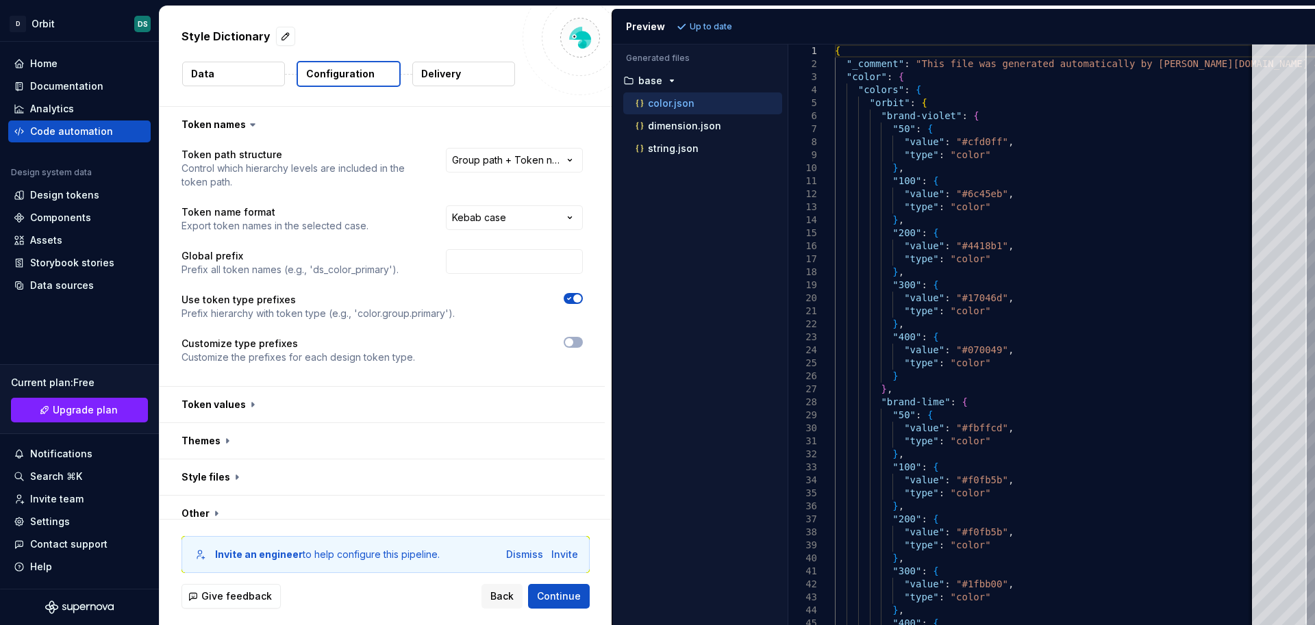
click at [574, 303] on button "button" at bounding box center [573, 298] width 19 height 11
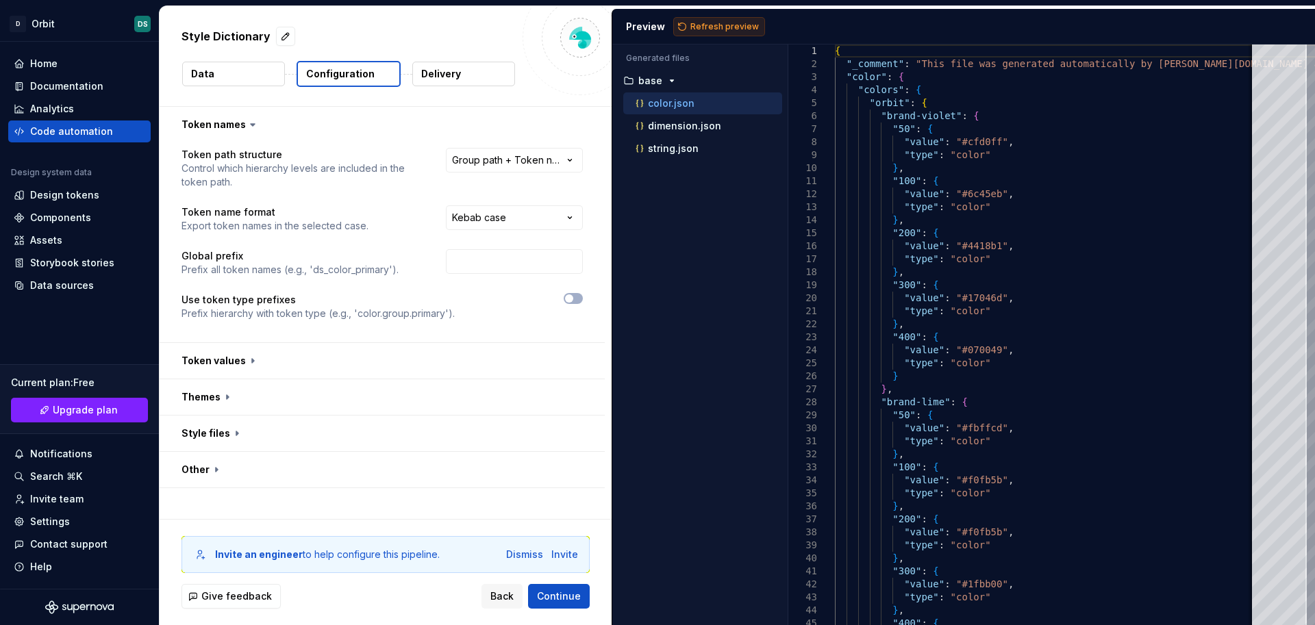
click at [730, 25] on span "Refresh preview" at bounding box center [724, 26] width 68 height 11
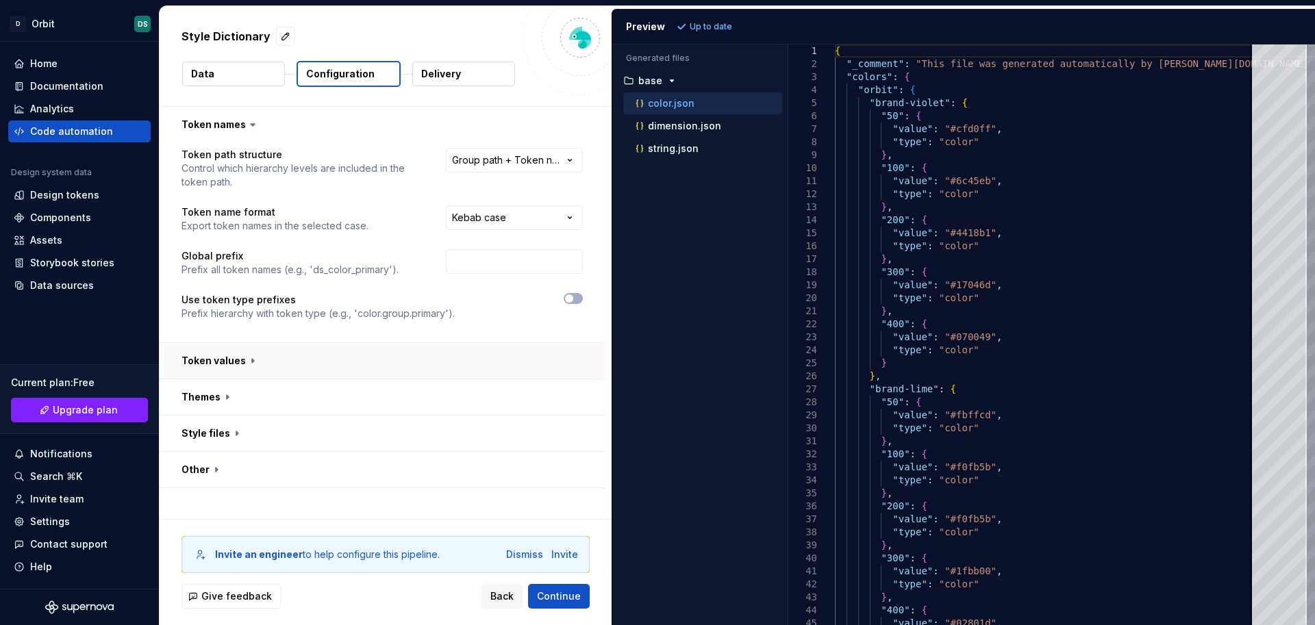
click at [200, 365] on button "button" at bounding box center [382, 361] width 445 height 36
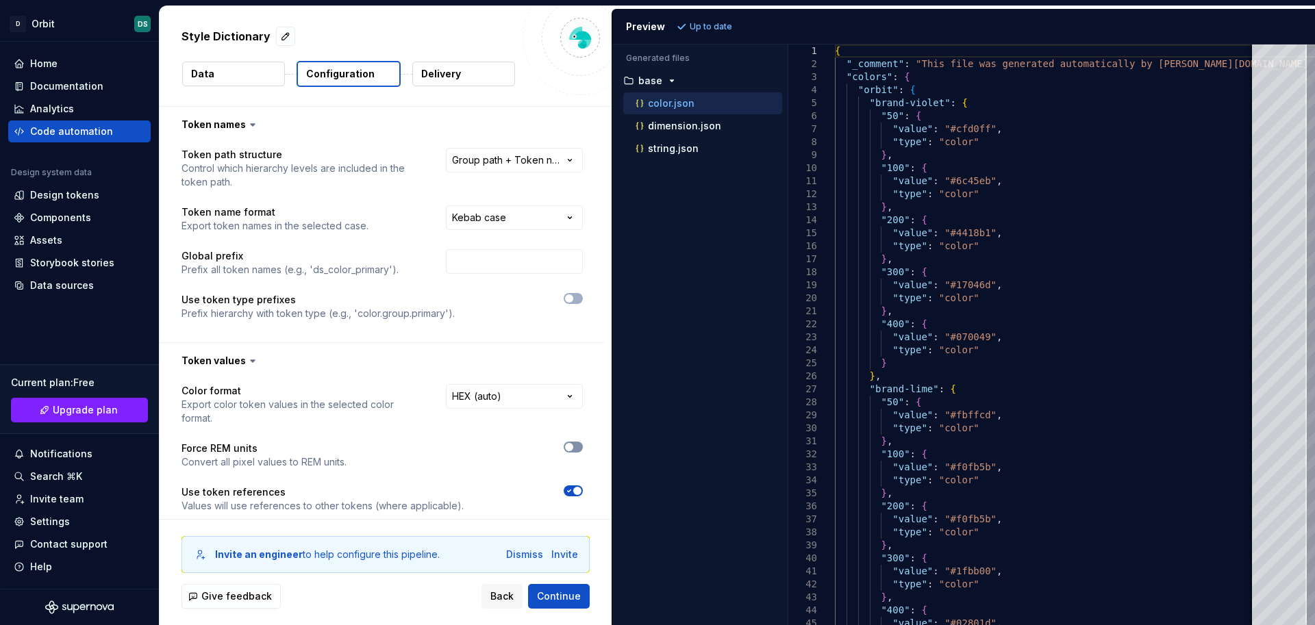
click at [576, 450] on button "button" at bounding box center [573, 447] width 19 height 11
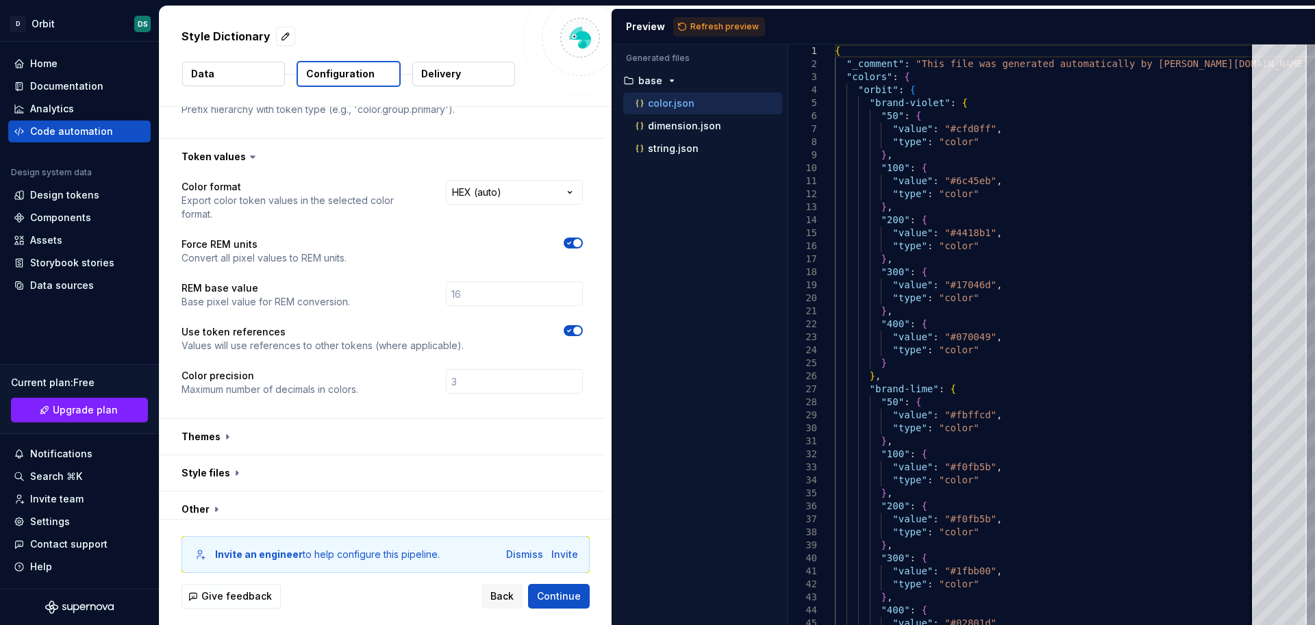
scroll to position [213, 0]
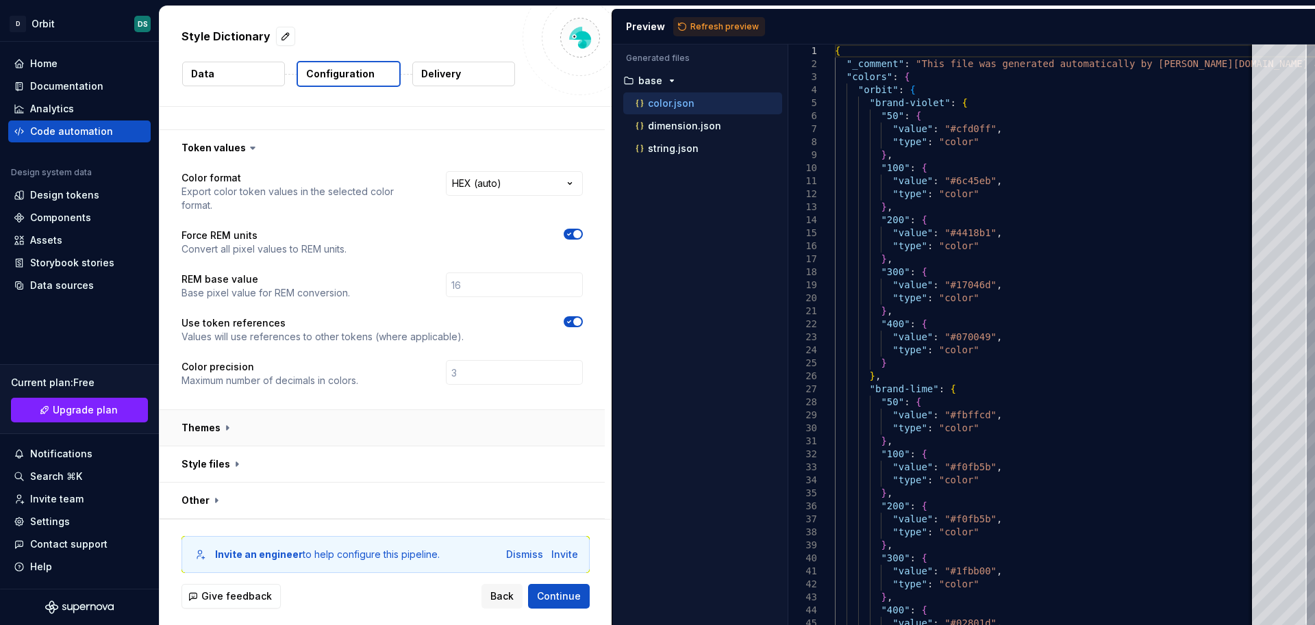
click at [225, 429] on button "button" at bounding box center [382, 428] width 445 height 36
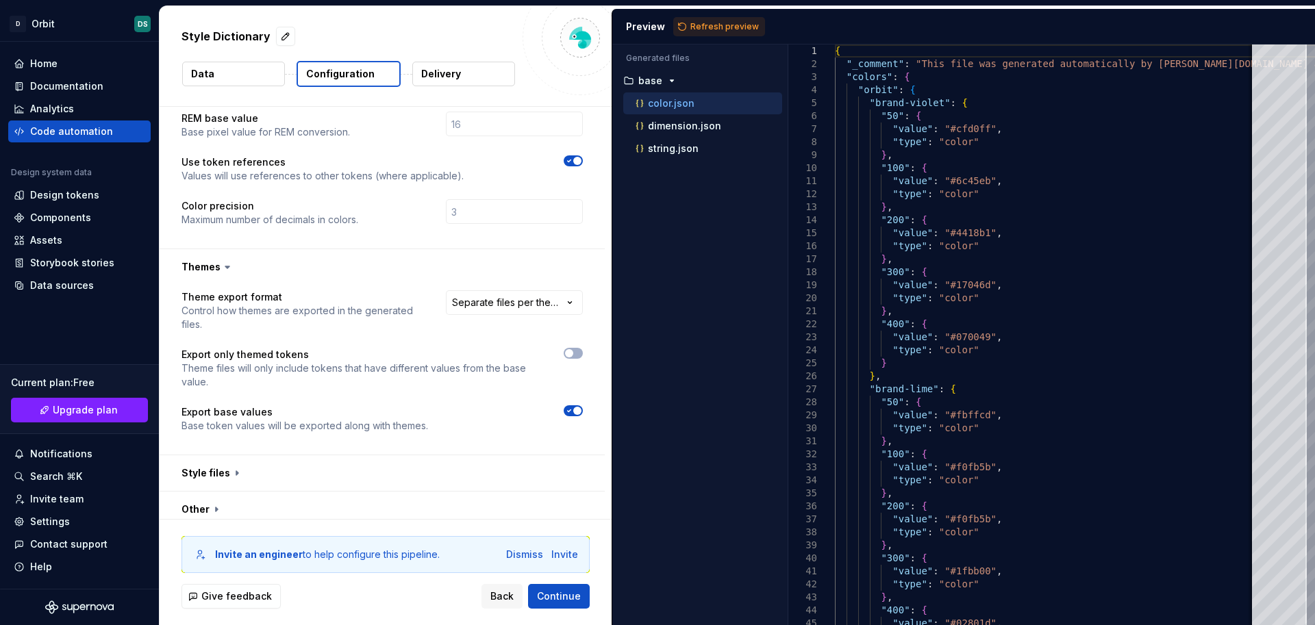
scroll to position [383, 0]
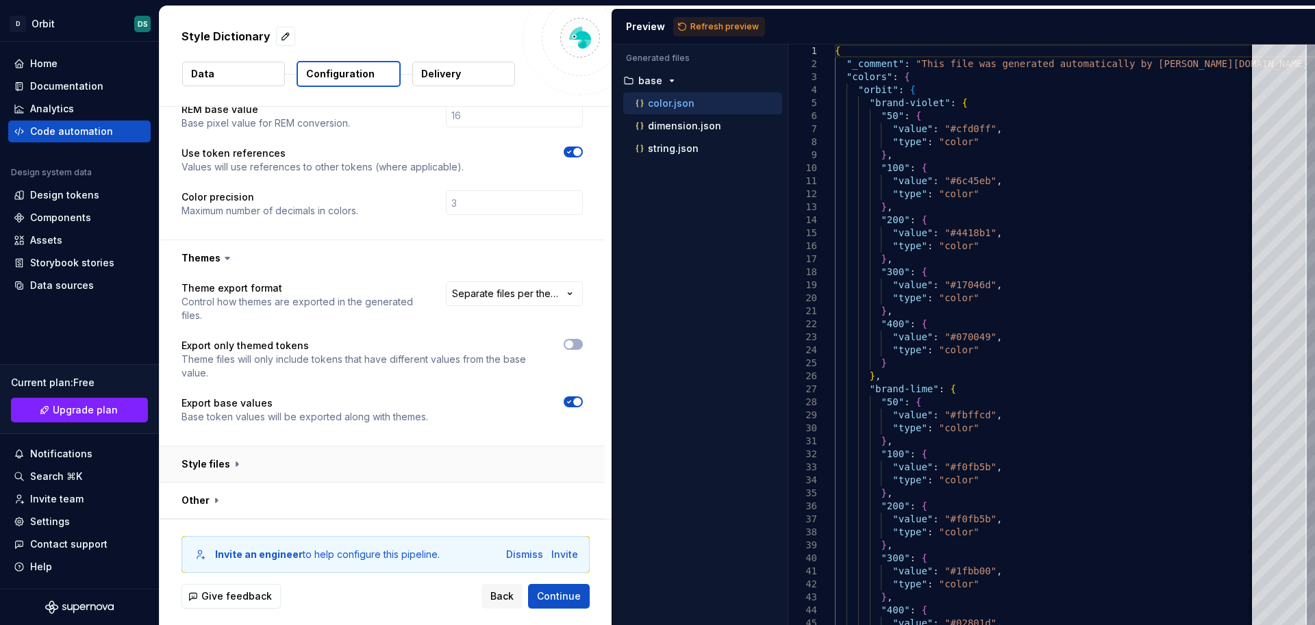
click at [250, 475] on button "button" at bounding box center [382, 465] width 445 height 36
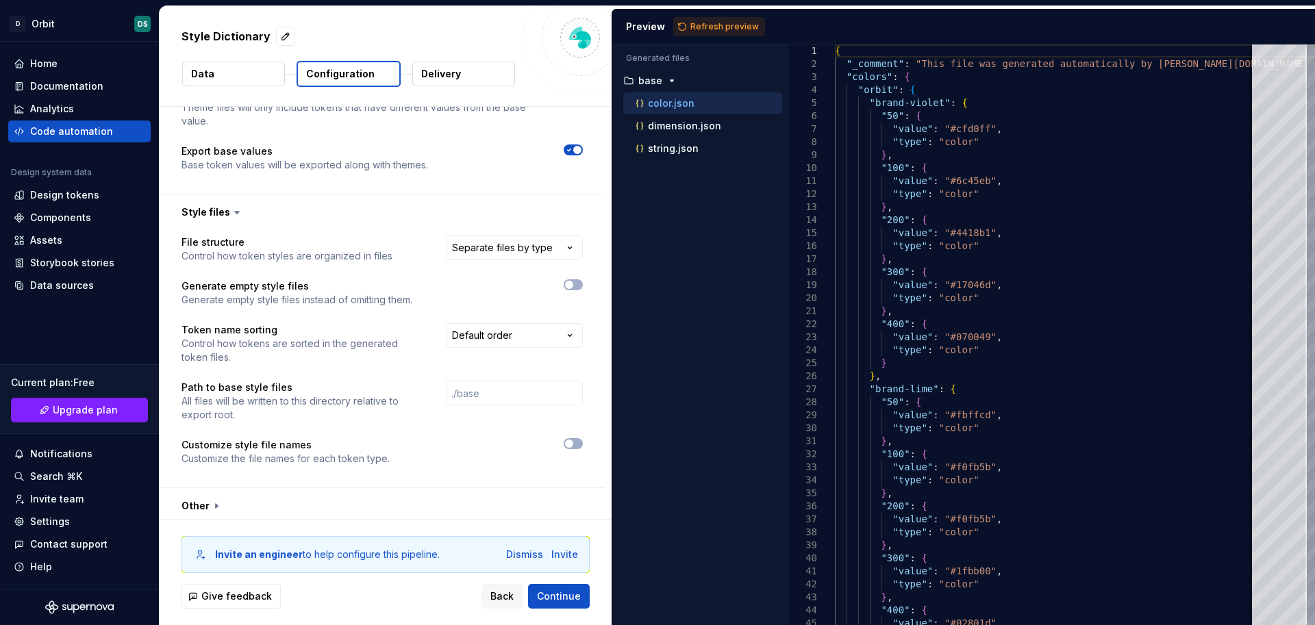
scroll to position [640, 0]
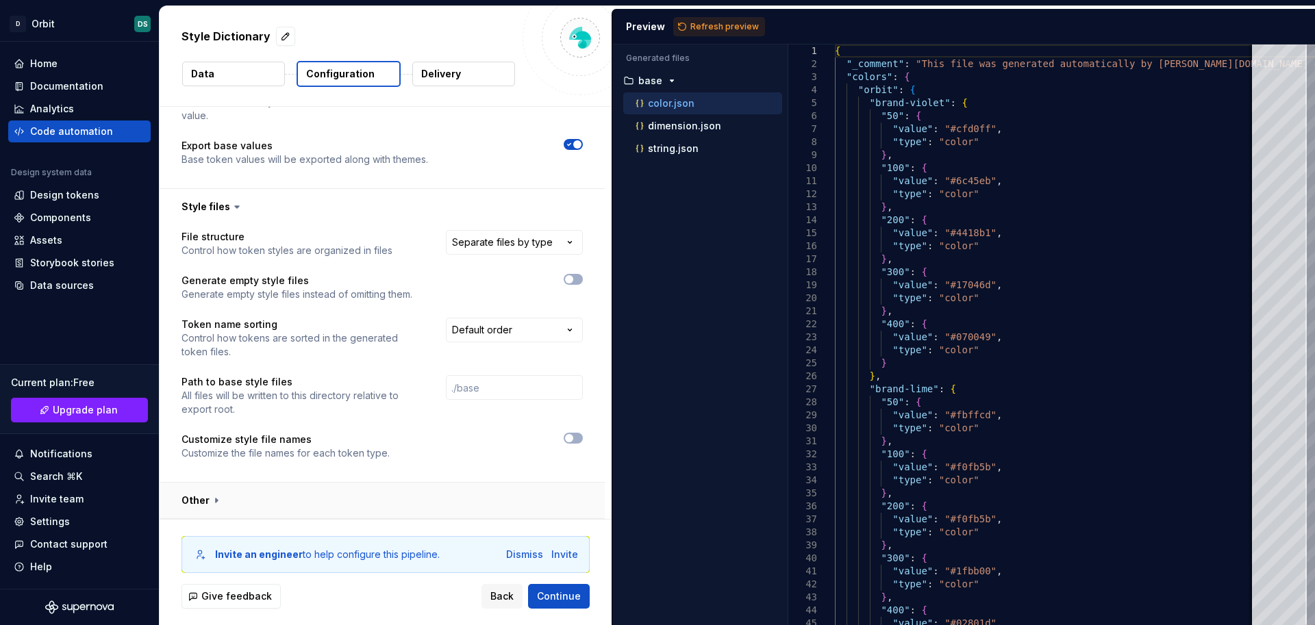
click at [214, 501] on button "button" at bounding box center [382, 501] width 445 height 36
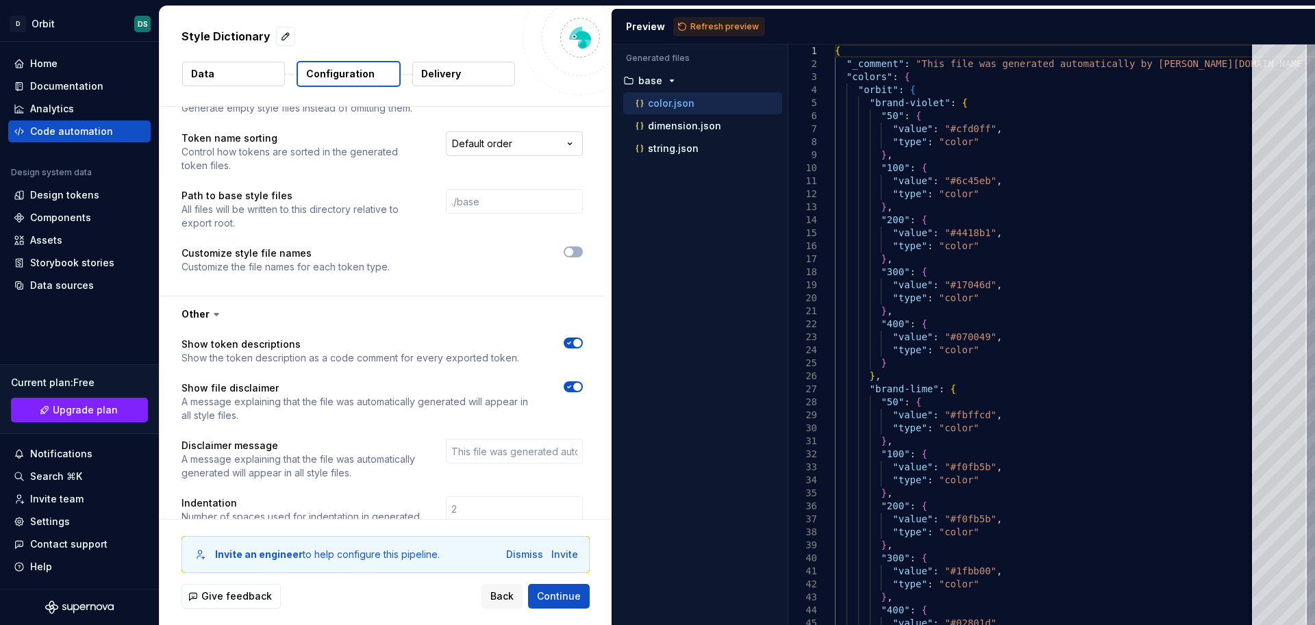
scroll to position [868, 0]
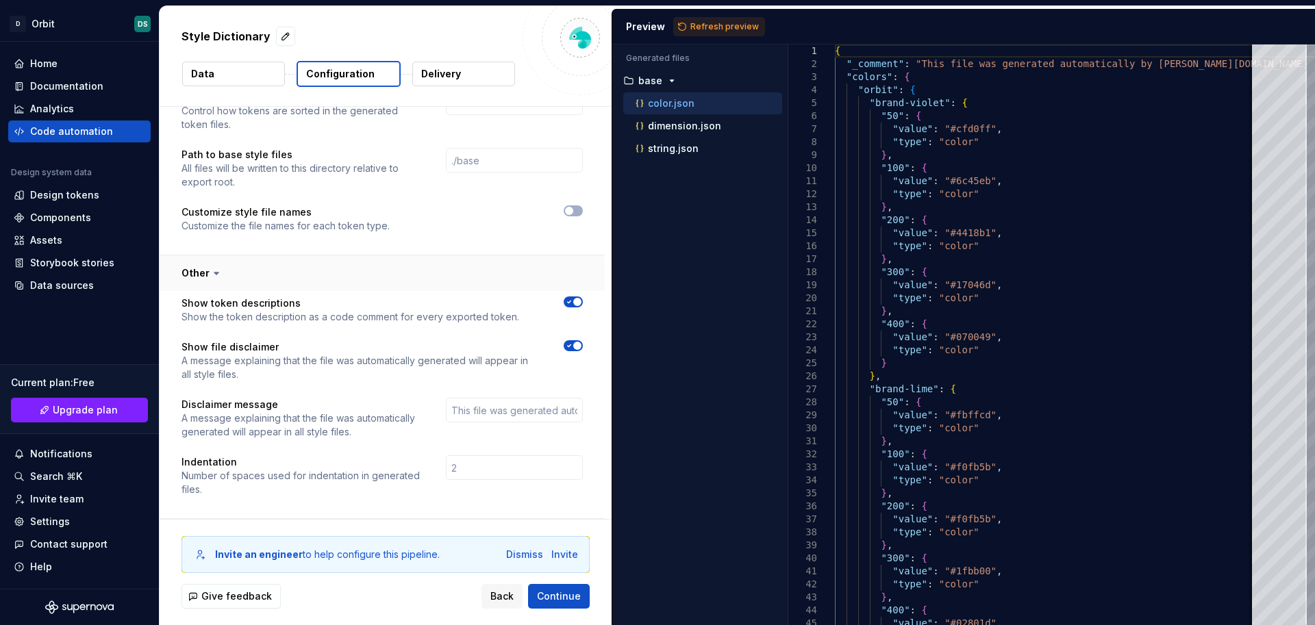
click at [571, 345] on icon "button" at bounding box center [569, 346] width 11 height 8
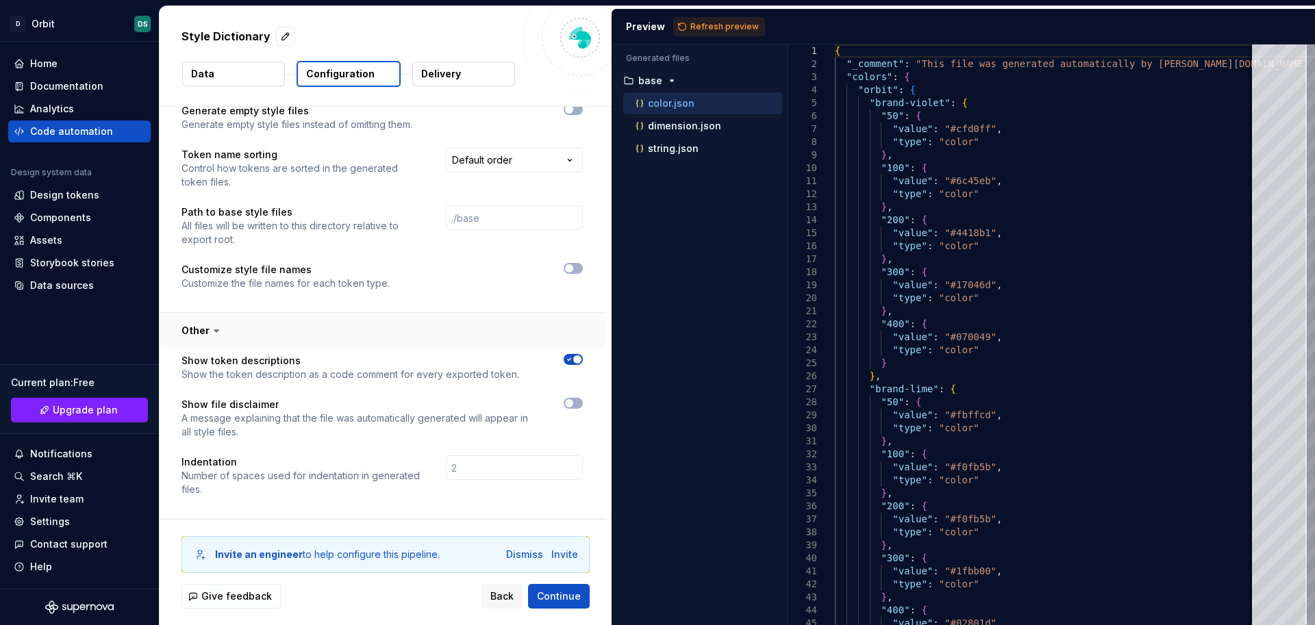
scroll to position [810, 0]
click at [746, 30] on span "Refresh preview" at bounding box center [724, 26] width 68 height 11
type textarea "**********"
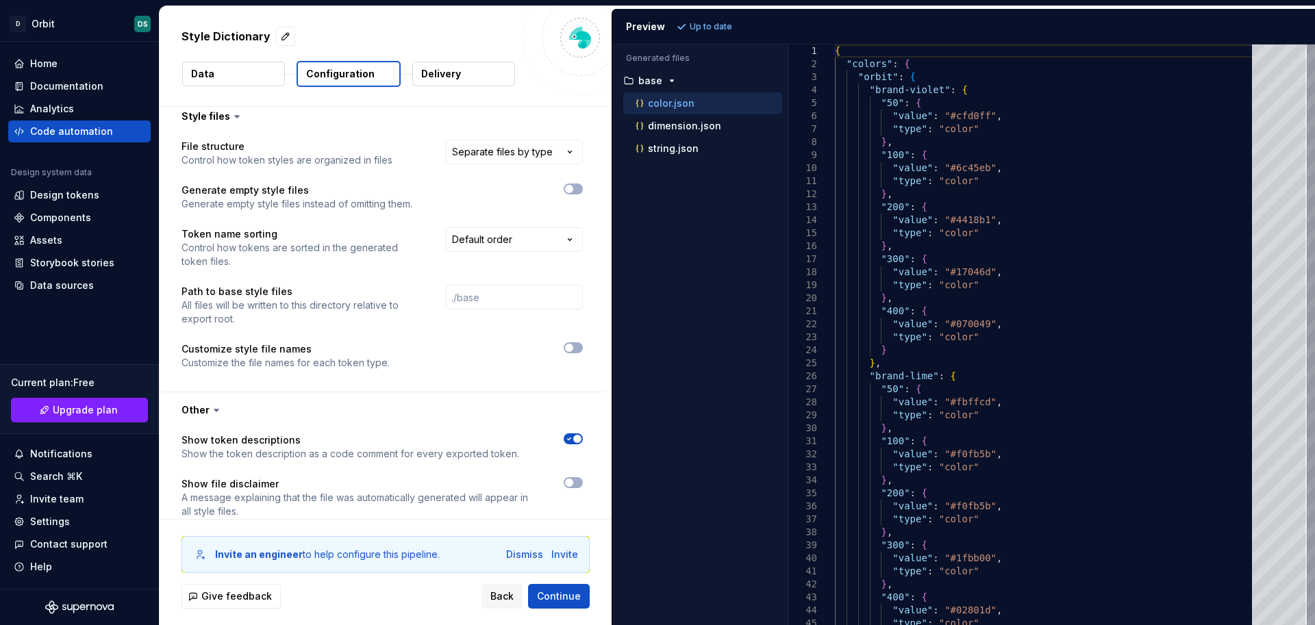
scroll to position [728, 0]
click at [530, 240] on html "**********" at bounding box center [657, 312] width 1315 height 625
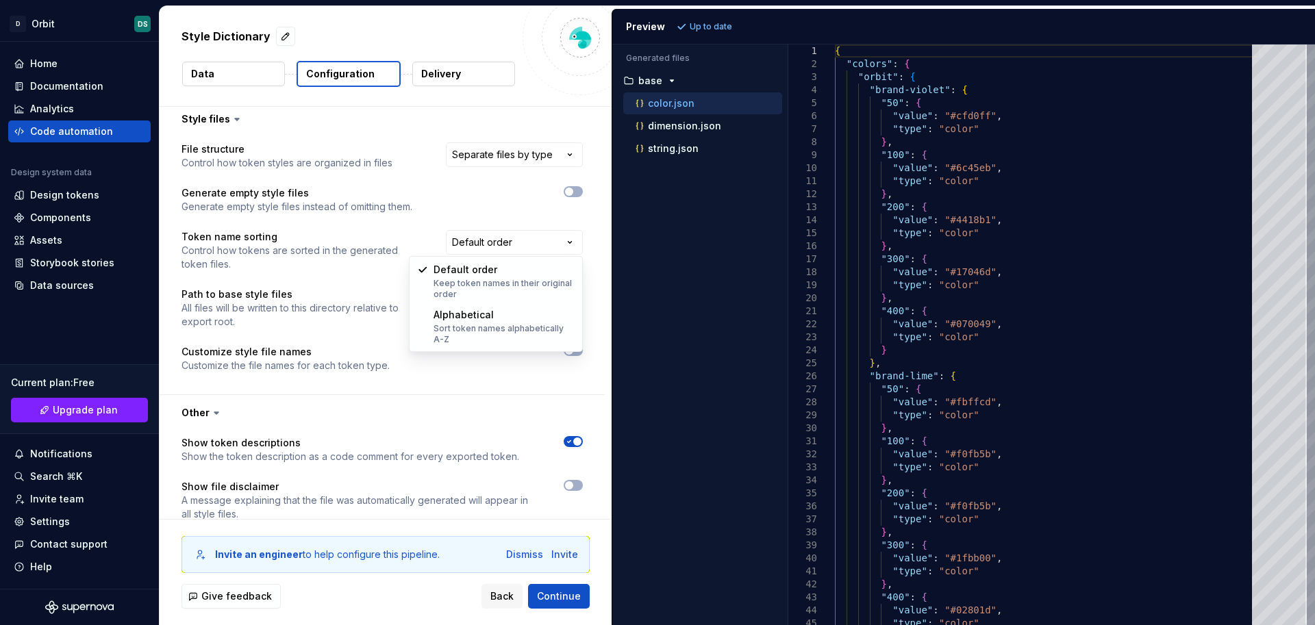
click at [529, 240] on html "**********" at bounding box center [657, 312] width 1315 height 625
click at [550, 600] on span "Continue" at bounding box center [559, 597] width 44 height 14
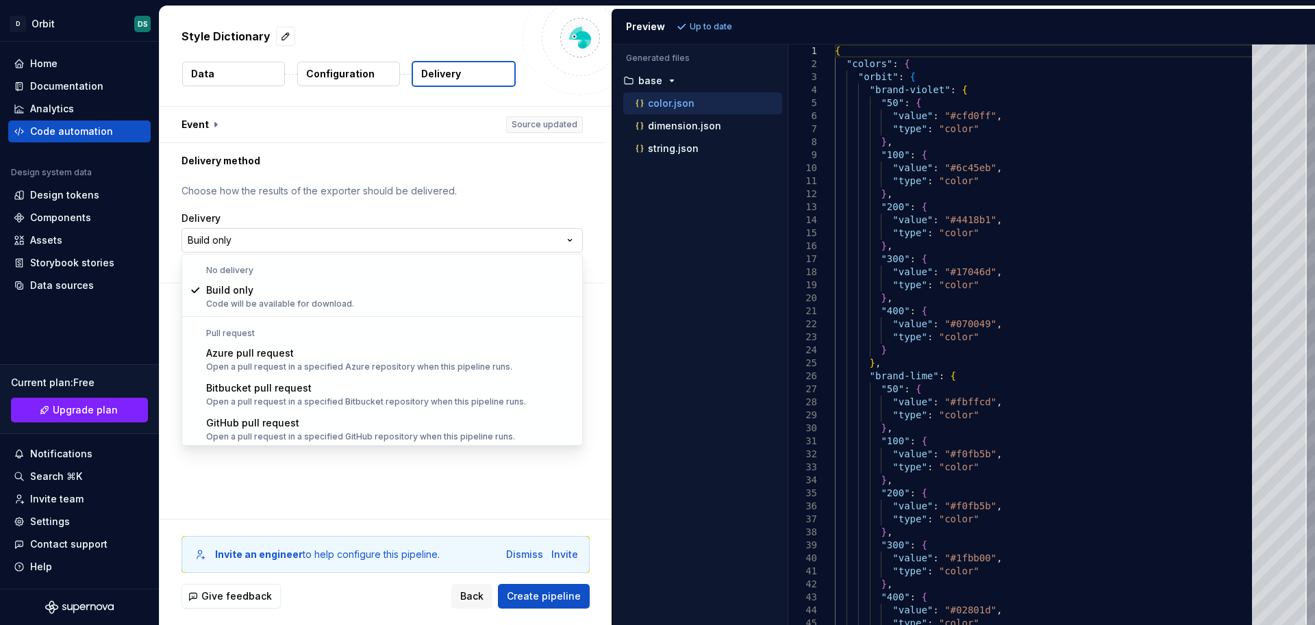
click at [567, 246] on html "**********" at bounding box center [657, 312] width 1315 height 625
click at [565, 232] on html "**********" at bounding box center [657, 312] width 1315 height 625
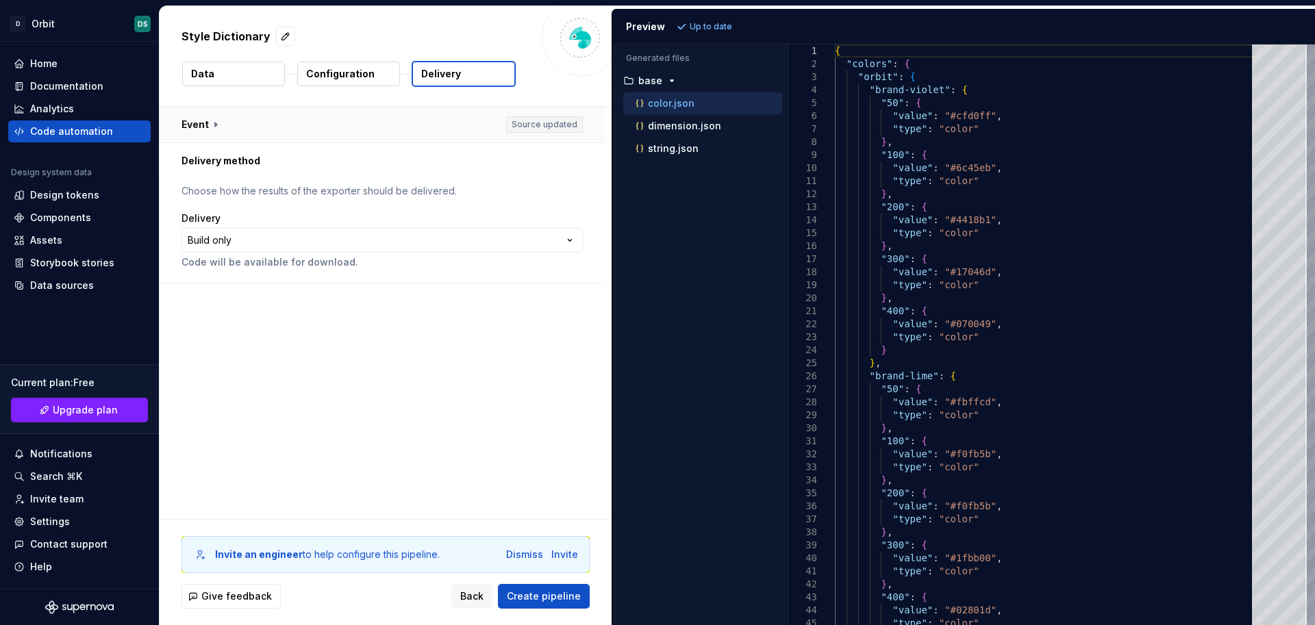
drag, startPoint x: 212, startPoint y: 116, endPoint x: 205, endPoint y: 125, distance: 10.8
click at [211, 118] on button "button" at bounding box center [382, 125] width 445 height 36
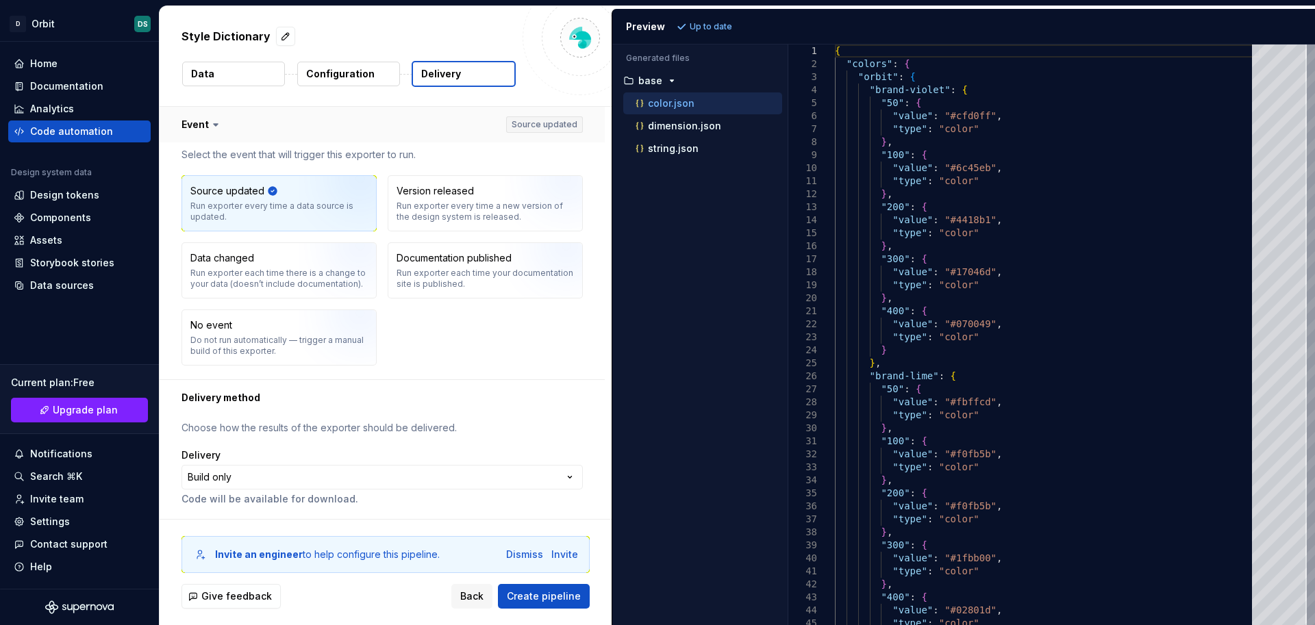
click at [205, 125] on button "button" at bounding box center [382, 125] width 445 height 36
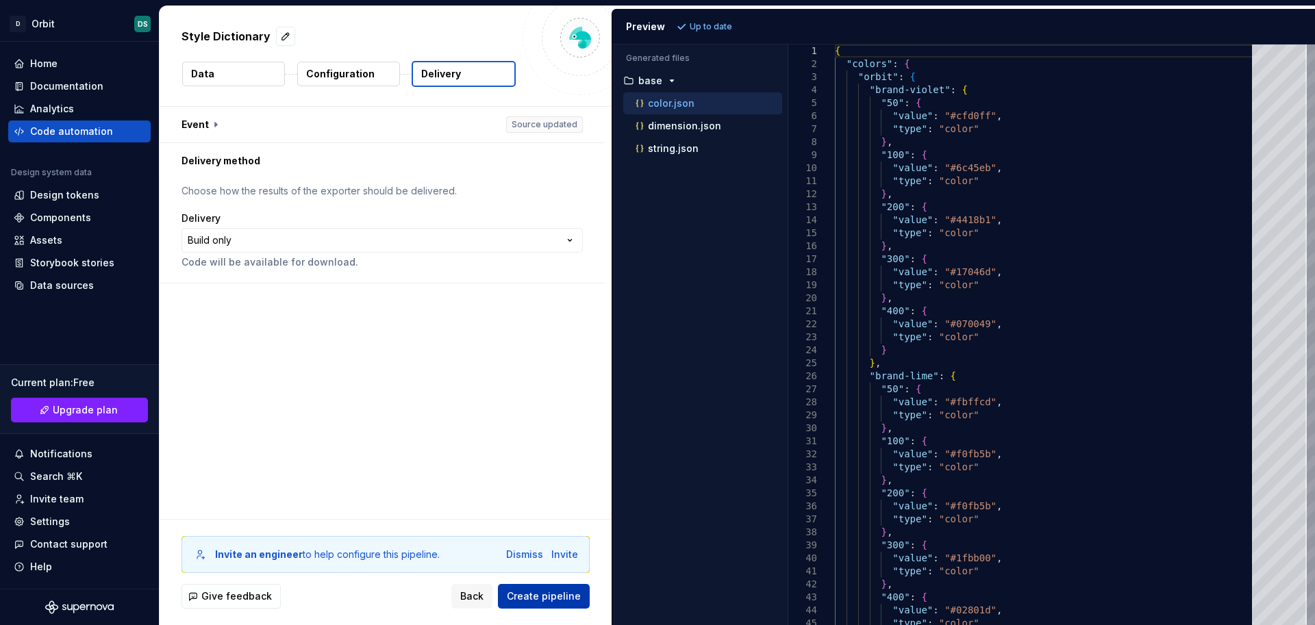
click at [536, 599] on span "Create pipeline" at bounding box center [544, 597] width 74 height 14
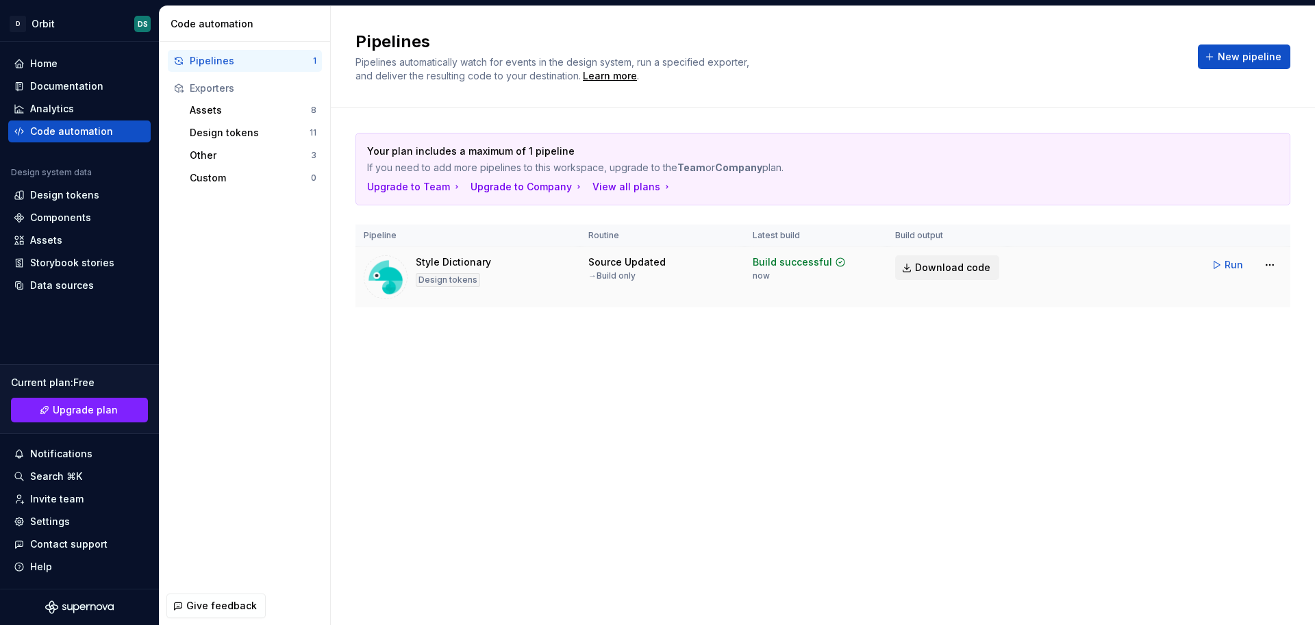
click at [949, 264] on span "Download code" at bounding box center [952, 268] width 75 height 14
